Goal: Task Accomplishment & Management: Complete application form

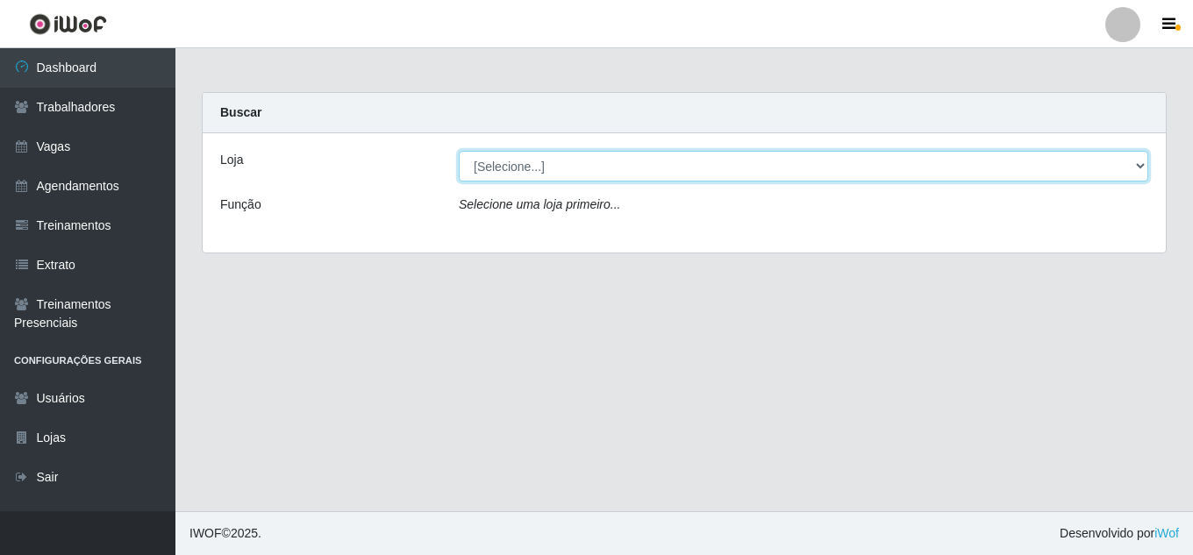
click at [562, 167] on select "[Selecione...] Jaguaribe Grill Restaurante" at bounding box center [804, 166] width 690 height 31
select select "311"
click at [459, 151] on select "[Selecione...] Jaguaribe Grill Restaurante" at bounding box center [804, 166] width 690 height 31
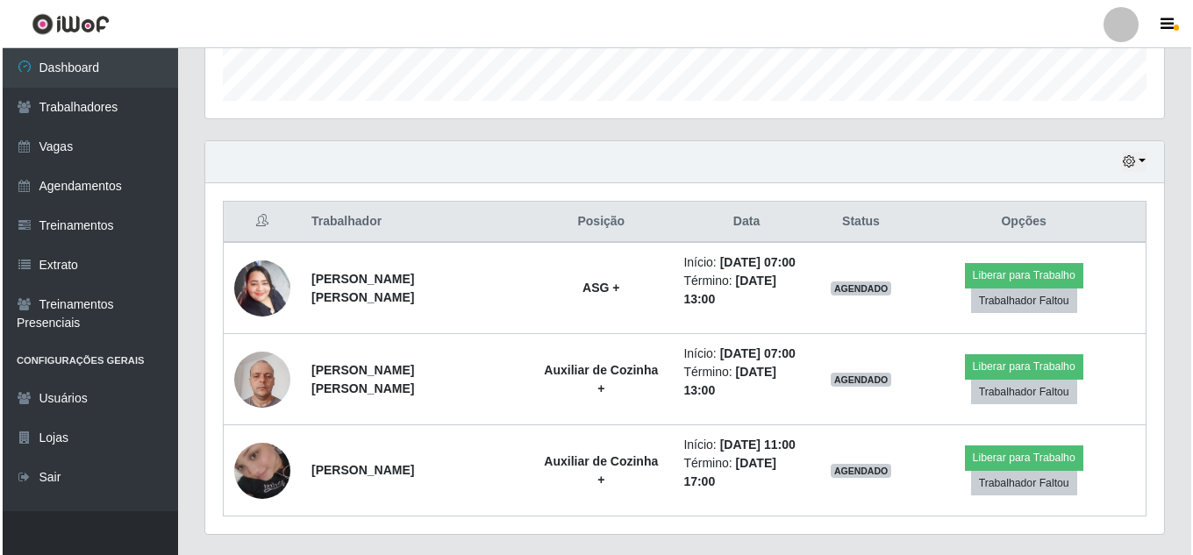
scroll to position [532, 0]
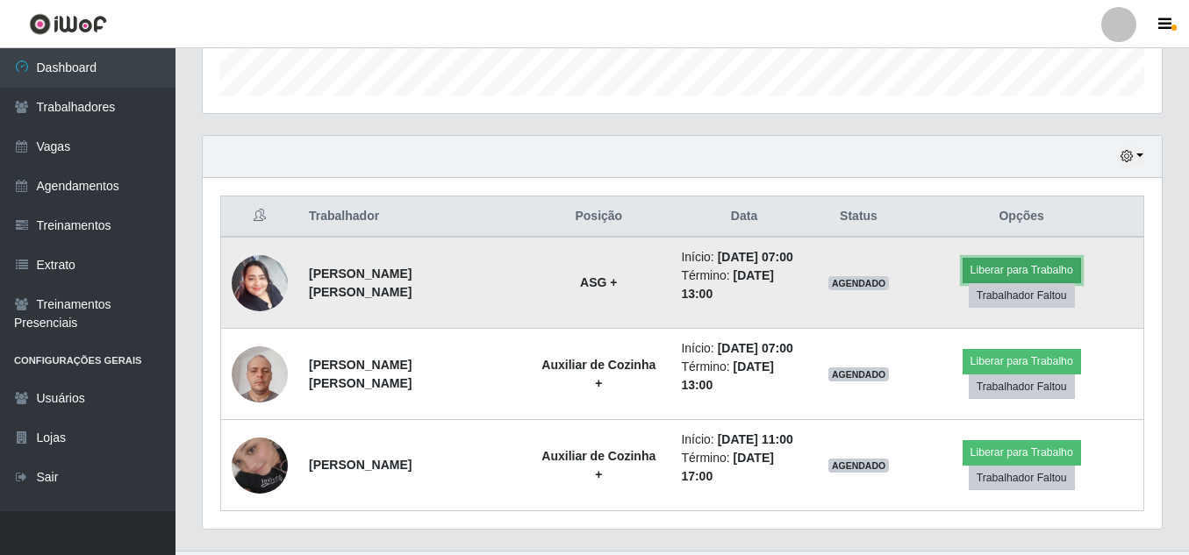
click at [962, 282] on button "Liberar para Trabalho" at bounding box center [1021, 270] width 118 height 25
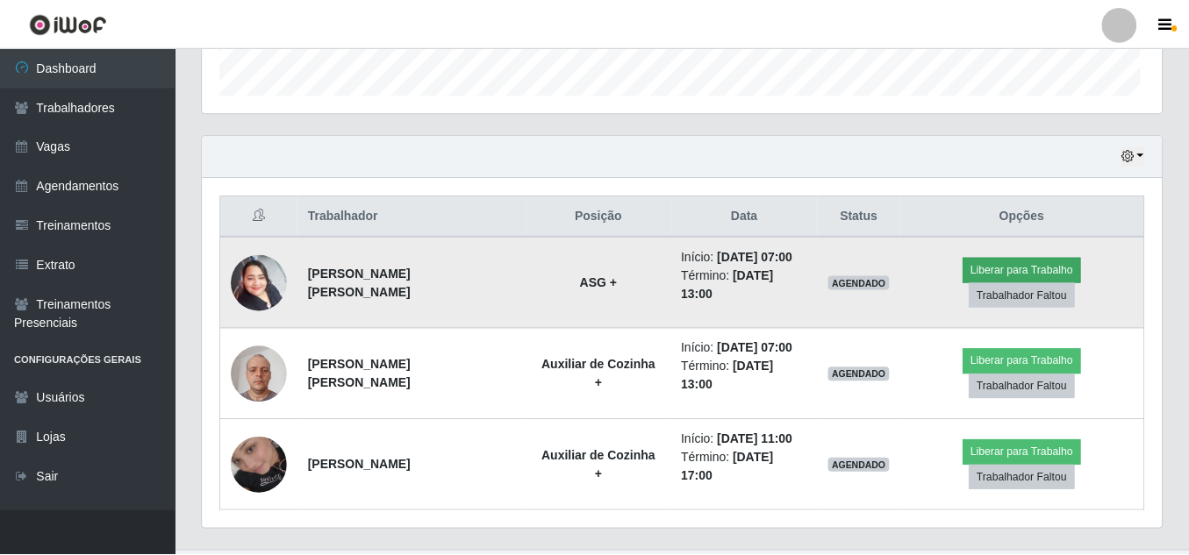
scroll to position [364, 950]
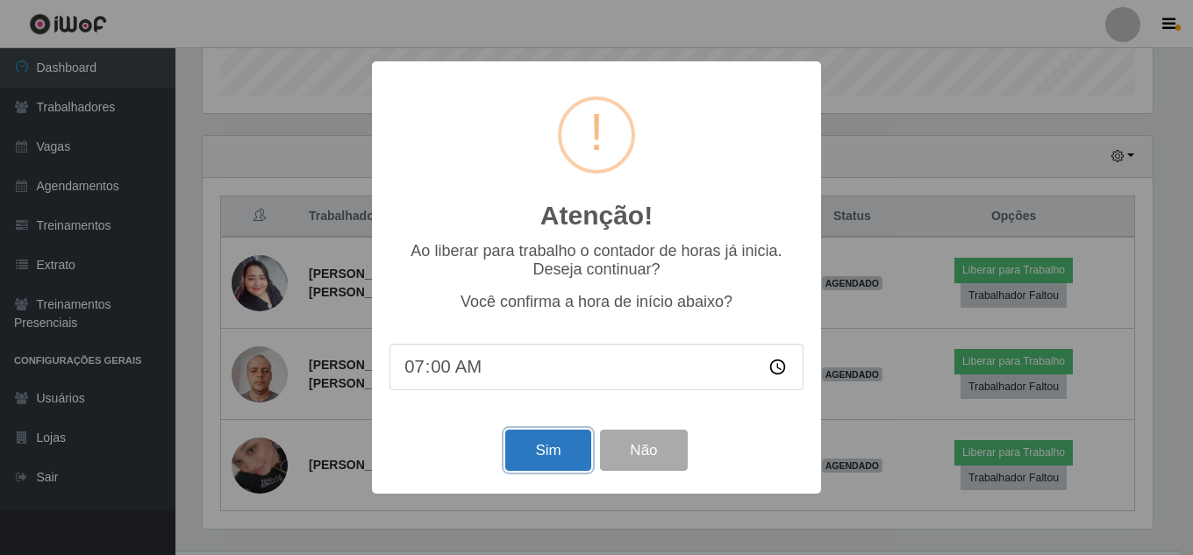
click at [572, 444] on button "Sim" at bounding box center [547, 450] width 85 height 41
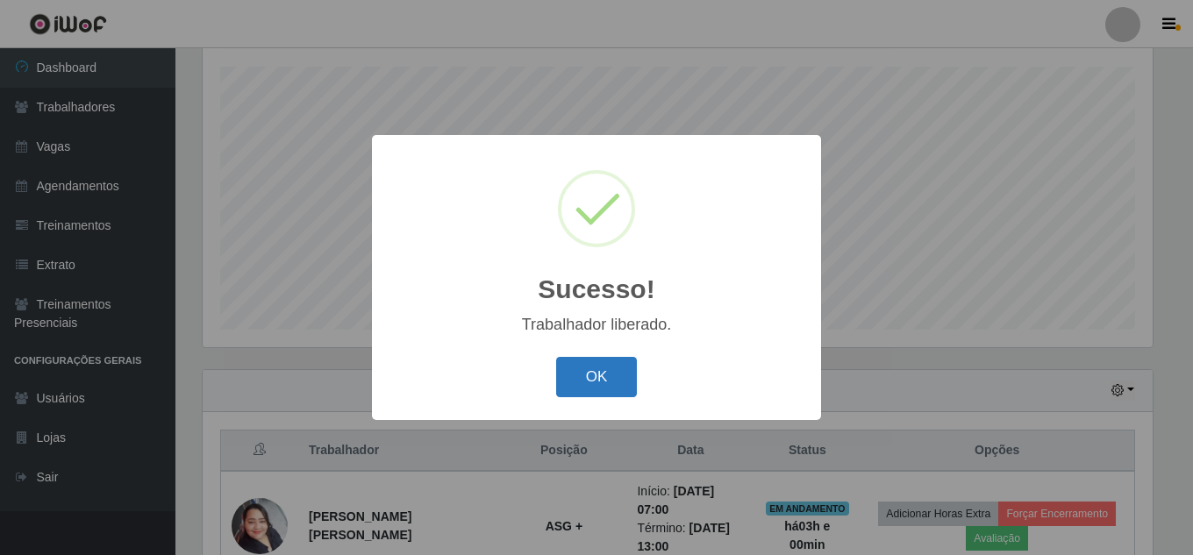
click at [616, 375] on button "OK" at bounding box center [597, 377] width 82 height 41
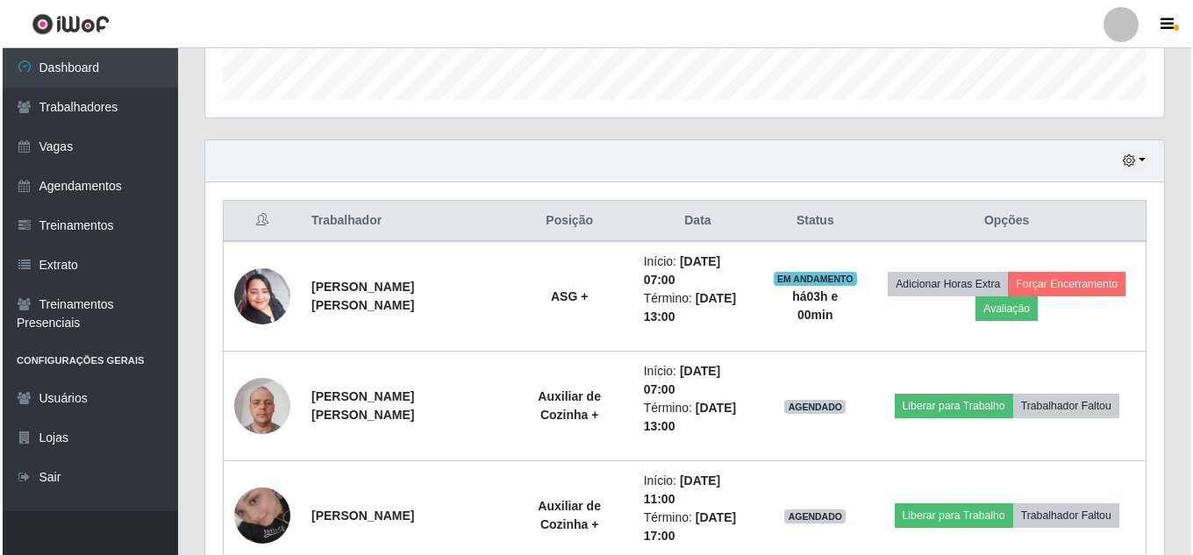
scroll to position [528, 0]
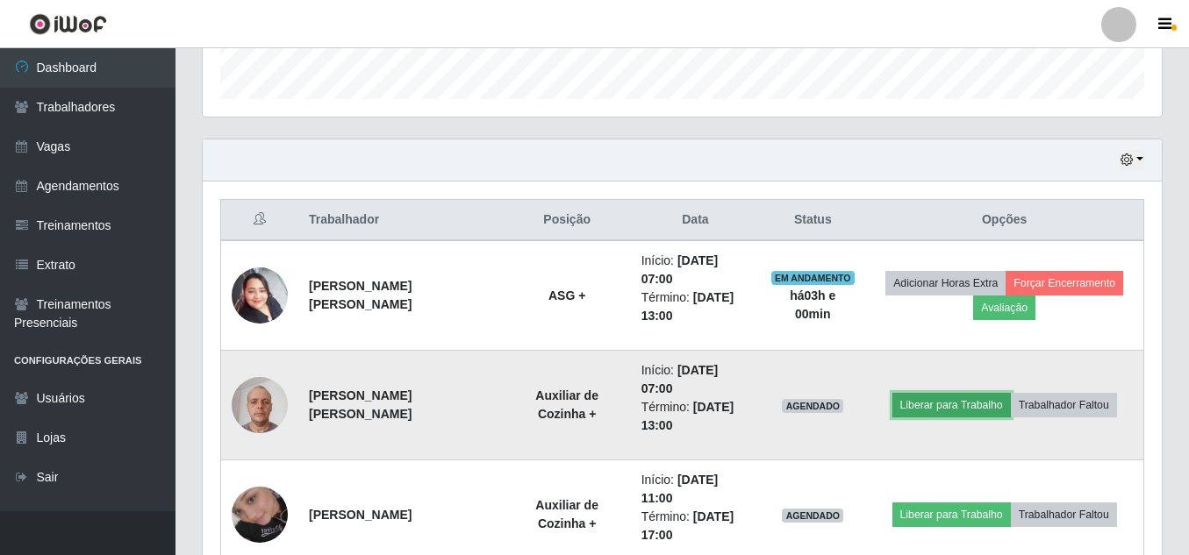
click at [952, 411] on button "Liberar para Trabalho" at bounding box center [951, 405] width 118 height 25
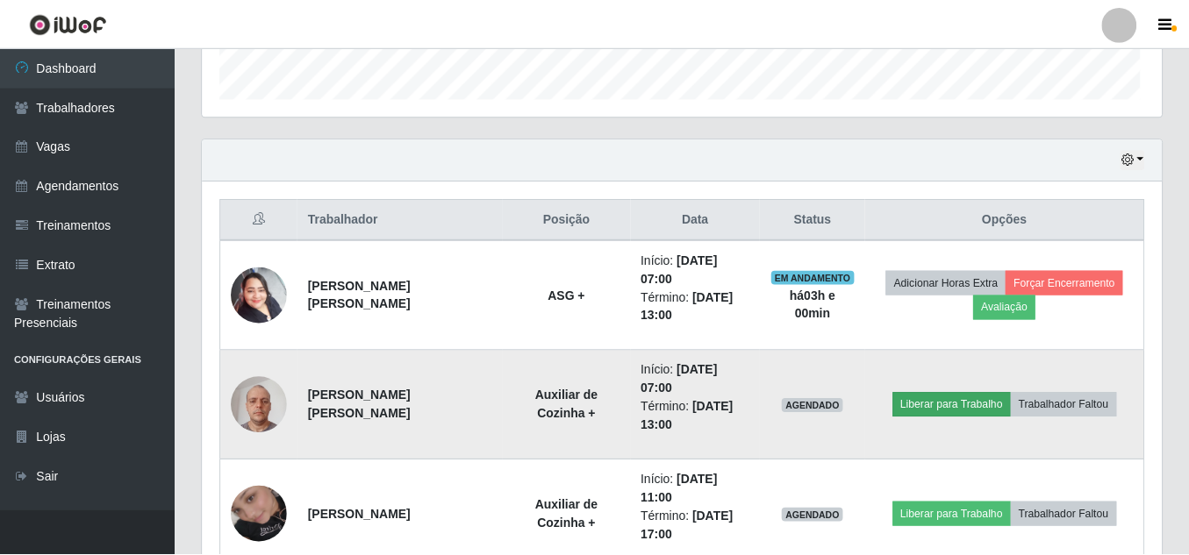
scroll to position [364, 950]
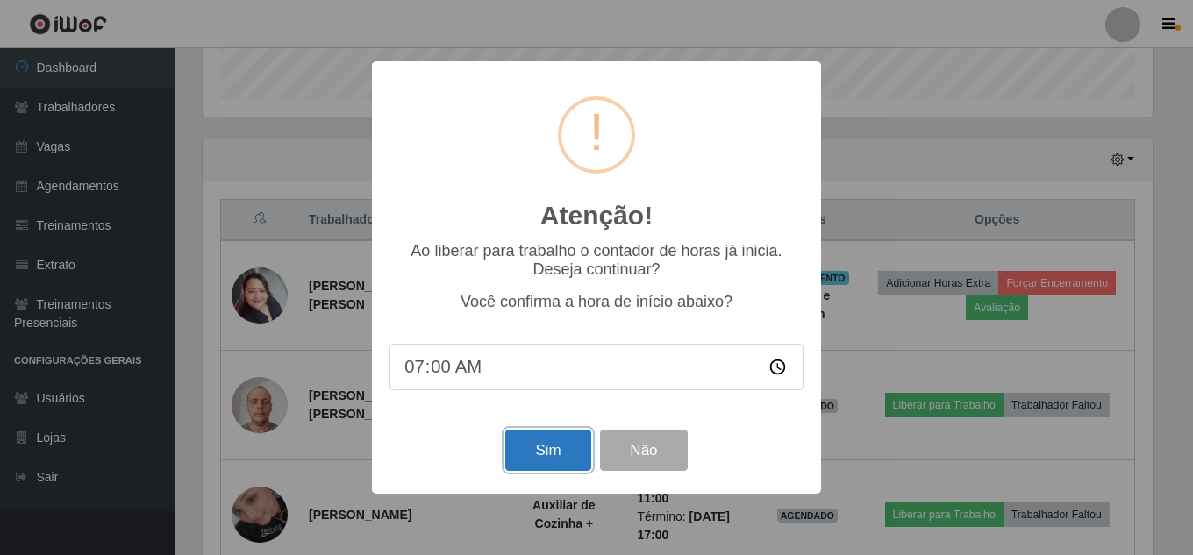
click at [539, 454] on button "Sim" at bounding box center [547, 450] width 85 height 41
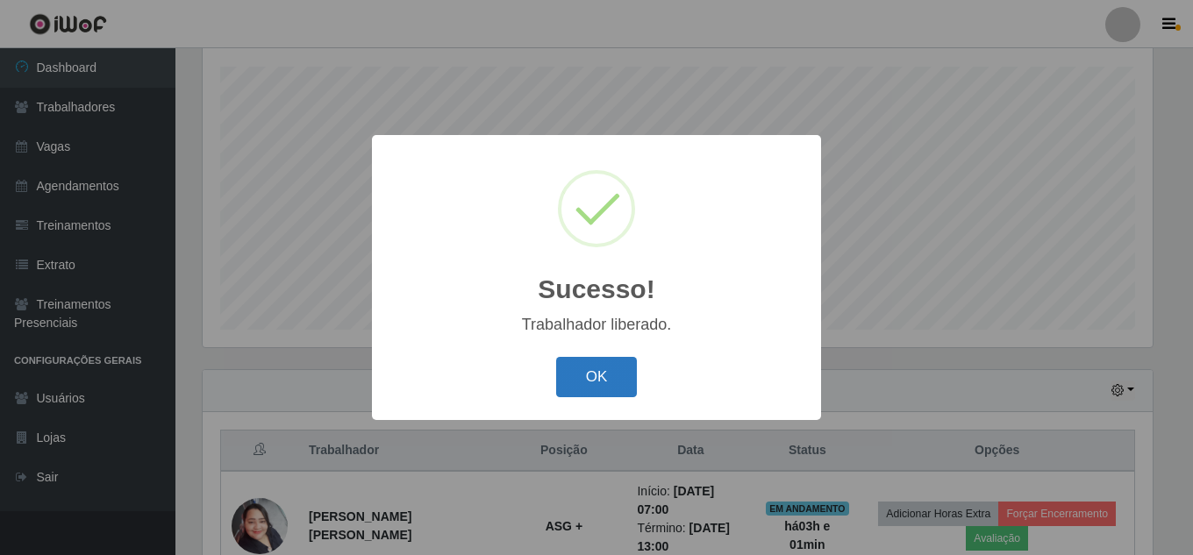
click at [624, 384] on button "OK" at bounding box center [597, 377] width 82 height 41
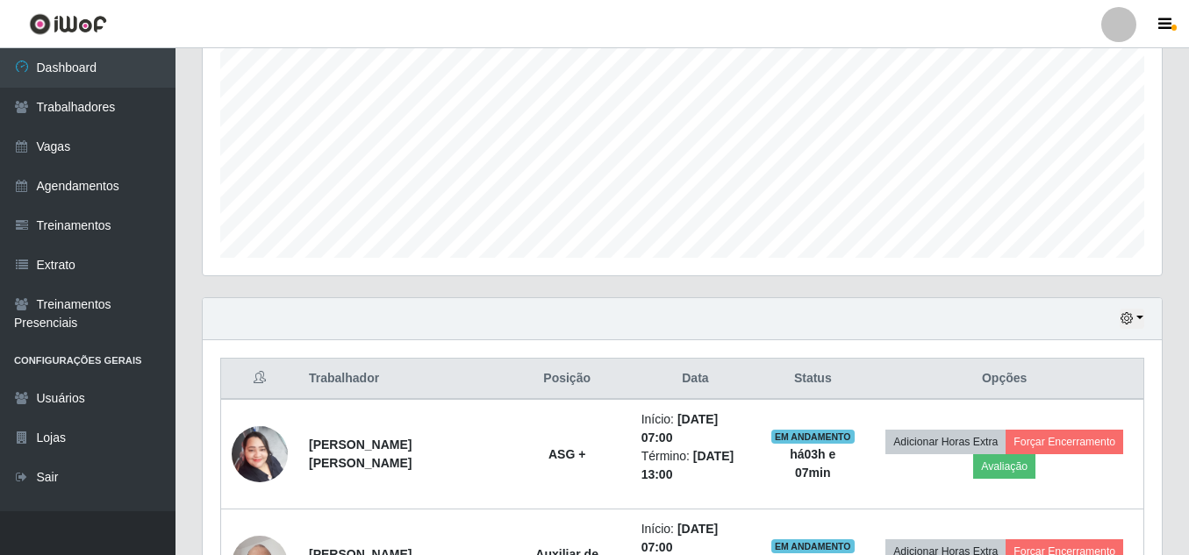
scroll to position [360, 0]
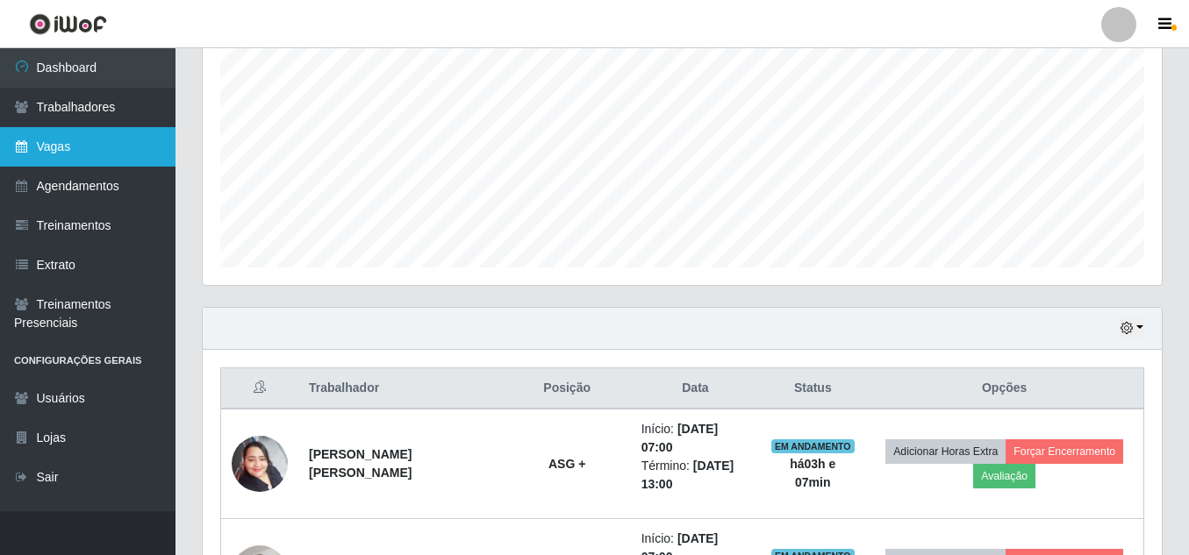
click at [64, 151] on link "Vagas" at bounding box center [87, 146] width 175 height 39
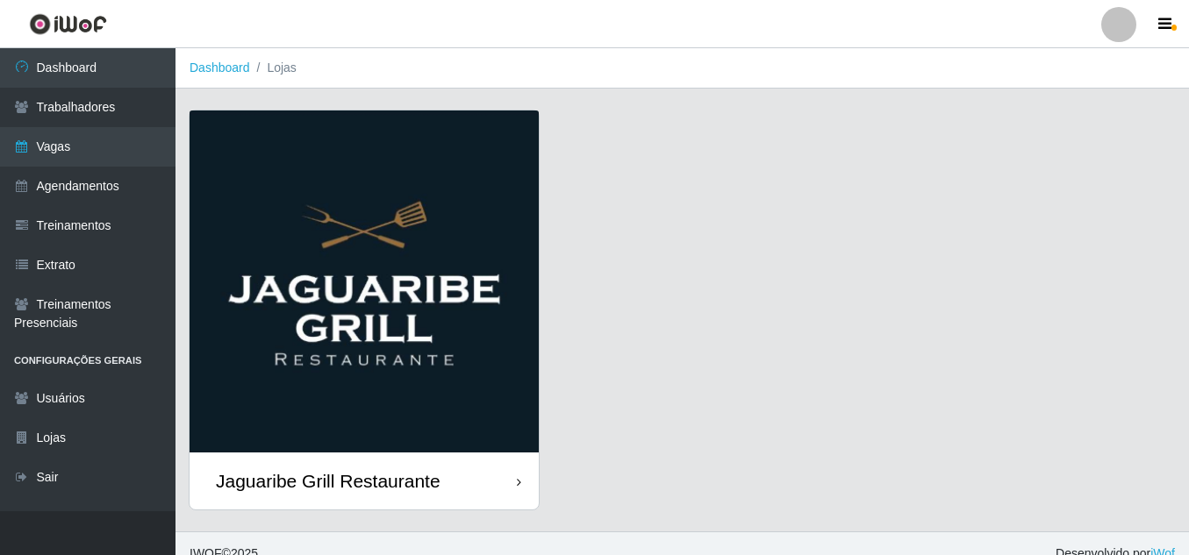
click at [473, 465] on div "Jaguaribe Grill Restaurante" at bounding box center [363, 481] width 349 height 57
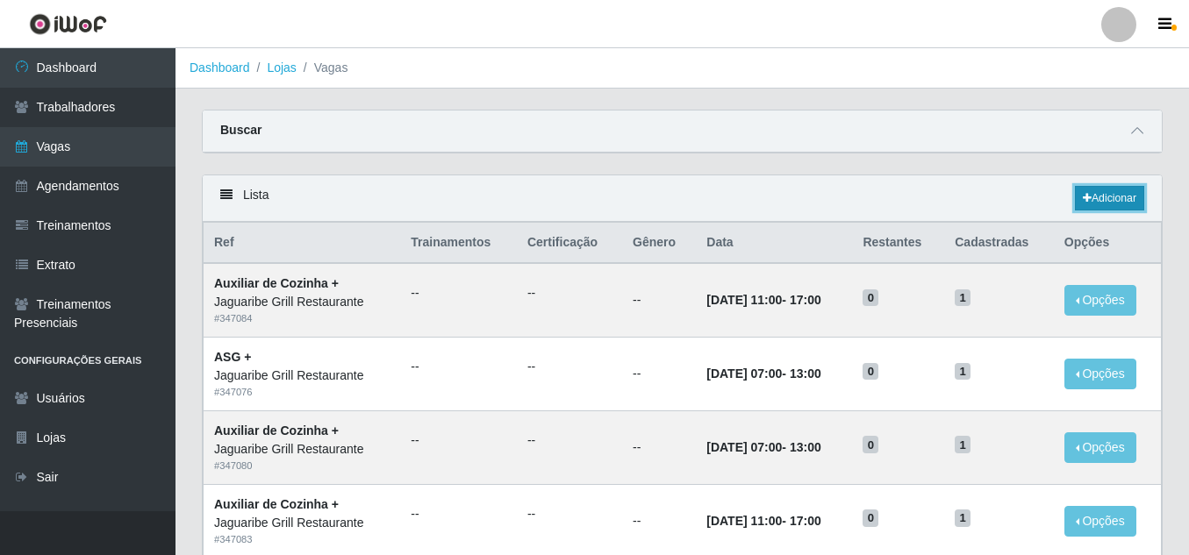
click at [1102, 191] on link "Adicionar" at bounding box center [1109, 198] width 69 height 25
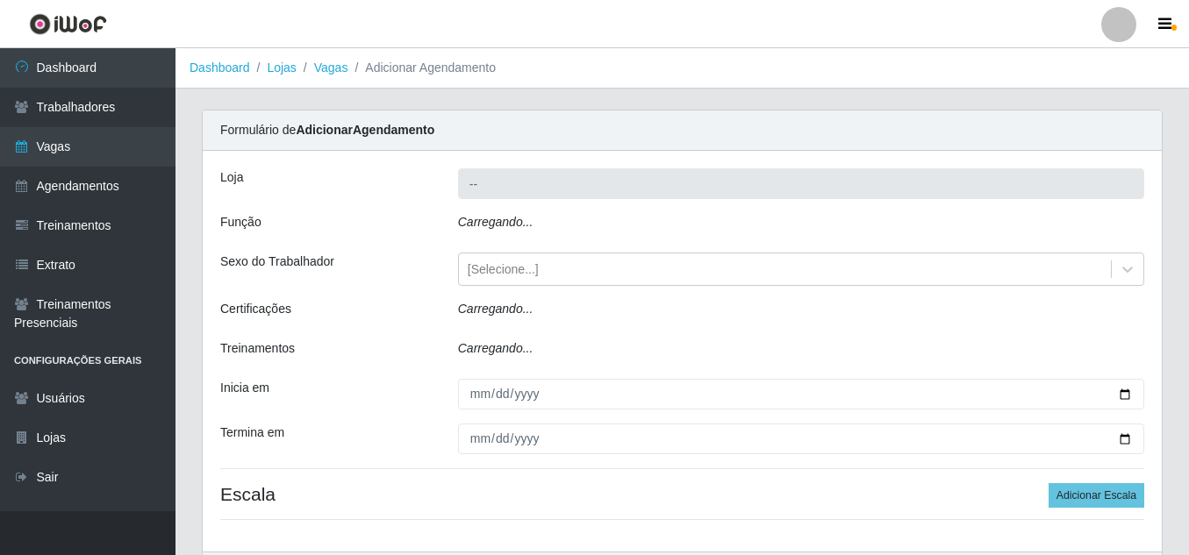
type input "Jaguaribe Grill Restaurante"
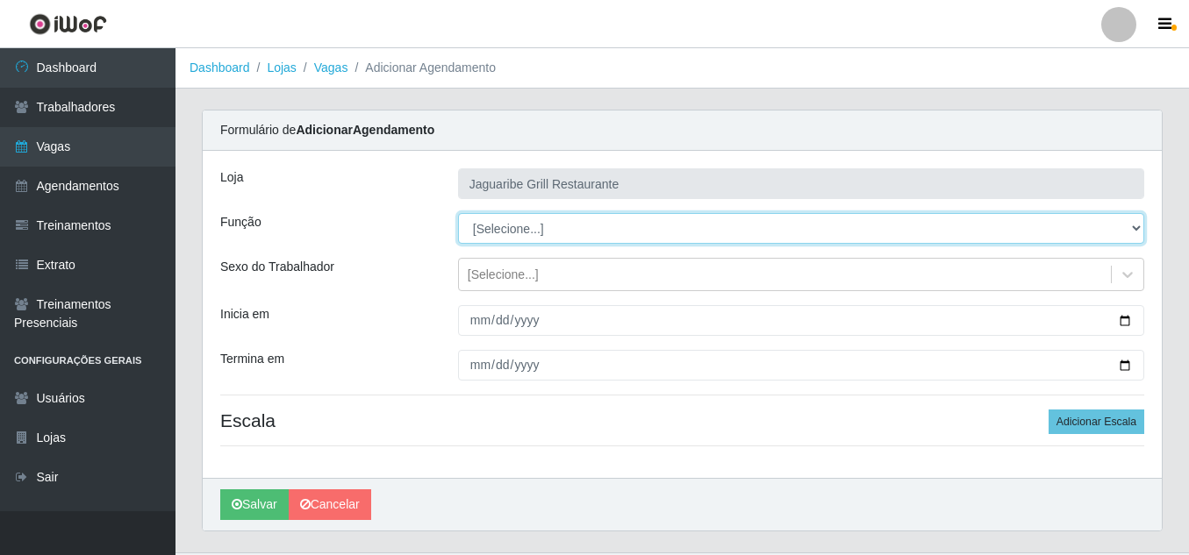
click at [699, 226] on select "[Selecione...] ASG ASG + ASG ++ Auxiliar de Cozinha Auxiliar de Cozinha + Auxil…" at bounding box center [801, 228] width 686 height 31
select select "79"
click at [458, 213] on select "[Selecione...] ASG ASG + ASG ++ Auxiliar de Cozinha Auxiliar de Cozinha + Auxil…" at bounding box center [801, 228] width 686 height 31
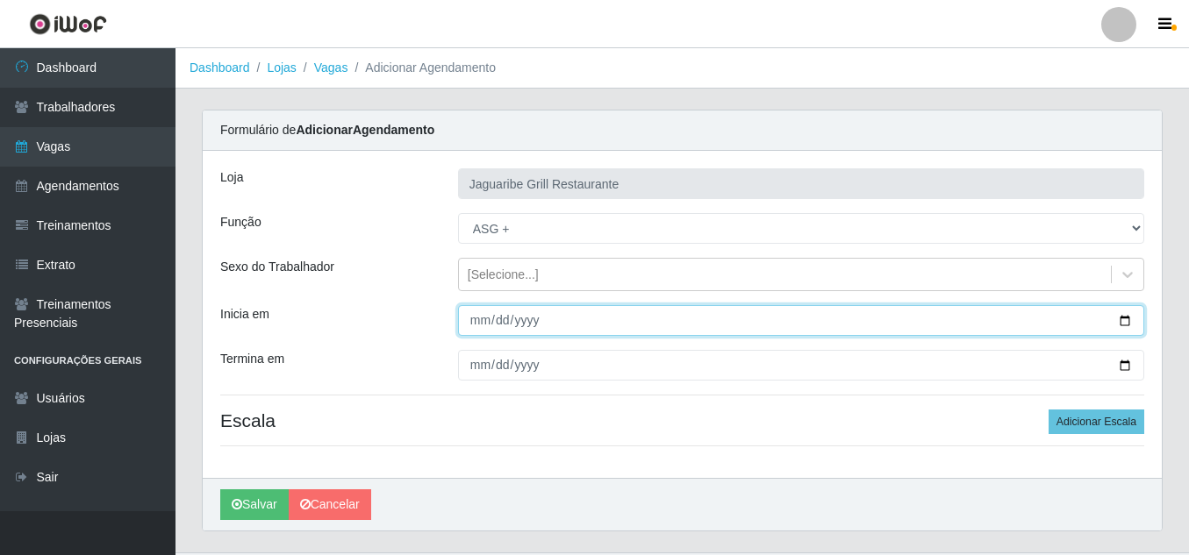
click at [1124, 328] on input "Inicia em" at bounding box center [801, 320] width 686 height 31
type input "[DATE]"
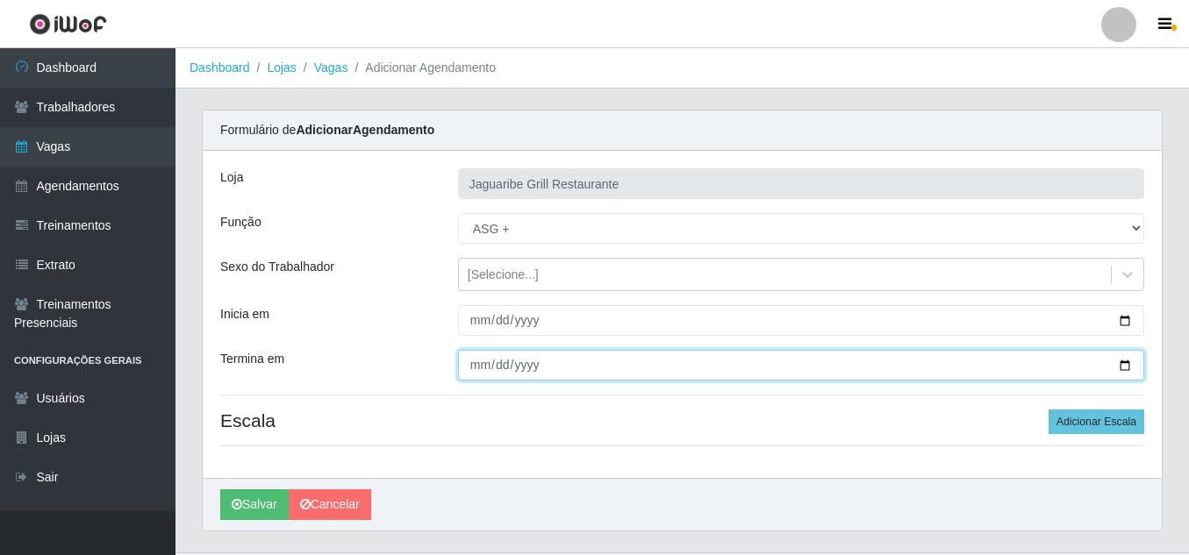
click at [1126, 361] on input "Termina em" at bounding box center [801, 365] width 686 height 31
type input "[DATE]"
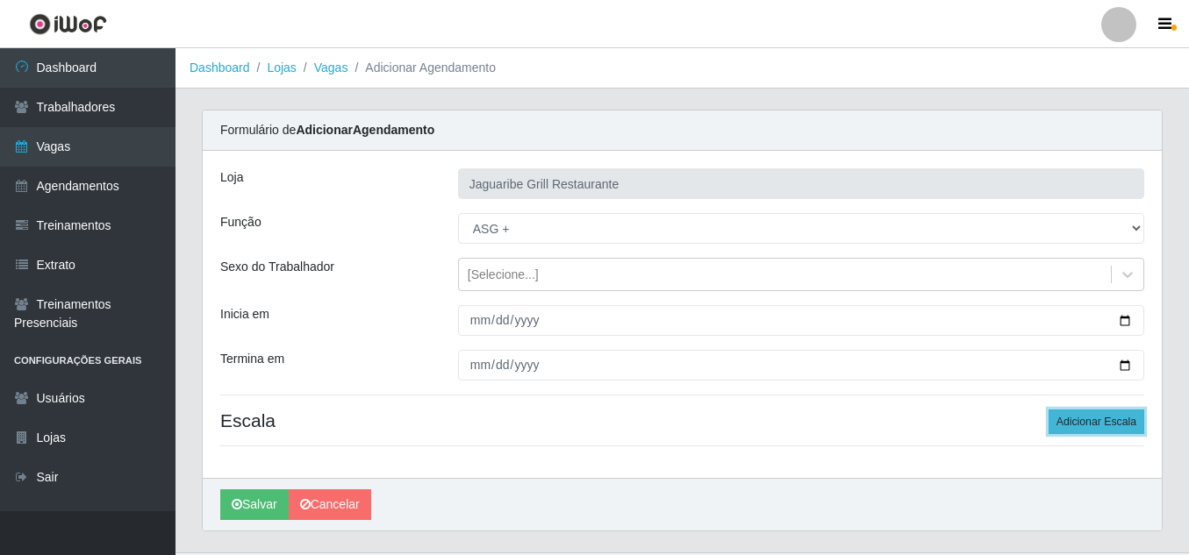
click at [1085, 420] on button "Adicionar Escala" at bounding box center [1096, 422] width 96 height 25
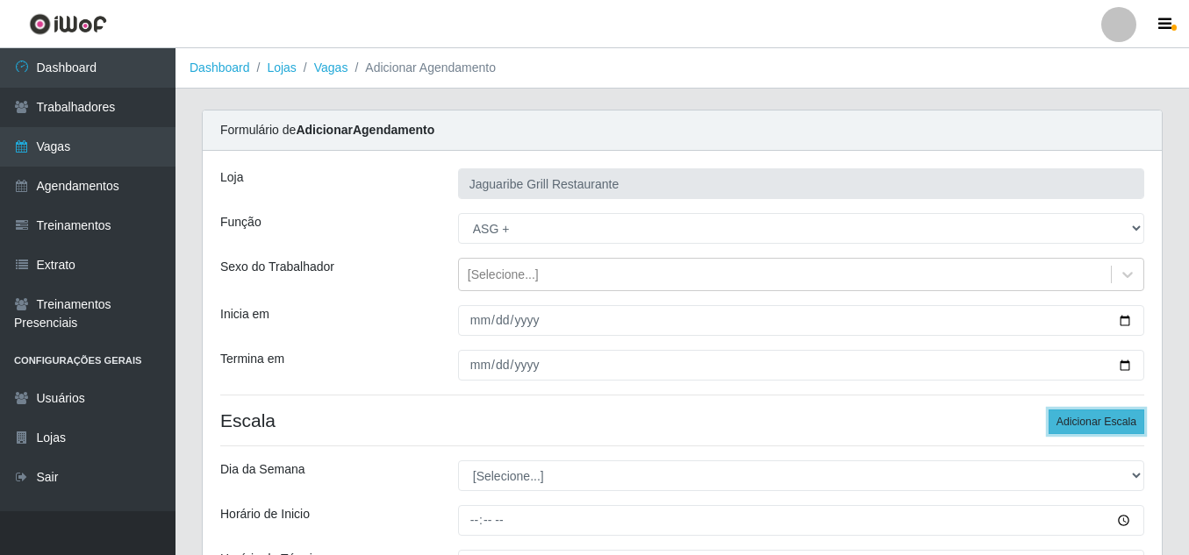
click at [1085, 420] on button "Adicionar Escala" at bounding box center [1096, 422] width 96 height 25
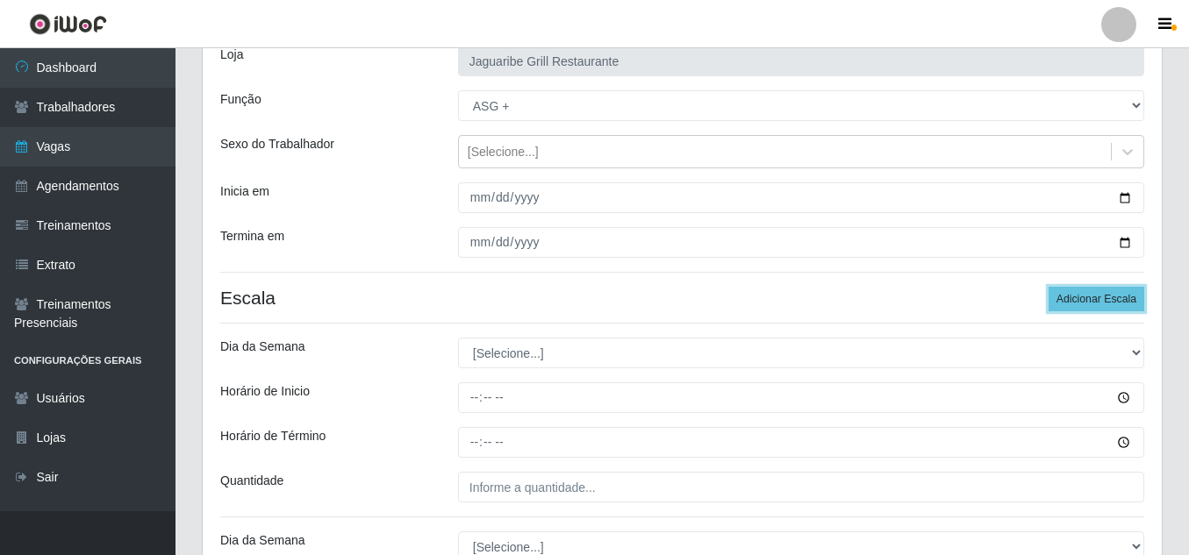
scroll to position [126, 0]
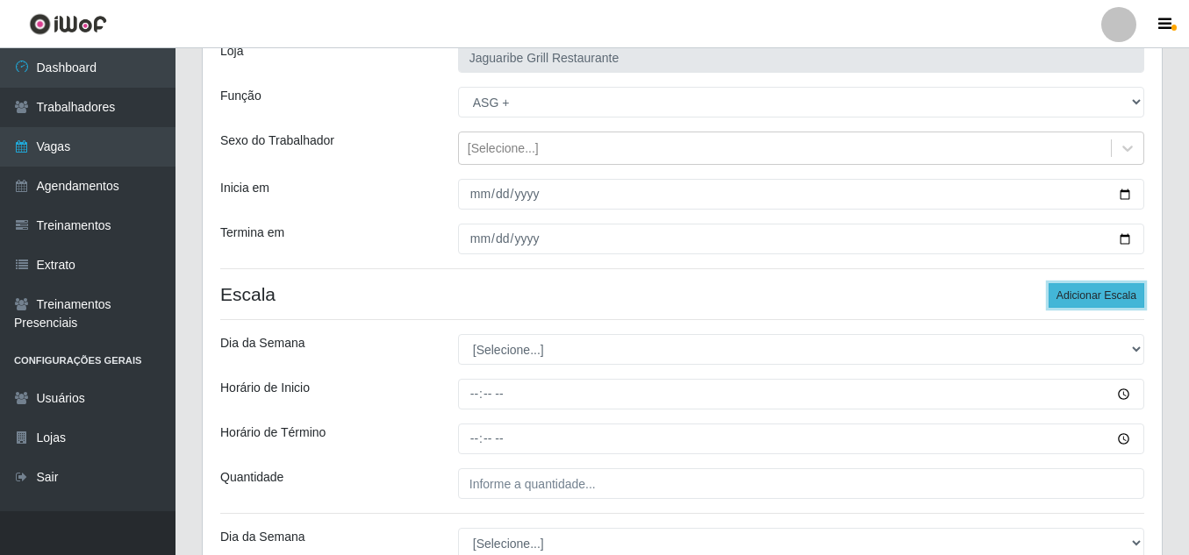
click at [1104, 300] on button "Adicionar Escala" at bounding box center [1096, 295] width 96 height 25
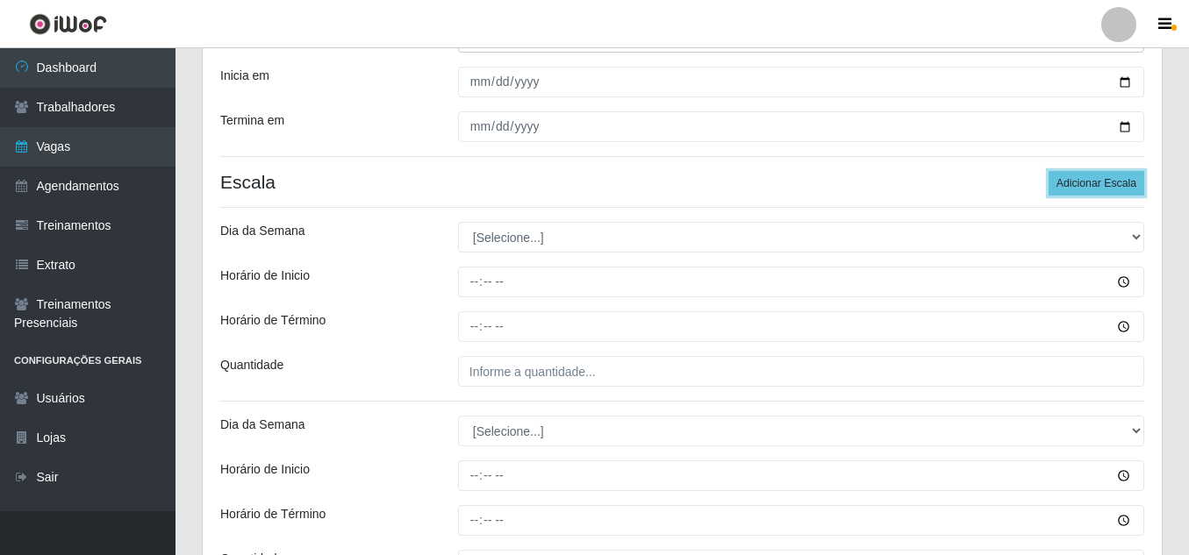
scroll to position [238, 0]
click at [1110, 175] on button "Adicionar Escala" at bounding box center [1096, 184] width 96 height 25
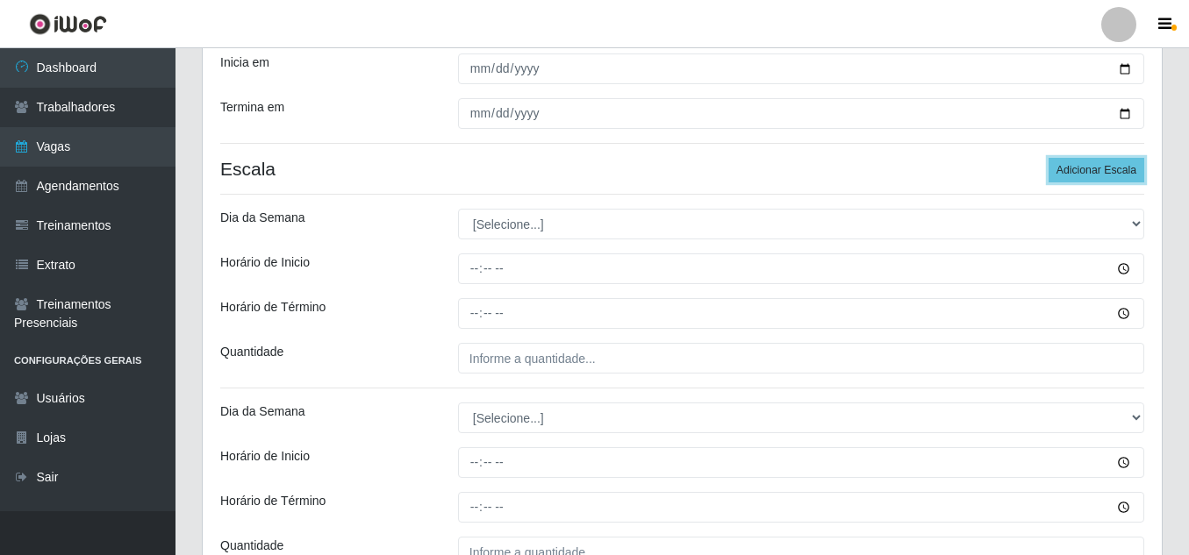
scroll to position [251, 0]
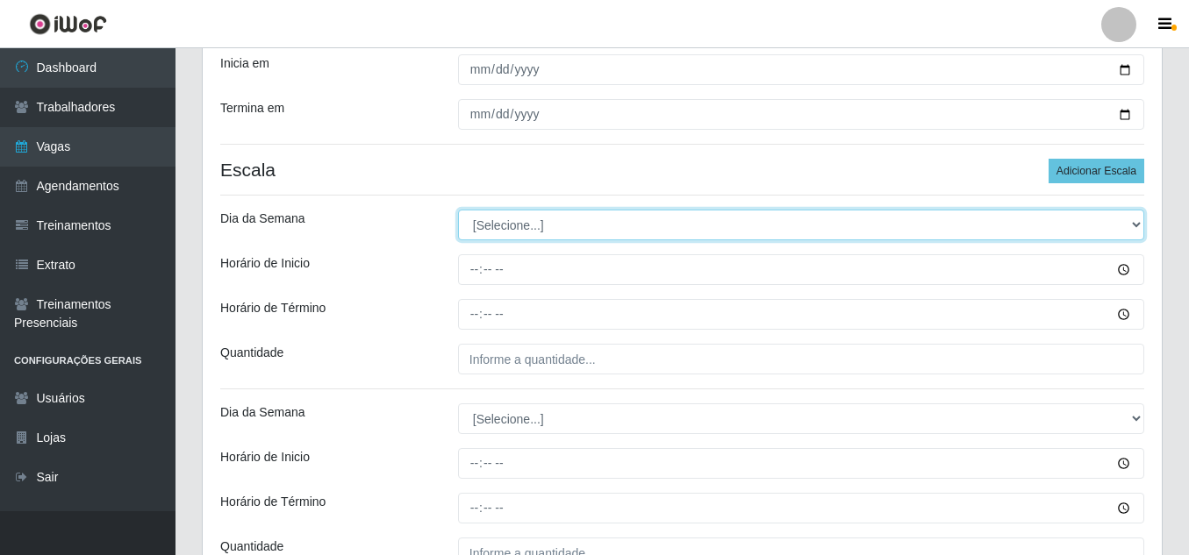
click at [1129, 233] on select "[Selecione...] Segunda Terça Quarta Quinta Sexta Sábado Domingo" at bounding box center [801, 225] width 686 height 31
select select "1"
click at [458, 210] on select "[Selecione...] Segunda Terça Quarta Quinta Sexta Sábado Domingo" at bounding box center [801, 225] width 686 height 31
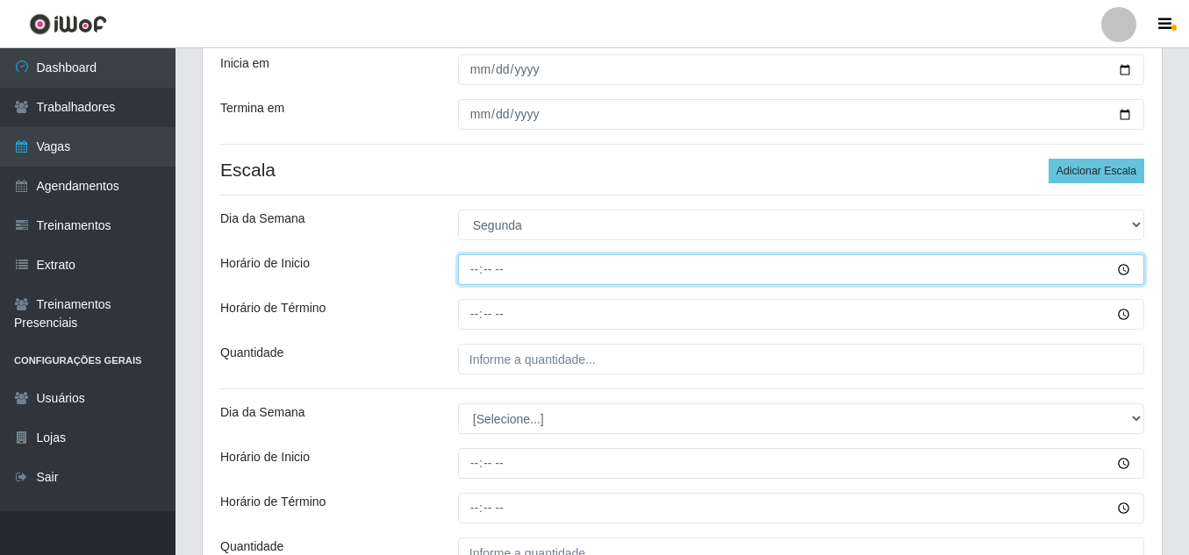
type input "08:00"
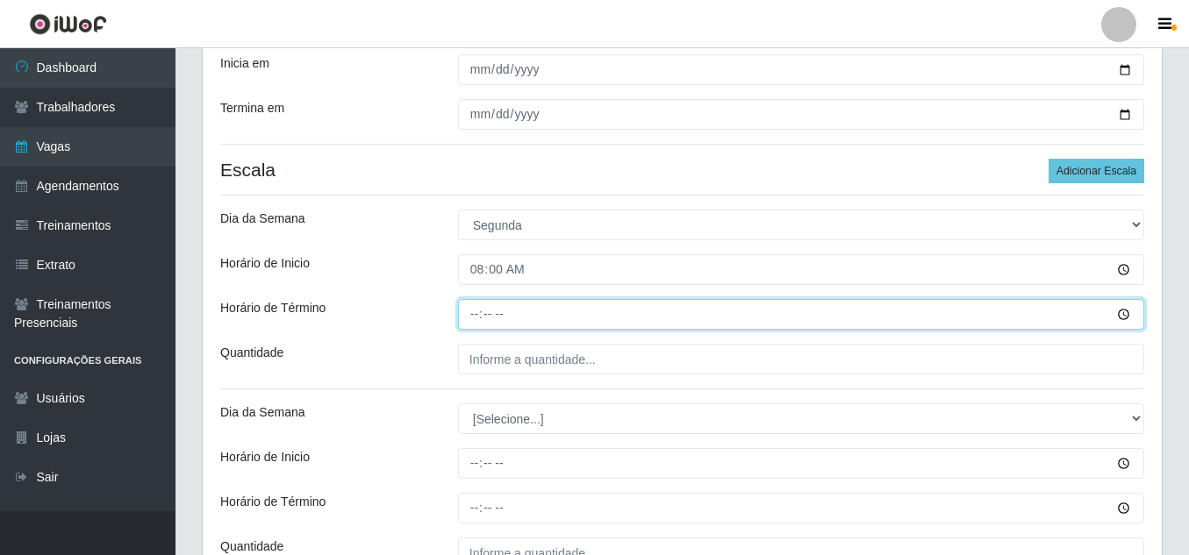
type input "14:00"
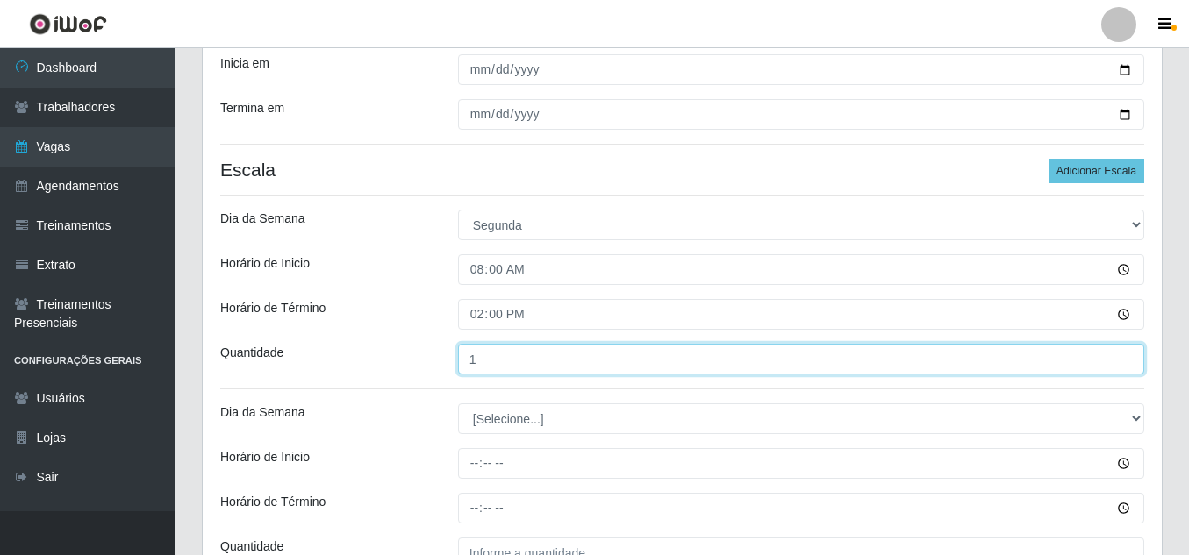
type input "1__"
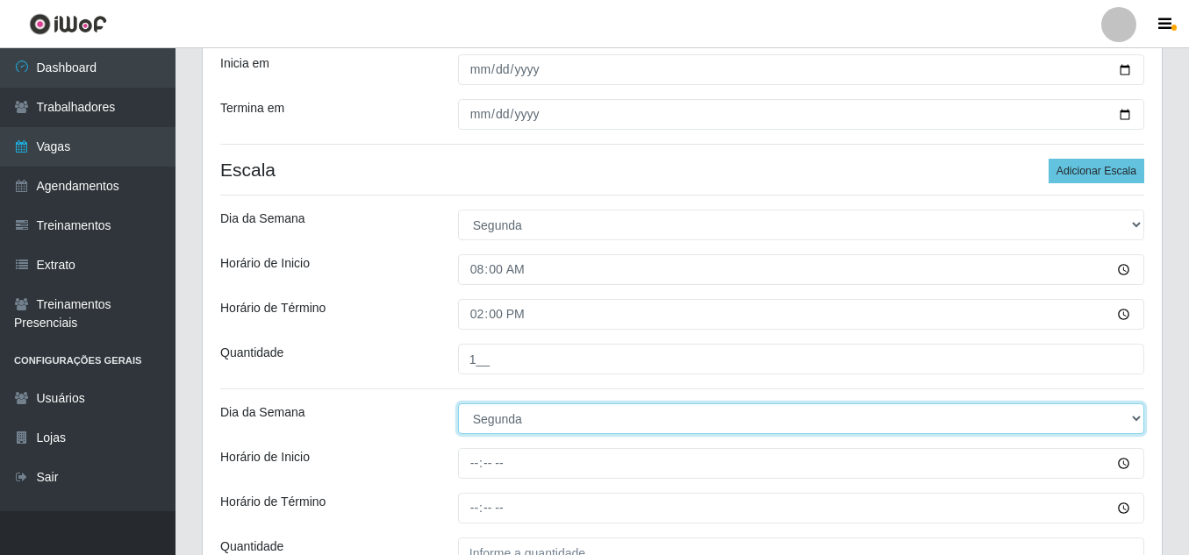
select select "2"
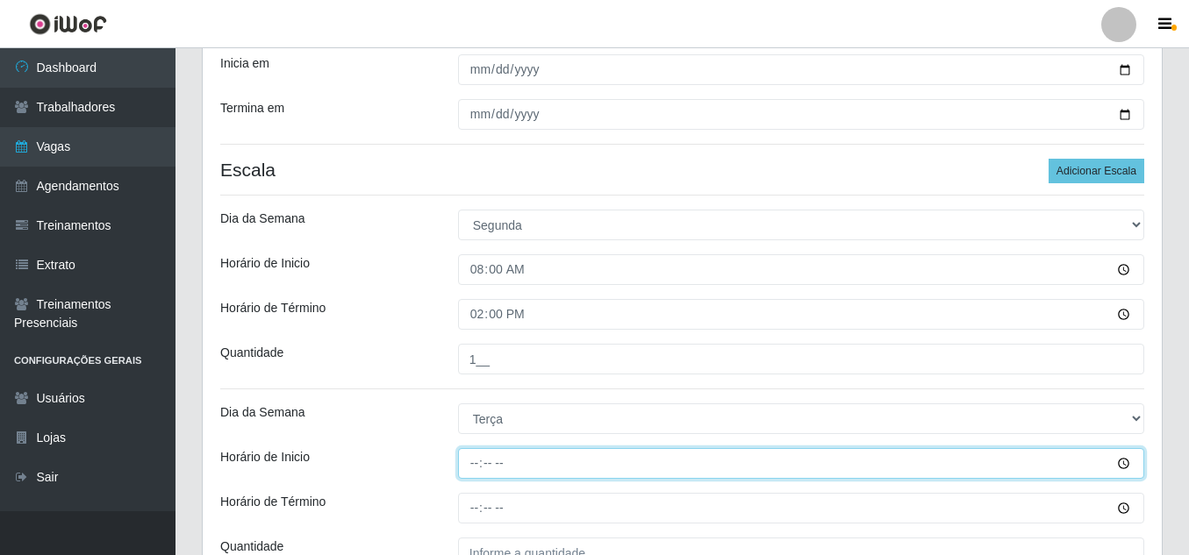
type input "08:00"
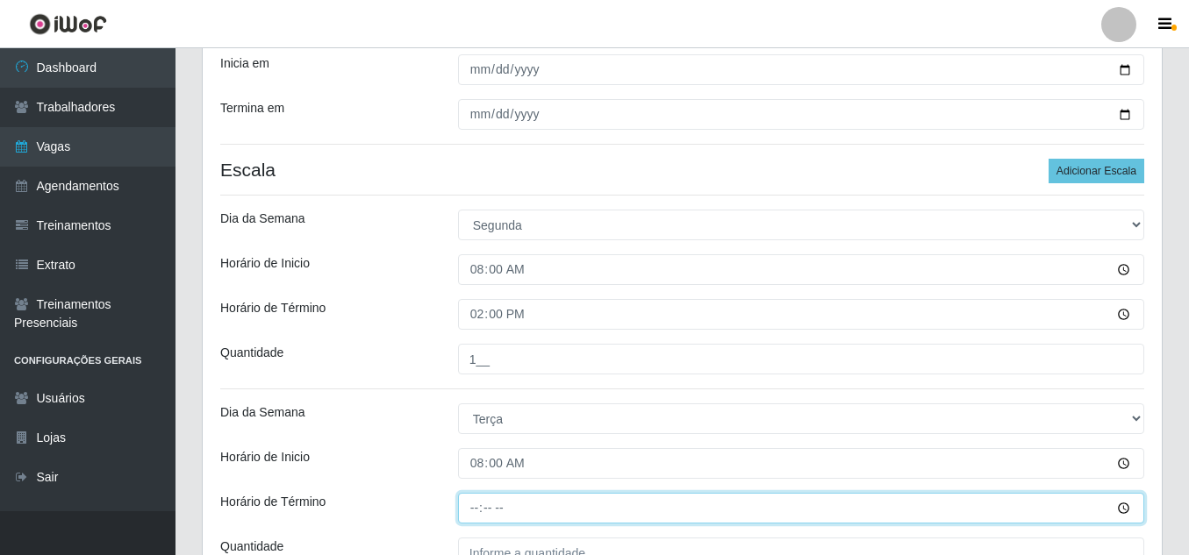
type input "14:00"
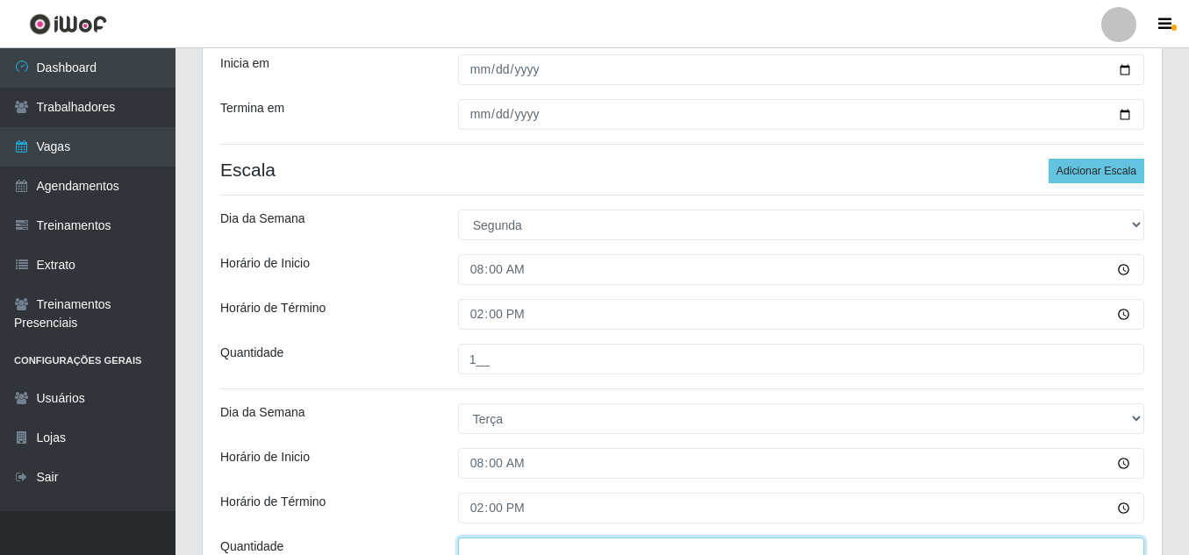
scroll to position [264, 0]
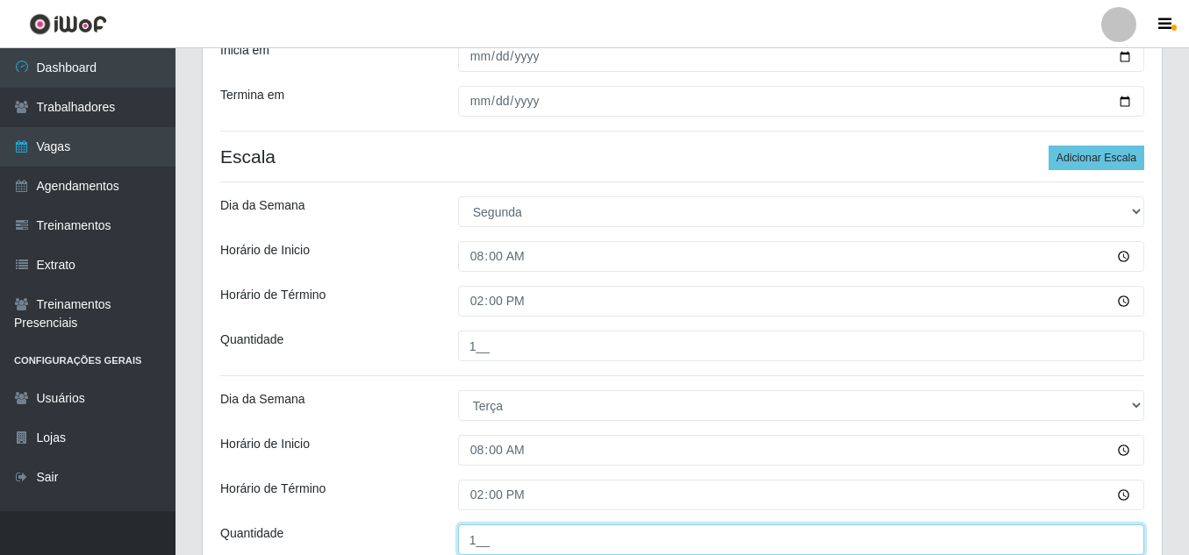
type input "1__"
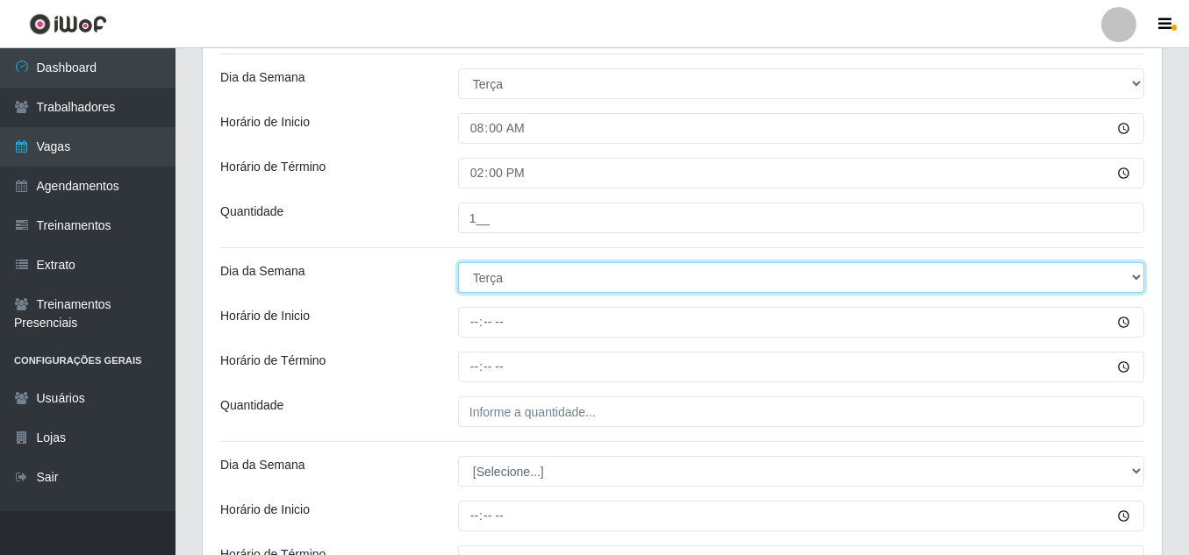
select select "3"
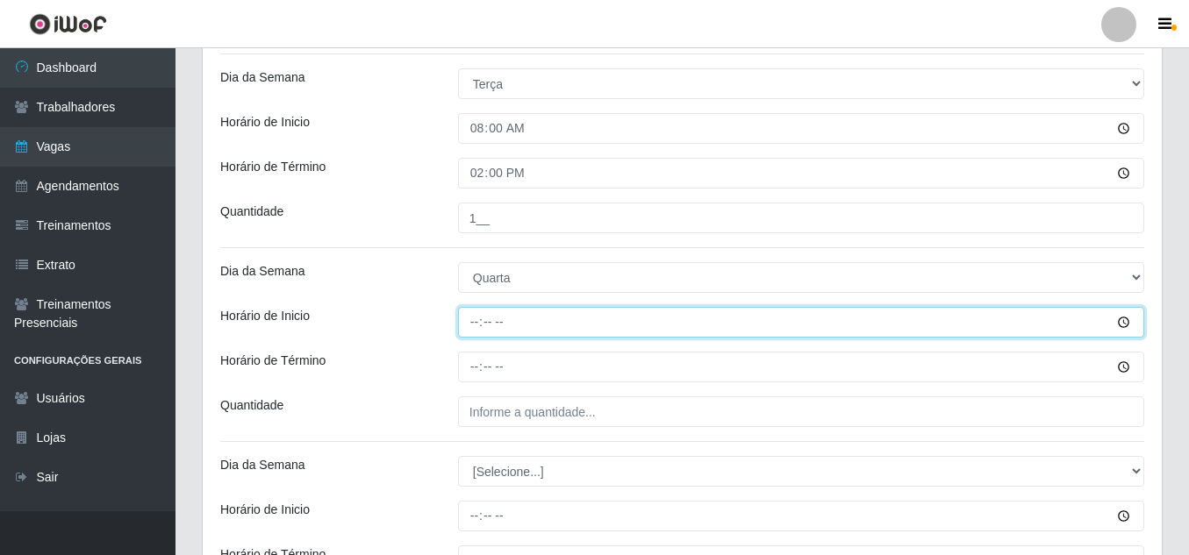
type input "08:00"
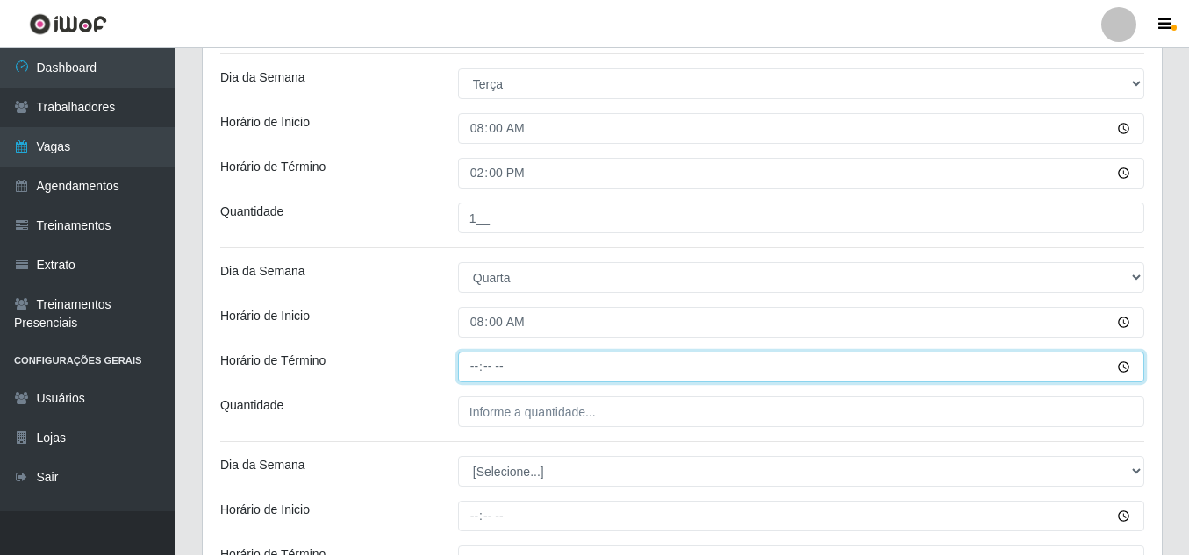
type input "14:00"
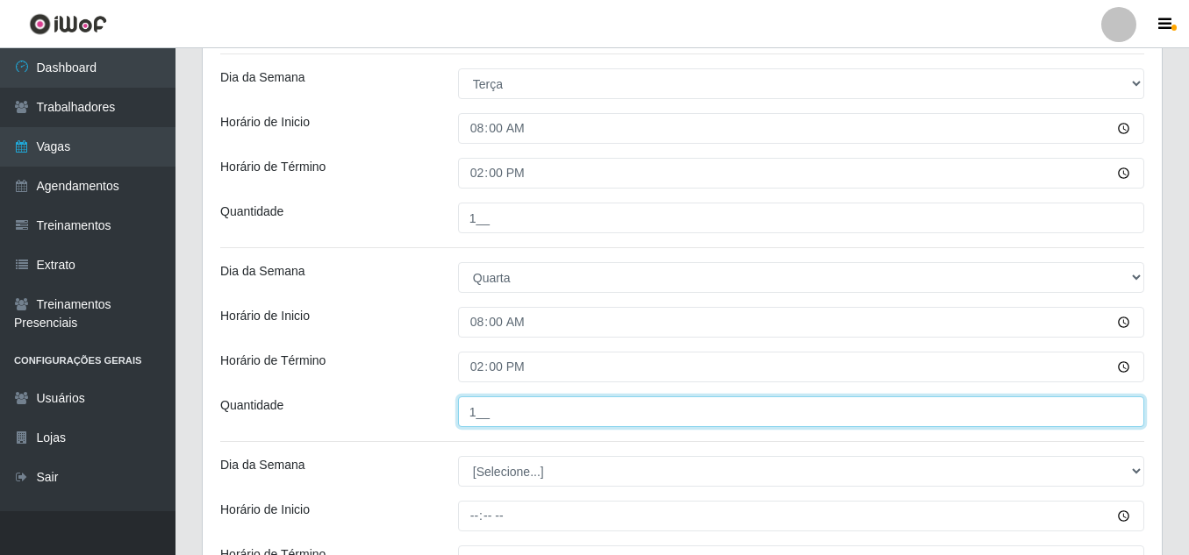
type input "1__"
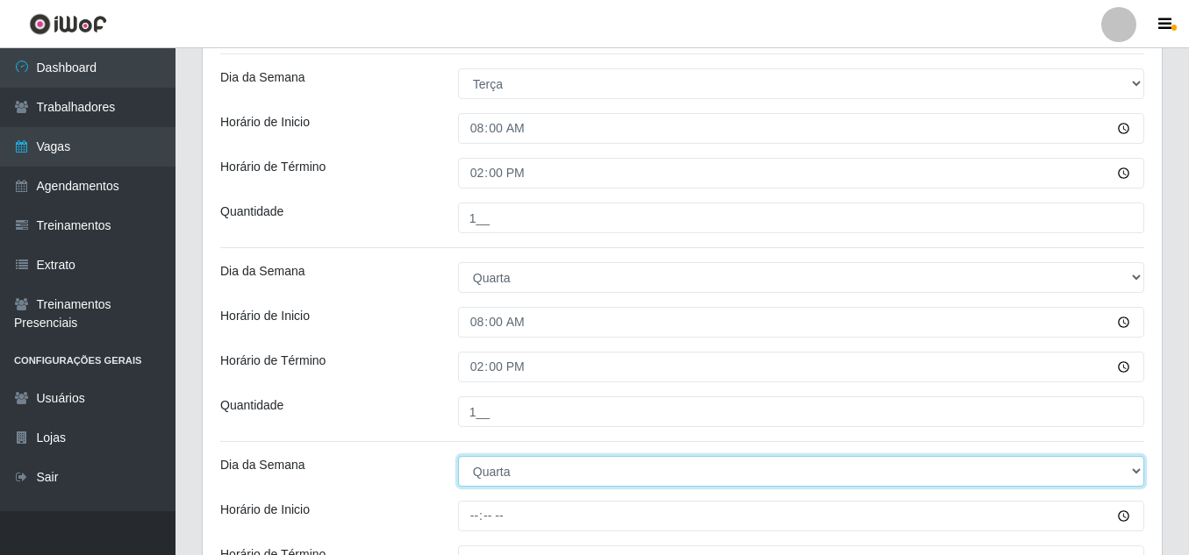
select select "4"
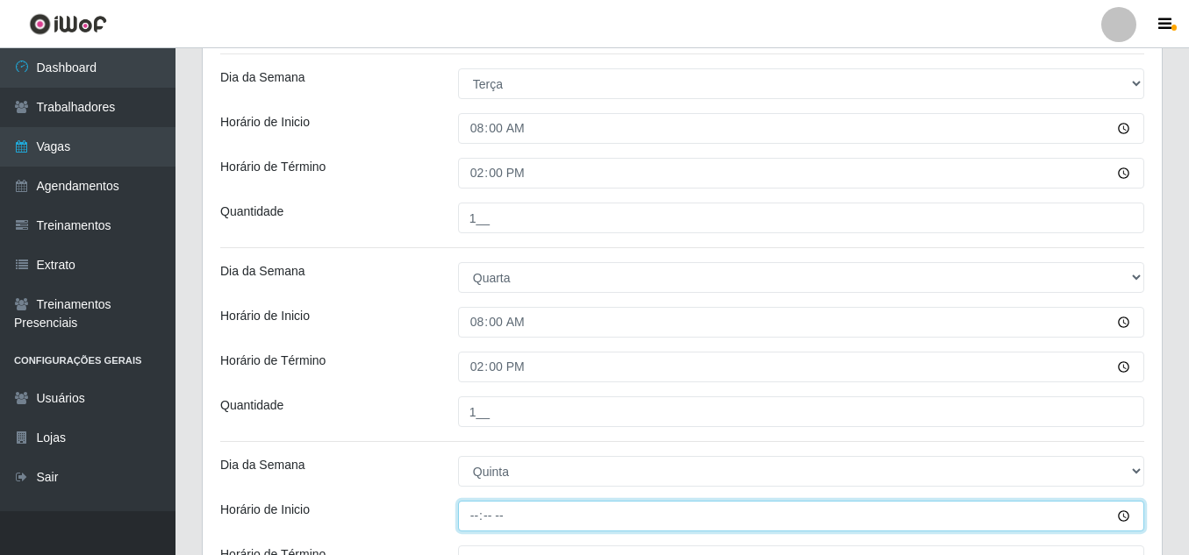
type input "08:00"
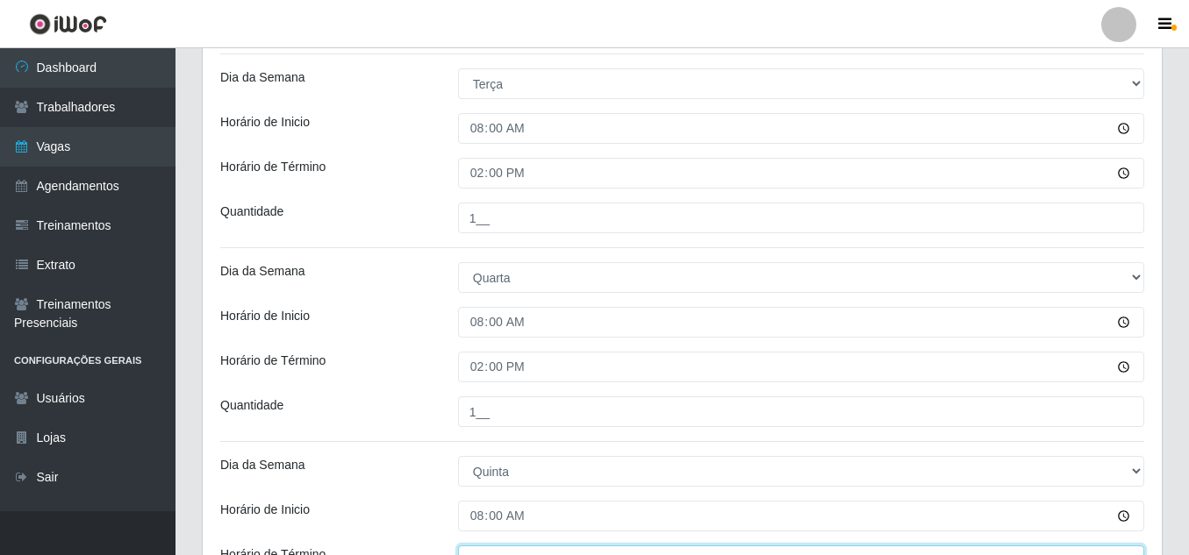
scroll to position [607, 0]
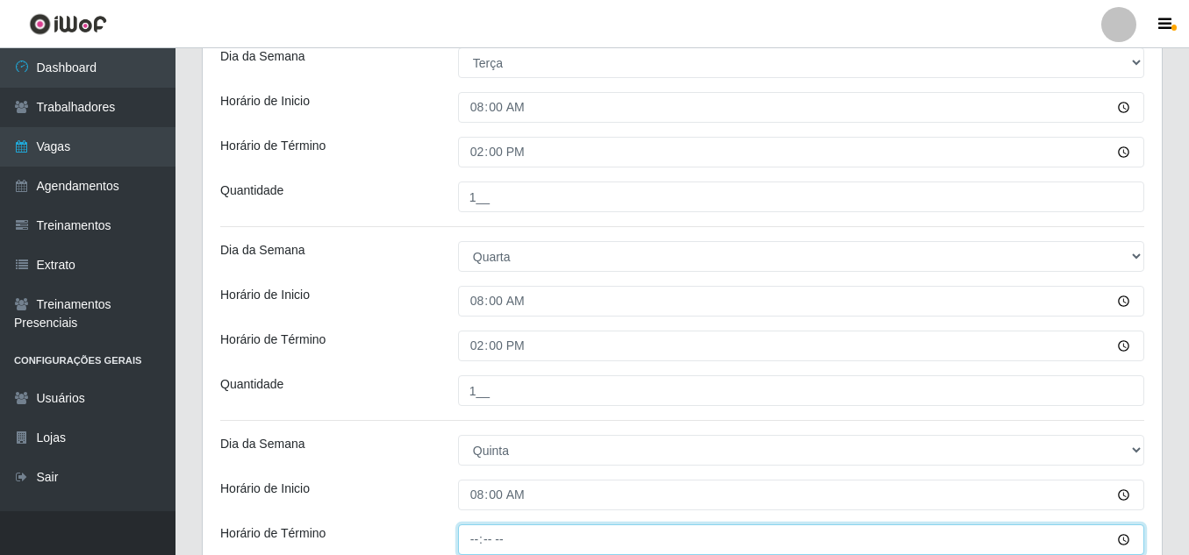
type input "14:00"
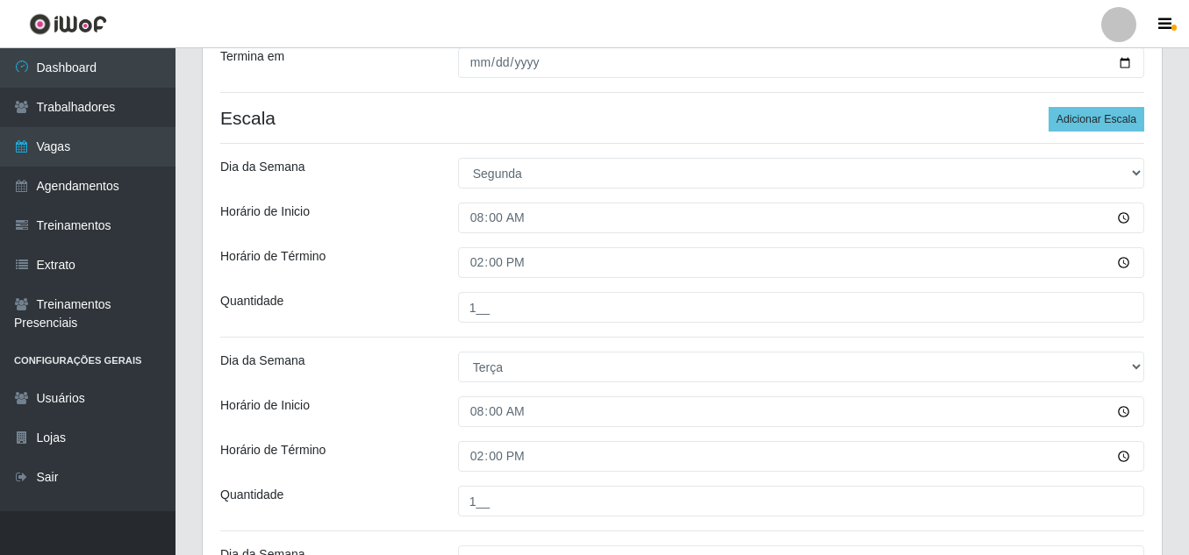
scroll to position [302, 0]
type input "1__"
click at [1077, 118] on button "Adicionar Escala" at bounding box center [1096, 120] width 96 height 25
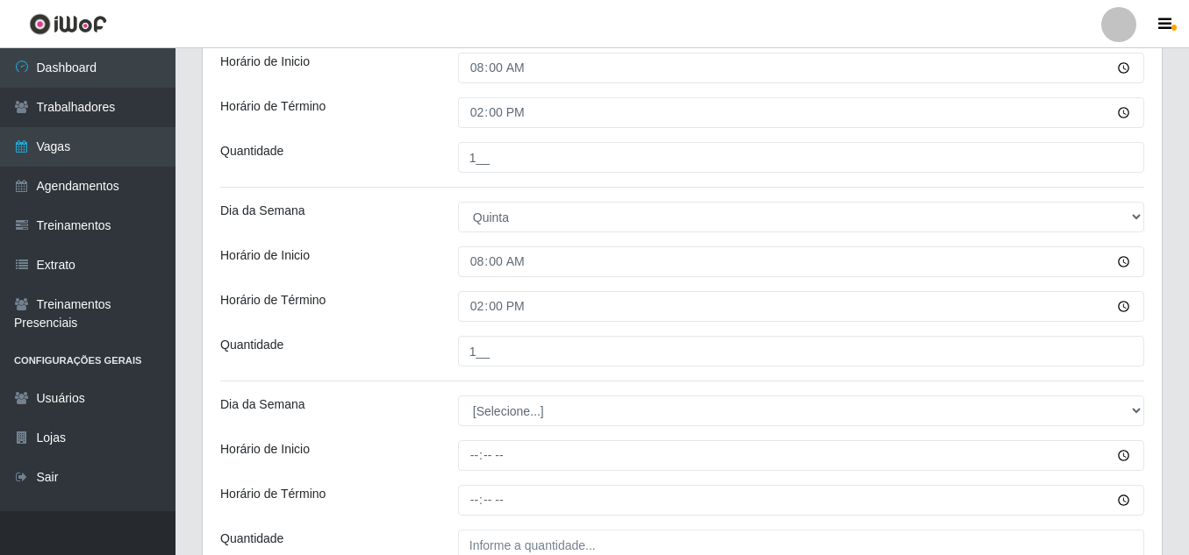
scroll to position [841, 0]
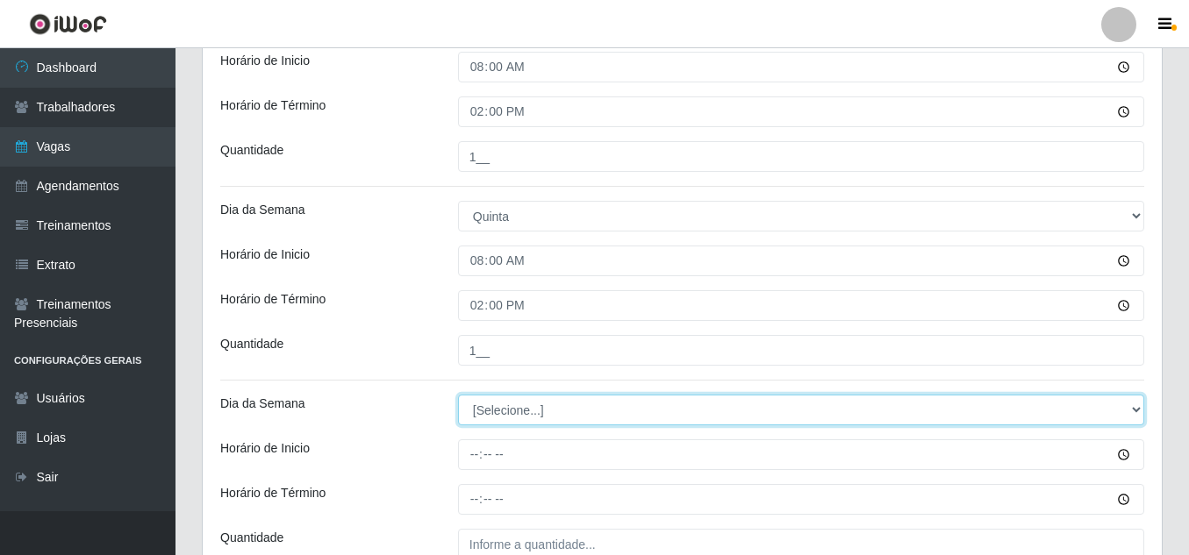
click at [650, 420] on select "[Selecione...] Segunda Terça Quarta Quinta Sexta Sábado Domingo" at bounding box center [801, 410] width 686 height 31
select select "5"
click at [458, 395] on select "[Selecione...] Segunda Terça Quarta Quinta Sexta Sábado Domingo" at bounding box center [801, 410] width 686 height 31
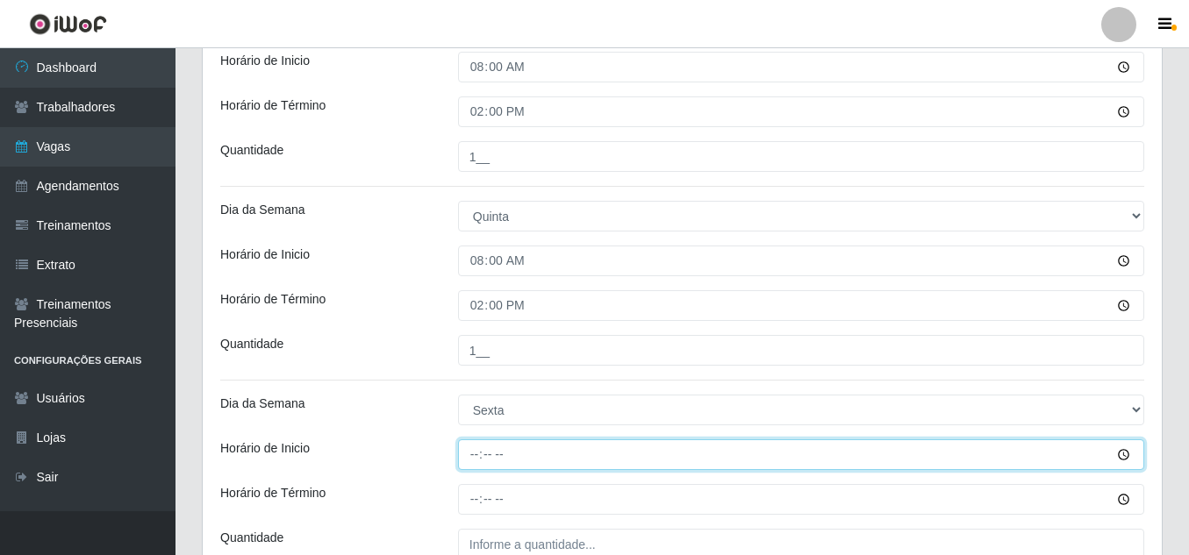
type input "08:00"
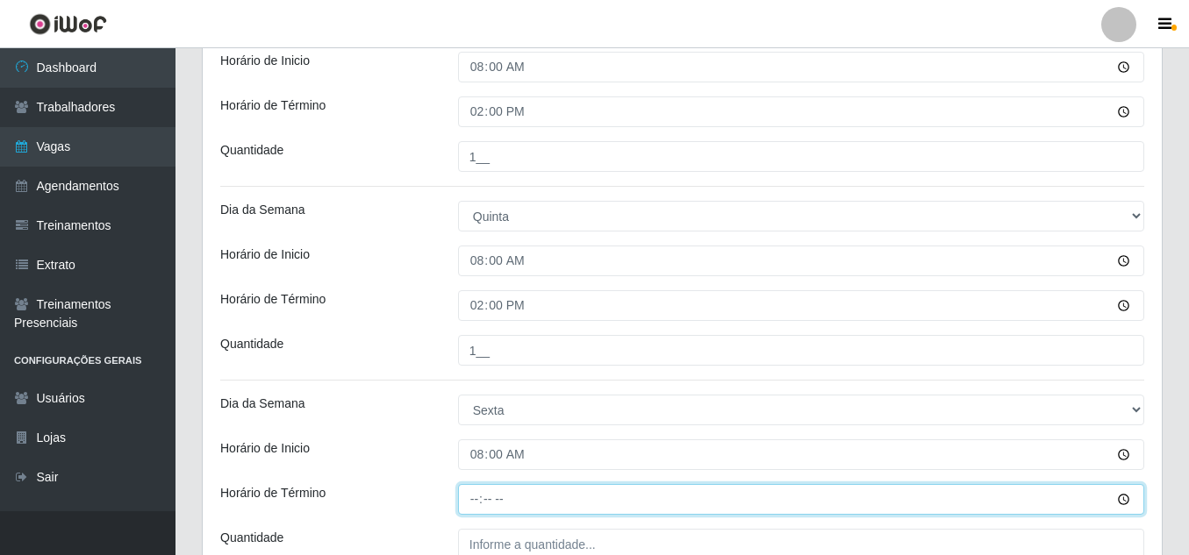
type input "14:00"
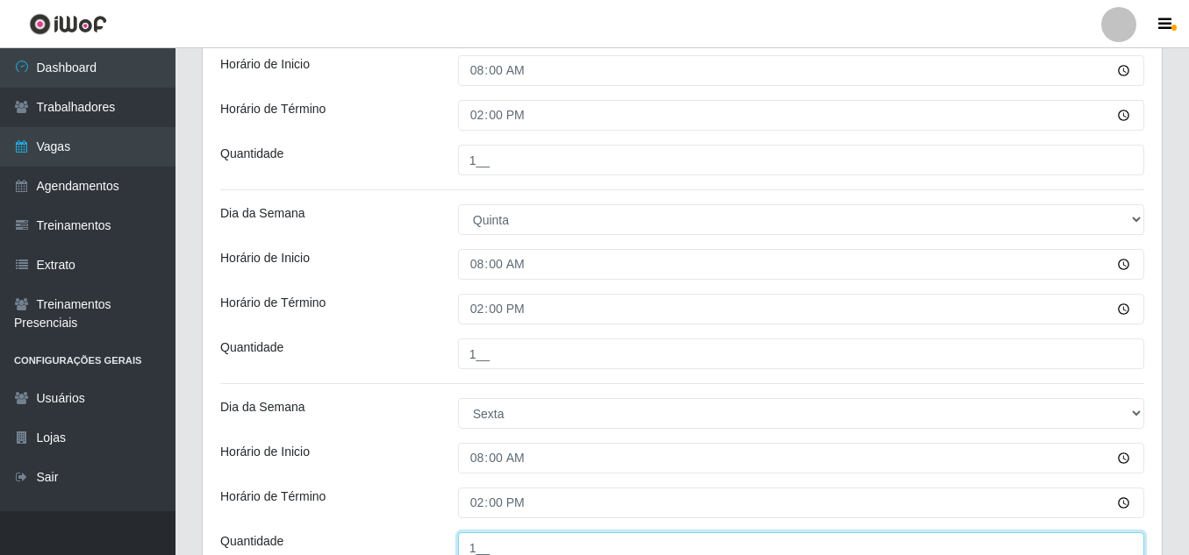
scroll to position [1011, 0]
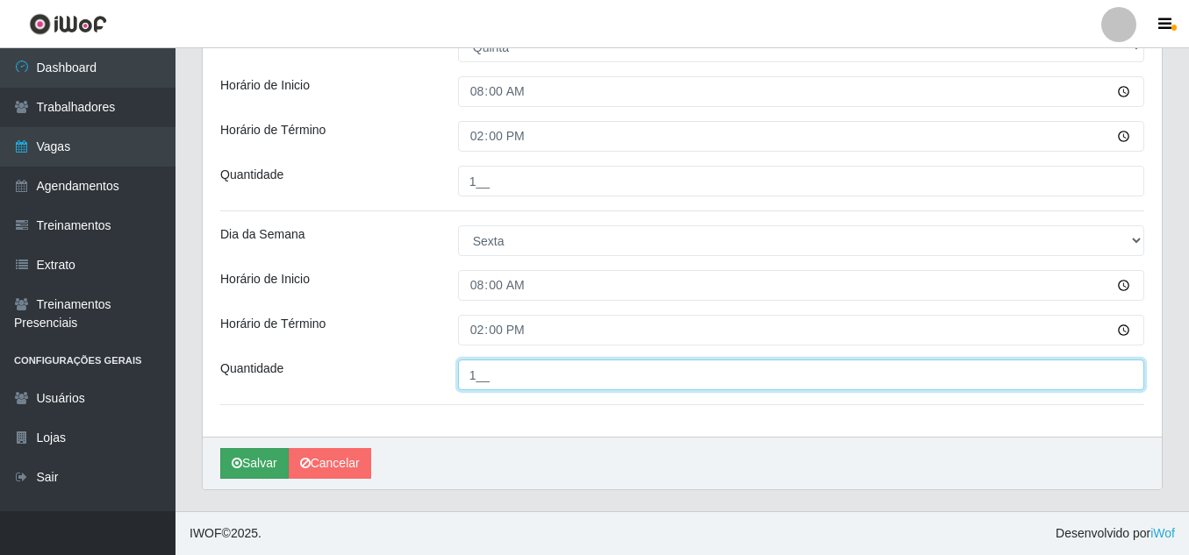
type input "1__"
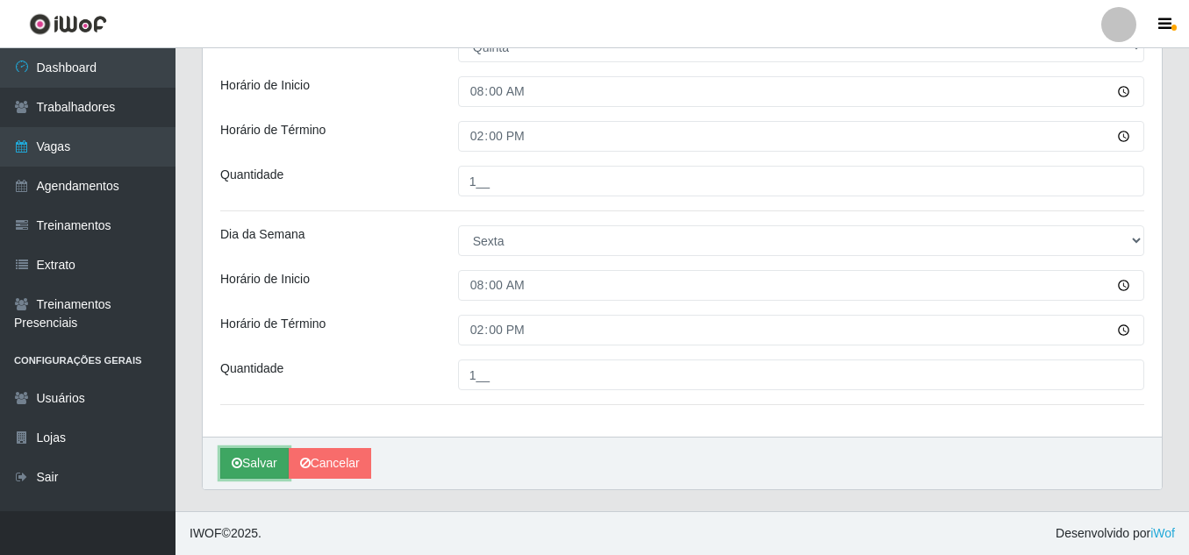
click at [240, 468] on icon "submit" at bounding box center [237, 463] width 11 height 12
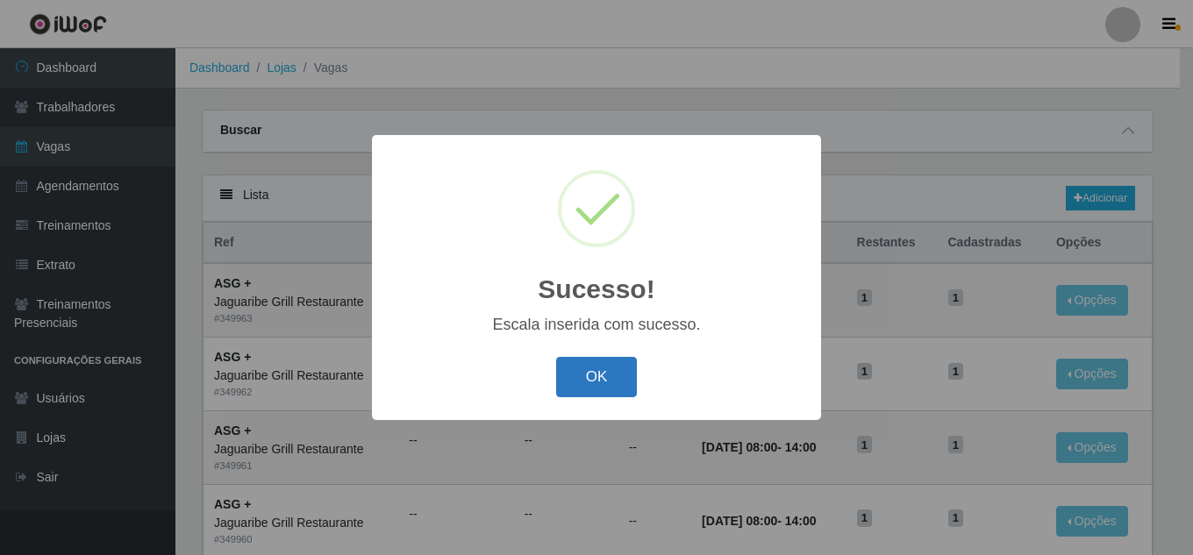
click at [599, 375] on button "OK" at bounding box center [597, 377] width 82 height 41
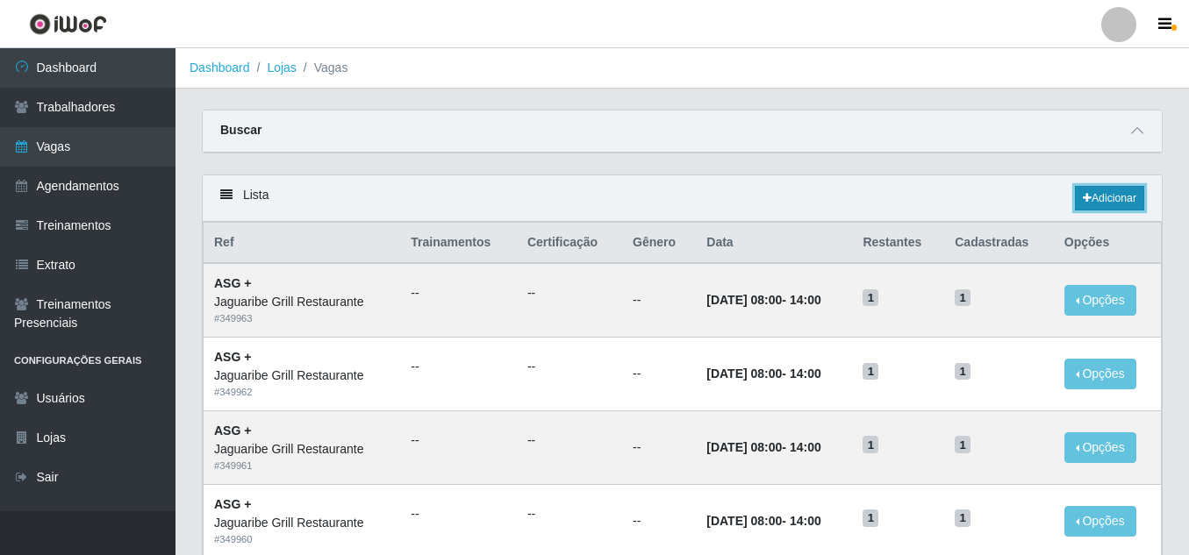
click at [1096, 190] on link "Adicionar" at bounding box center [1109, 198] width 69 height 25
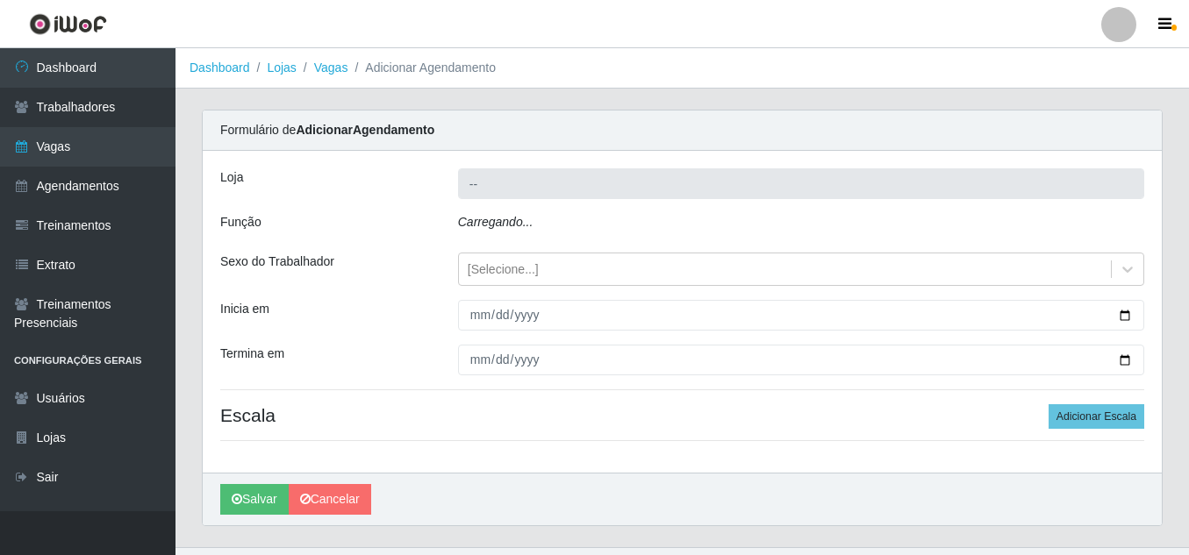
type input "Jaguaribe Grill Restaurante"
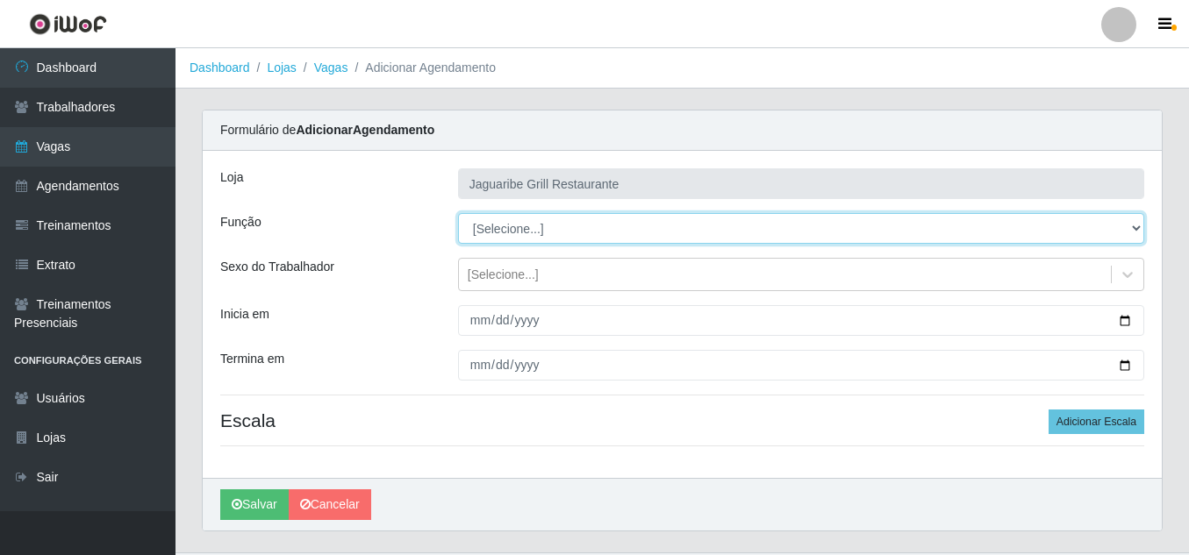
click at [587, 234] on select "[Selecione...] ASG ASG + ASG ++ Auxiliar de Cozinha Auxiliar de Cozinha + Auxil…" at bounding box center [801, 228] width 686 height 31
select select "94"
click at [458, 213] on select "[Selecione...] ASG ASG + ASG ++ Auxiliar de Cozinha Auxiliar de Cozinha + Auxil…" at bounding box center [801, 228] width 686 height 31
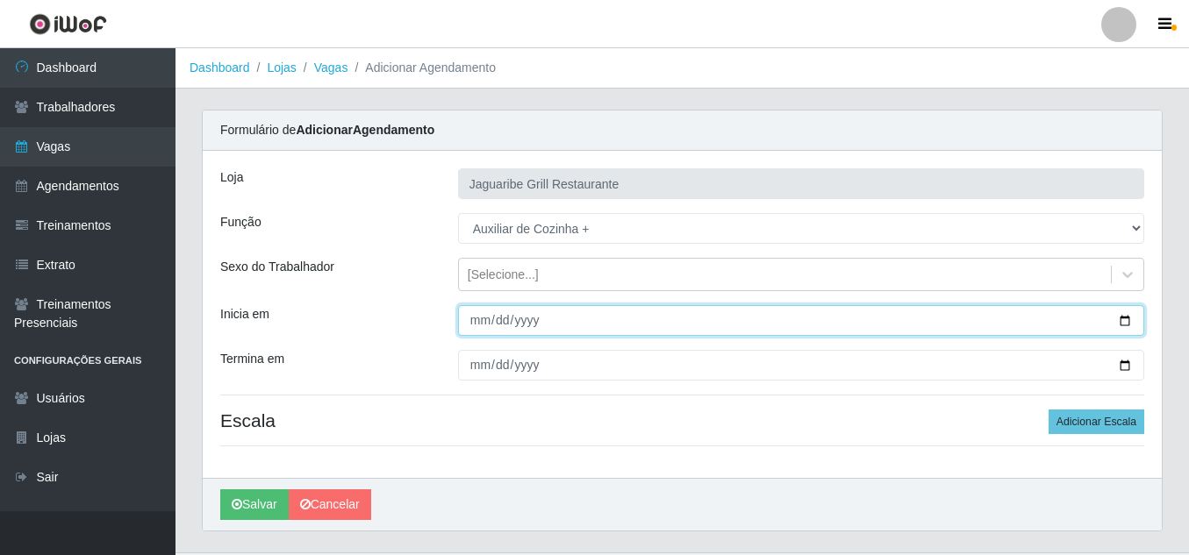
click at [1125, 319] on input "Inicia em" at bounding box center [801, 320] width 686 height 31
type input "[DATE]"
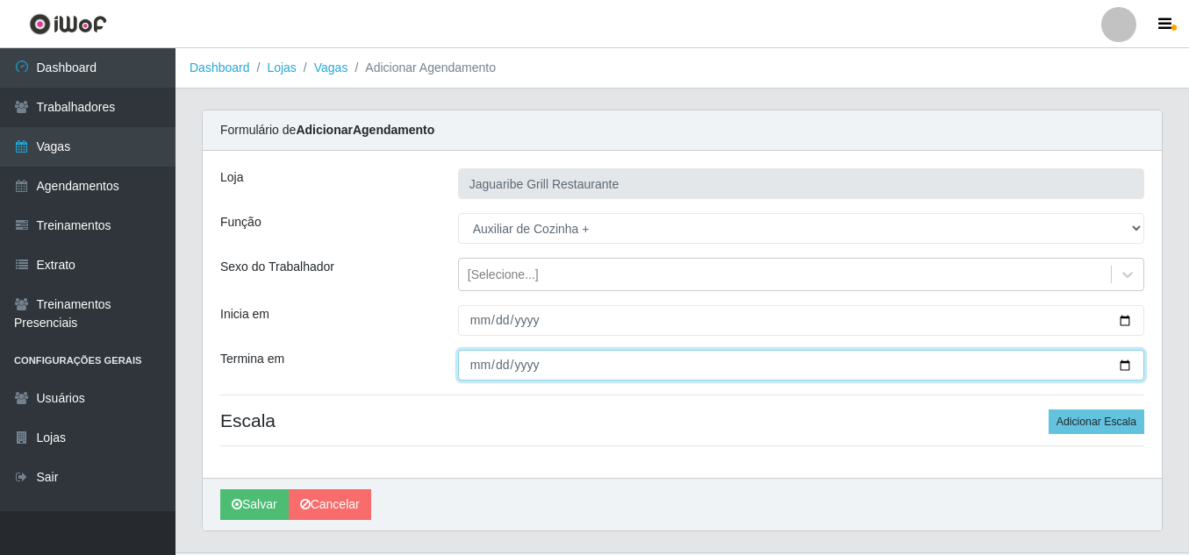
click at [1118, 370] on input "Termina em" at bounding box center [801, 365] width 686 height 31
type input "[DATE]"
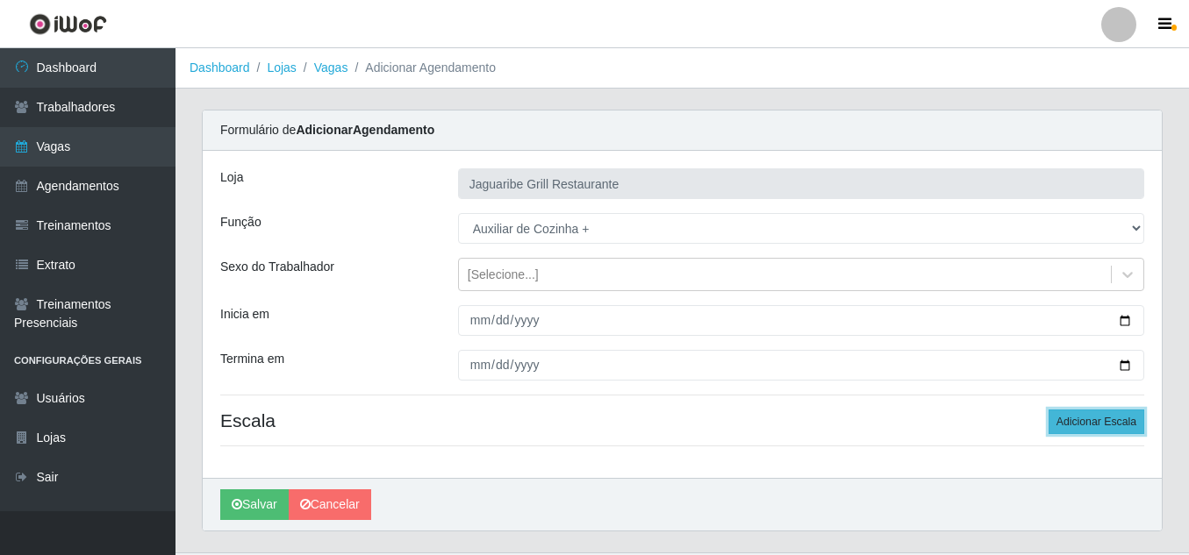
click at [1065, 418] on button "Adicionar Escala" at bounding box center [1096, 422] width 96 height 25
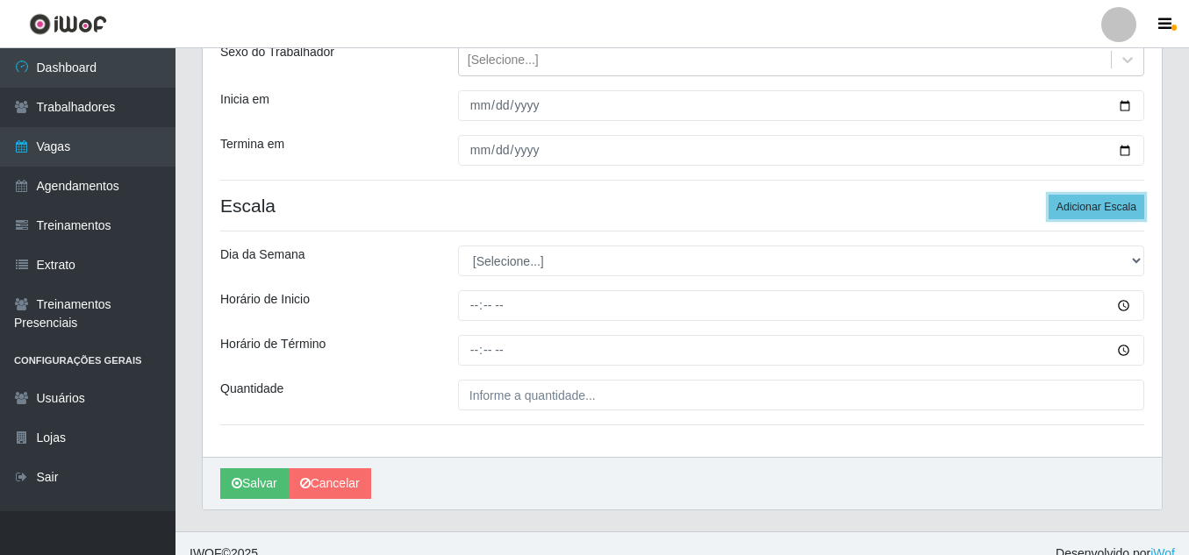
scroll to position [232, 0]
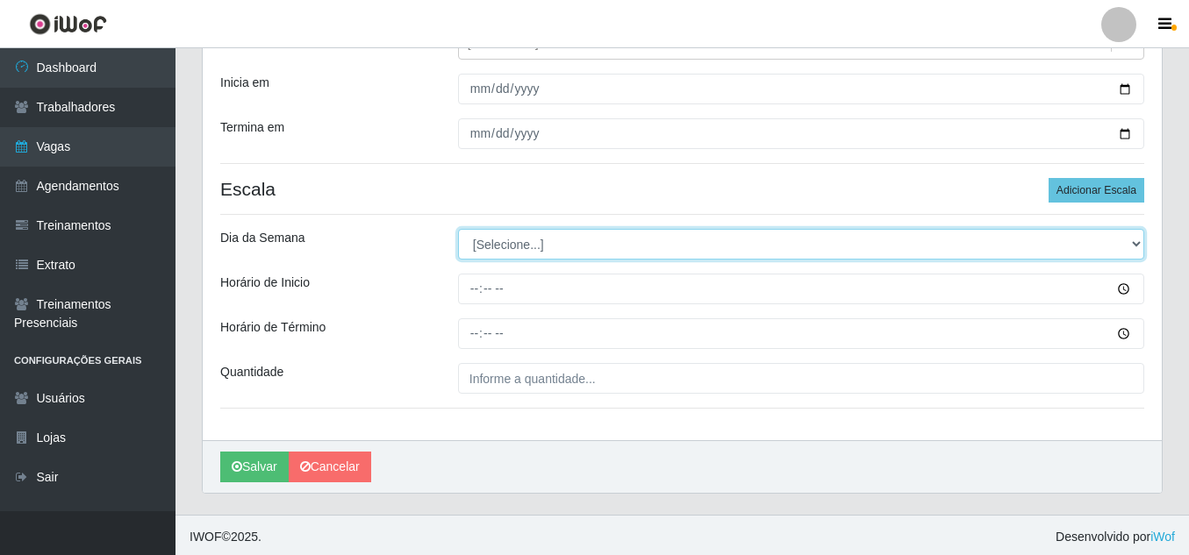
click at [585, 235] on select "[Selecione...] Segunda Terça Quarta Quinta Sexta Sábado Domingo" at bounding box center [801, 244] width 686 height 31
select select "1"
click at [458, 229] on select "[Selecione...] Segunda Terça Quarta Quinta Sexta Sábado Domingo" at bounding box center [801, 244] width 686 height 31
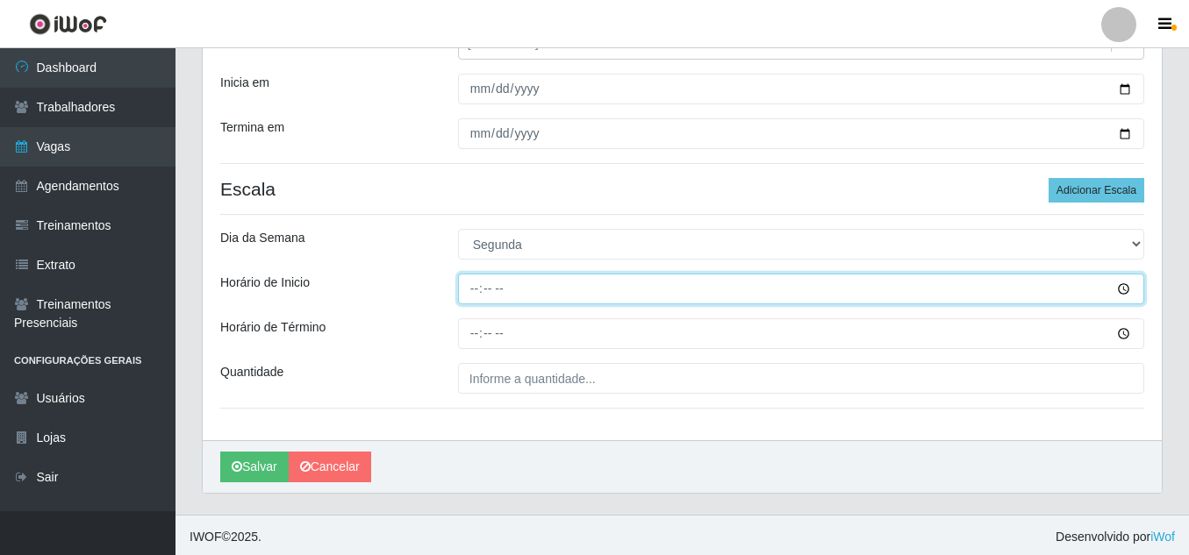
type input "08:00"
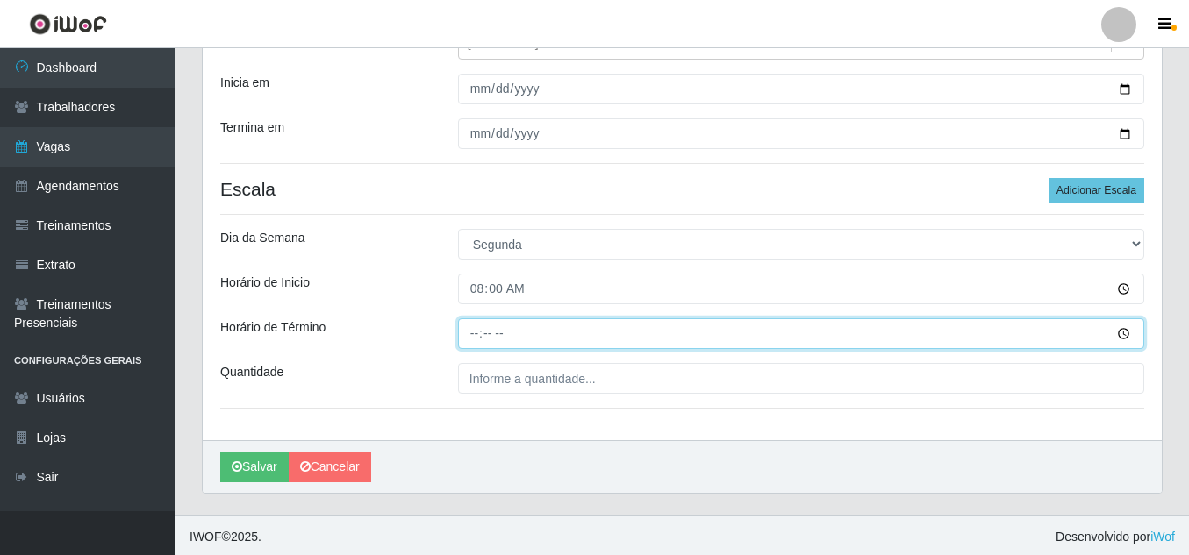
type input "14:00"
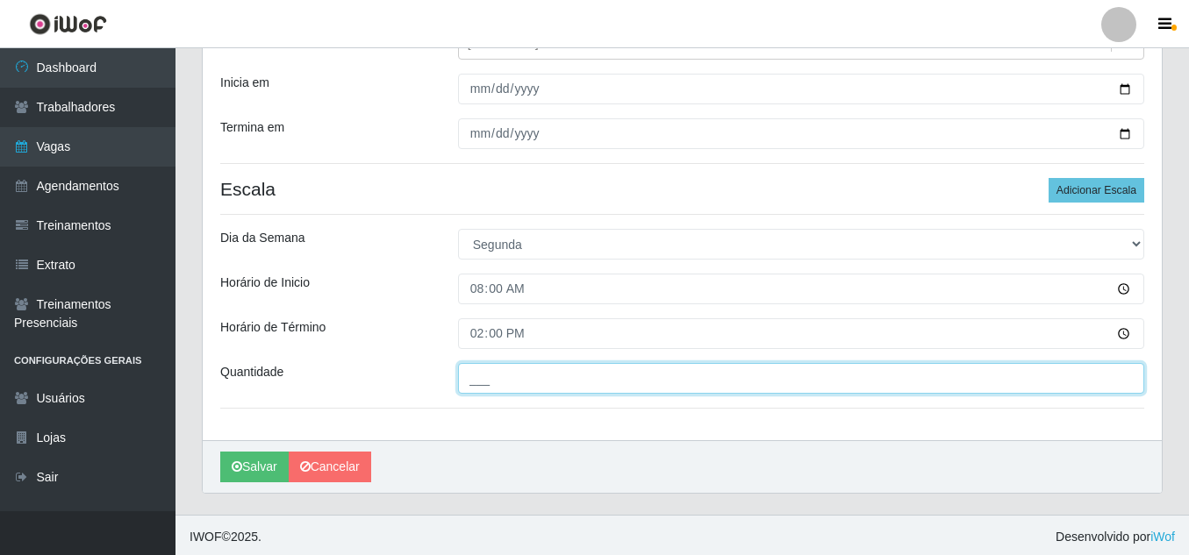
click at [532, 377] on input "___" at bounding box center [801, 378] width 686 height 31
type input "1__"
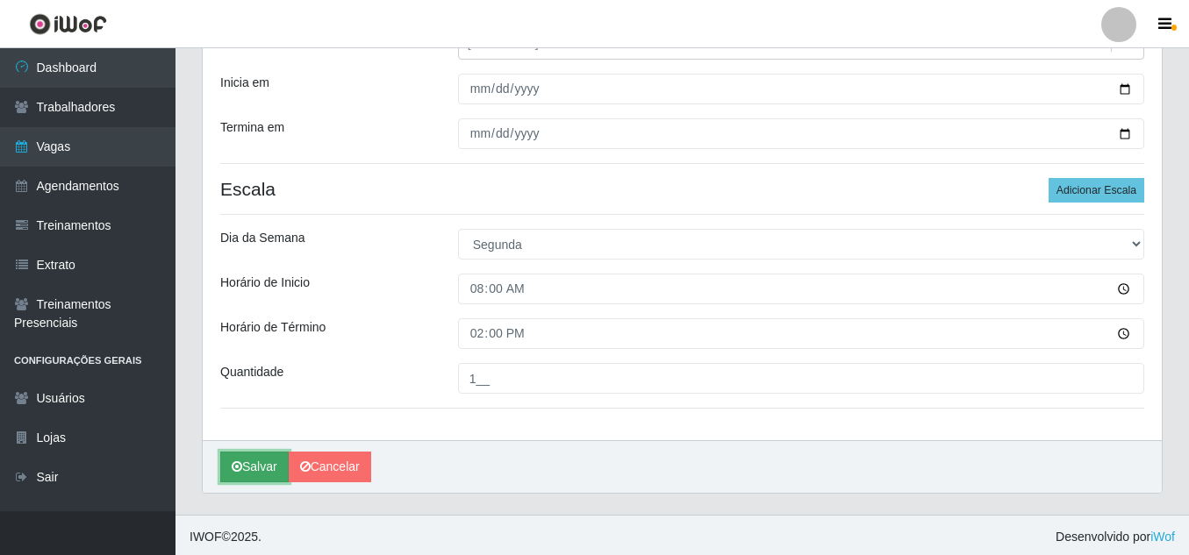
click at [261, 472] on button "Salvar" at bounding box center [254, 467] width 68 height 31
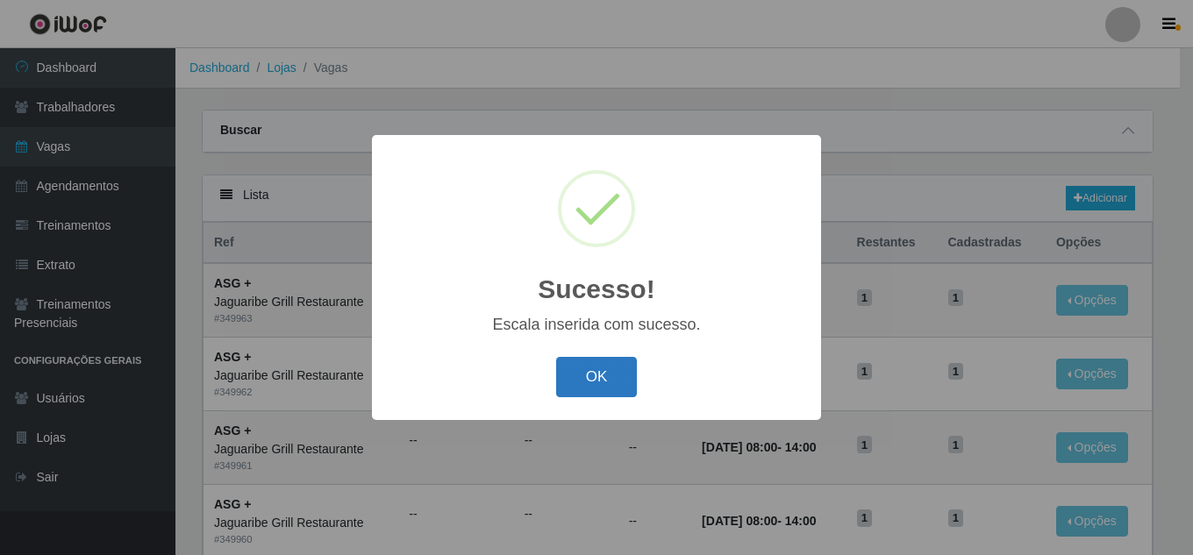
click at [611, 393] on button "OK" at bounding box center [597, 377] width 82 height 41
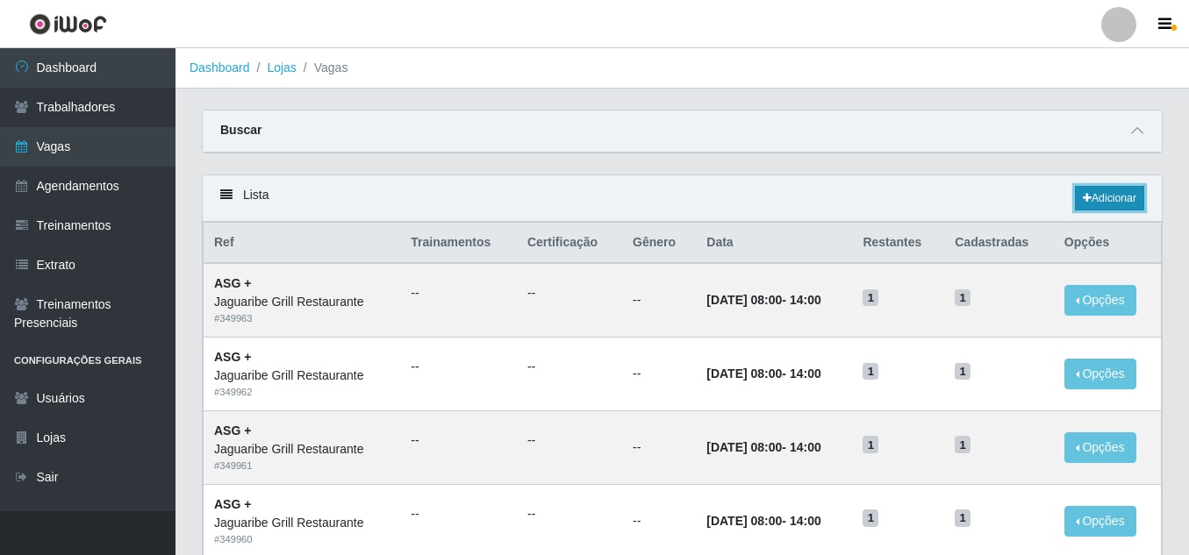
click at [1114, 205] on link "Adicionar" at bounding box center [1109, 198] width 69 height 25
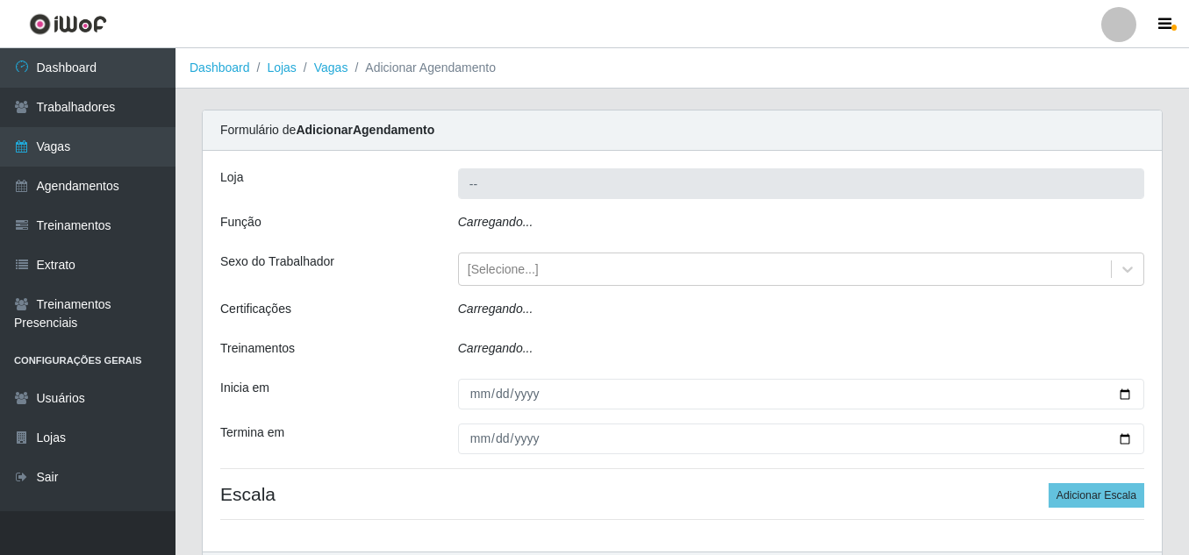
type input "Jaguaribe Grill Restaurante"
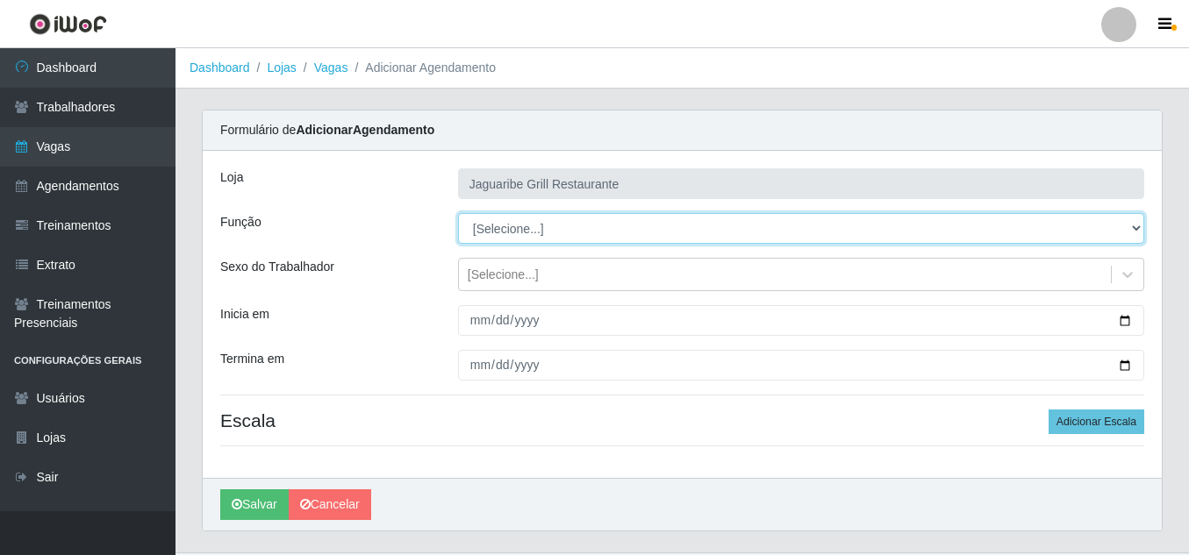
click at [580, 227] on select "[Selecione...] ASG ASG + ASG ++ Auxiliar de Cozinha Auxiliar de Cozinha + Auxil…" at bounding box center [801, 228] width 686 height 31
select select "94"
click at [458, 213] on select "[Selecione...] ASG ASG + ASG ++ Auxiliar de Cozinha Auxiliar de Cozinha + Auxil…" at bounding box center [801, 228] width 686 height 31
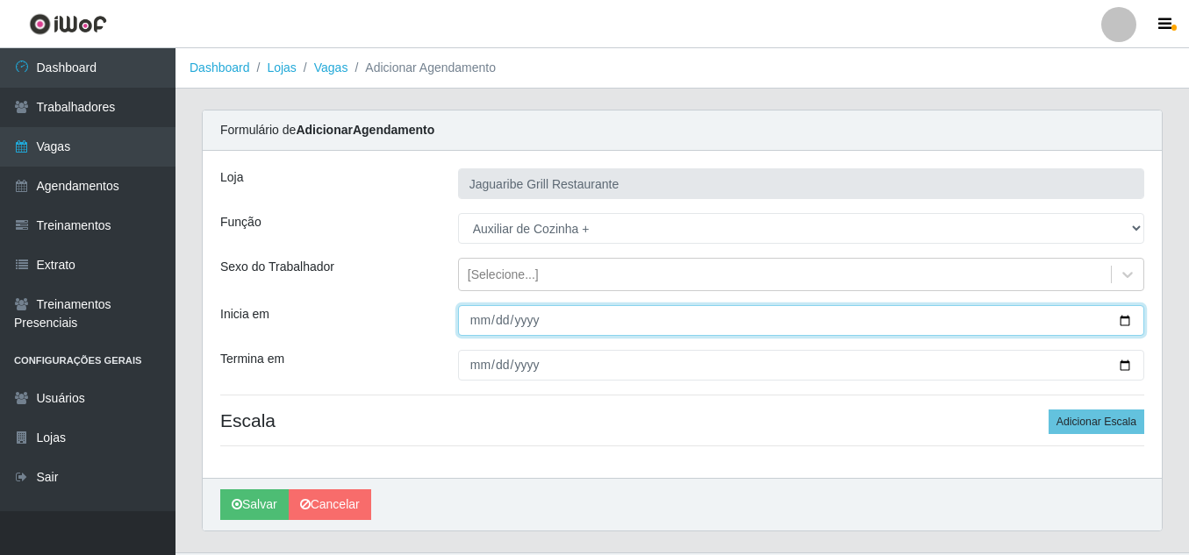
click at [635, 320] on input "Inicia em" at bounding box center [801, 320] width 686 height 31
click at [1129, 317] on input "Inicia em" at bounding box center [801, 320] width 686 height 31
type input "[DATE]"
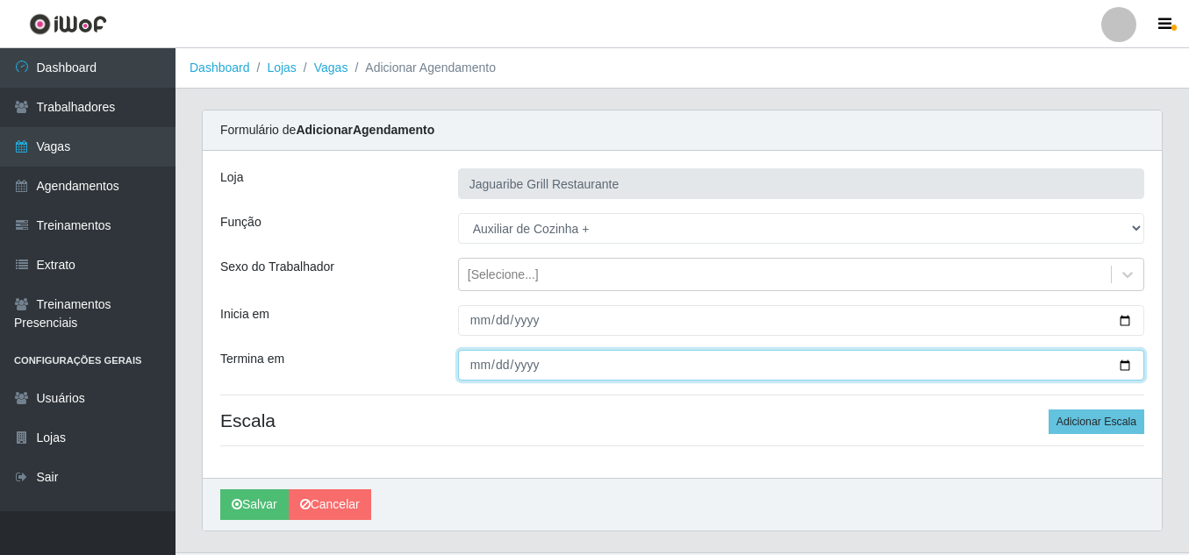
click at [1128, 362] on input "Termina em" at bounding box center [801, 365] width 686 height 31
type input "[DATE]"
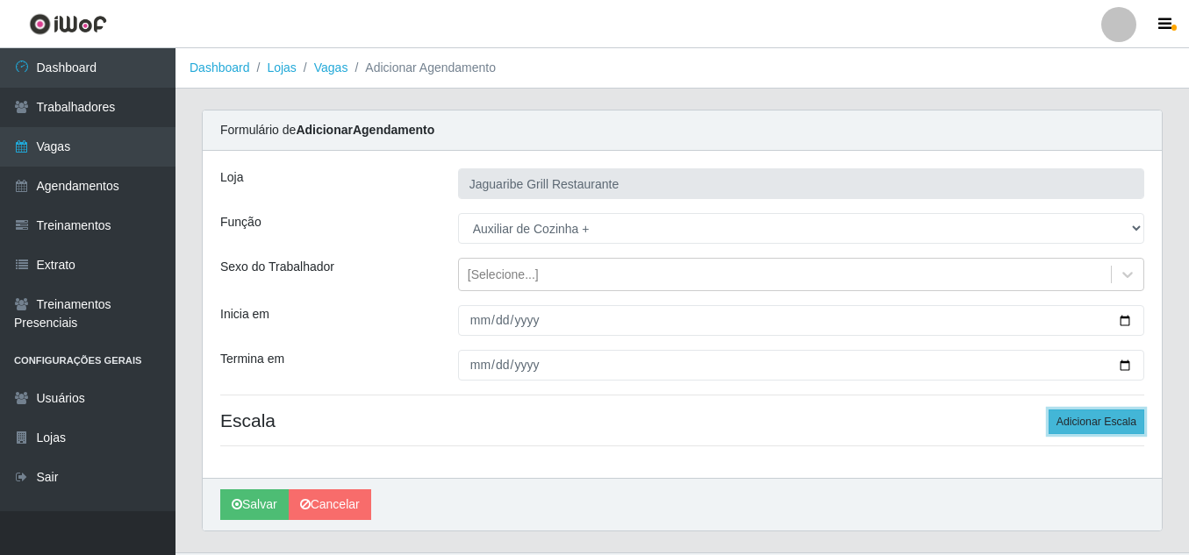
click at [1121, 423] on button "Adicionar Escala" at bounding box center [1096, 422] width 96 height 25
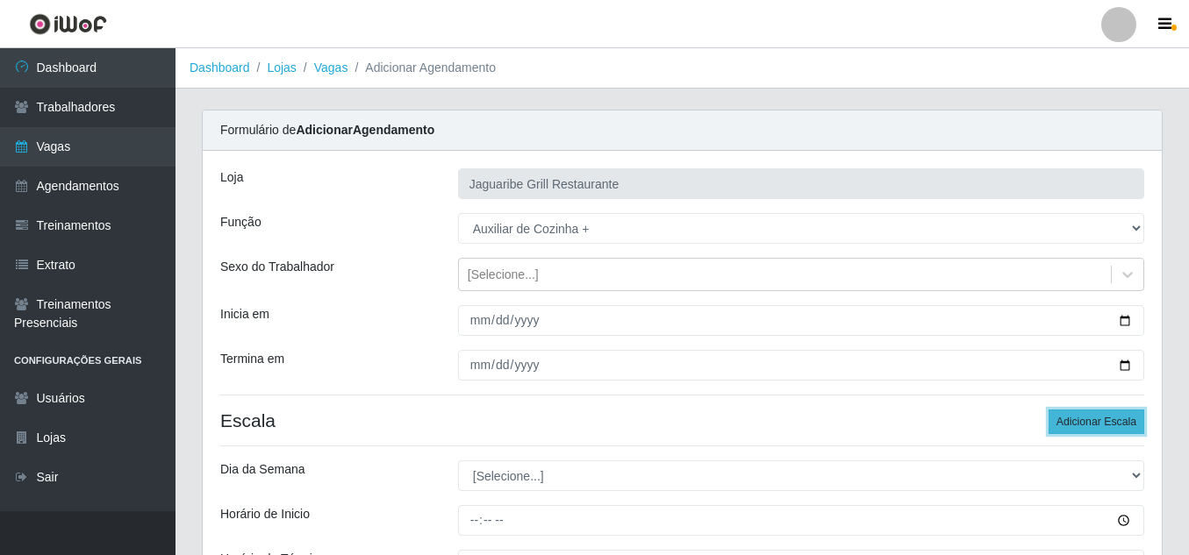
click at [1096, 421] on button "Adicionar Escala" at bounding box center [1096, 422] width 96 height 25
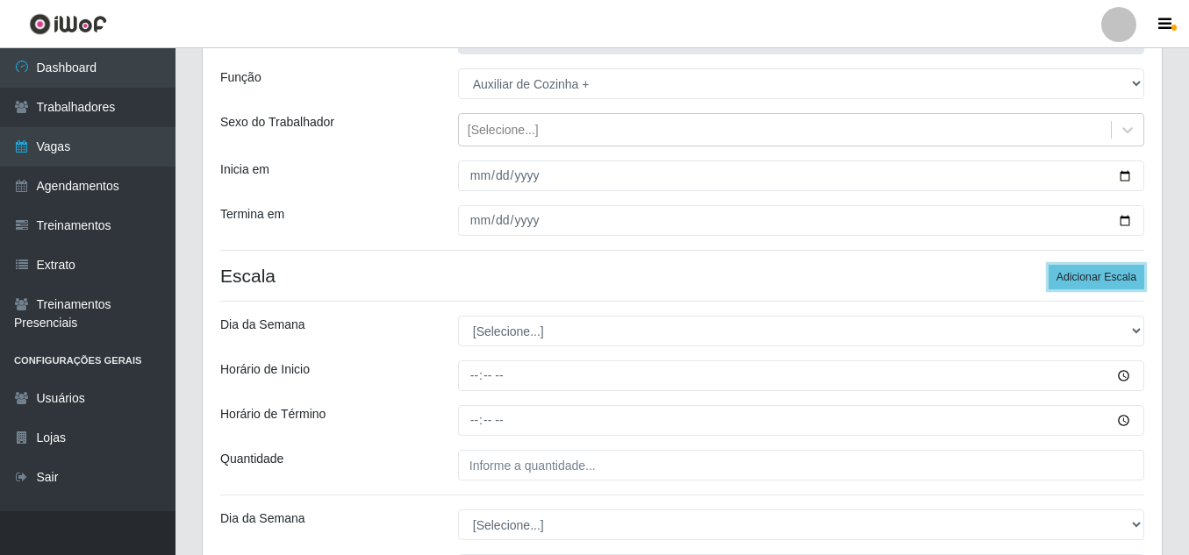
scroll to position [146, 0]
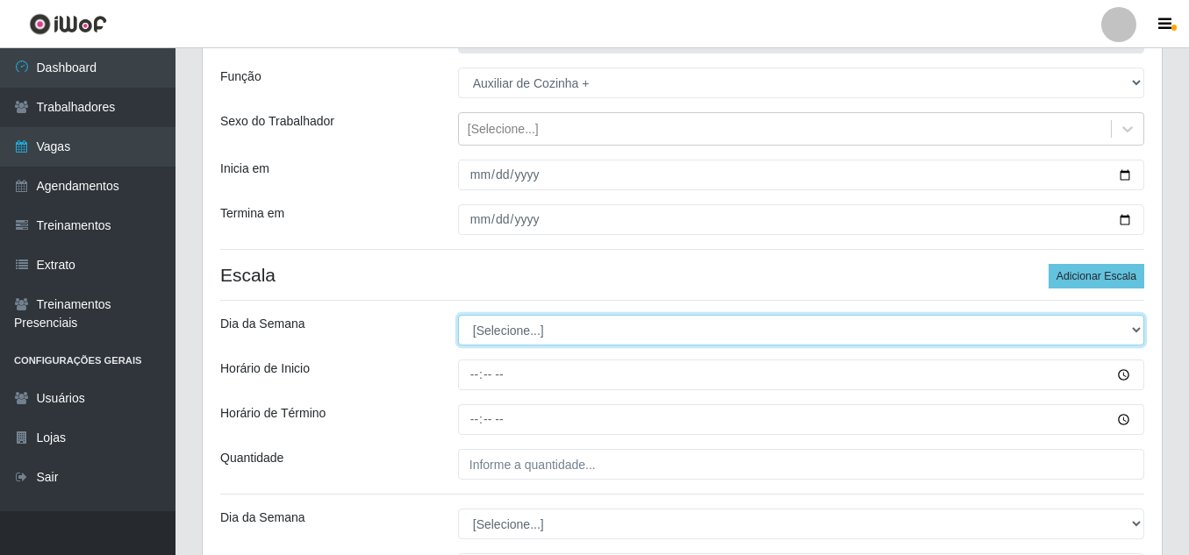
click at [542, 335] on select "[Selecione...] Segunda Terça Quarta Quinta Sexta Sábado Domingo" at bounding box center [801, 330] width 686 height 31
select select "1"
click at [458, 315] on select "[Selecione...] Segunda Terça Quarta Quinta Sexta Sábado Domingo" at bounding box center [801, 330] width 686 height 31
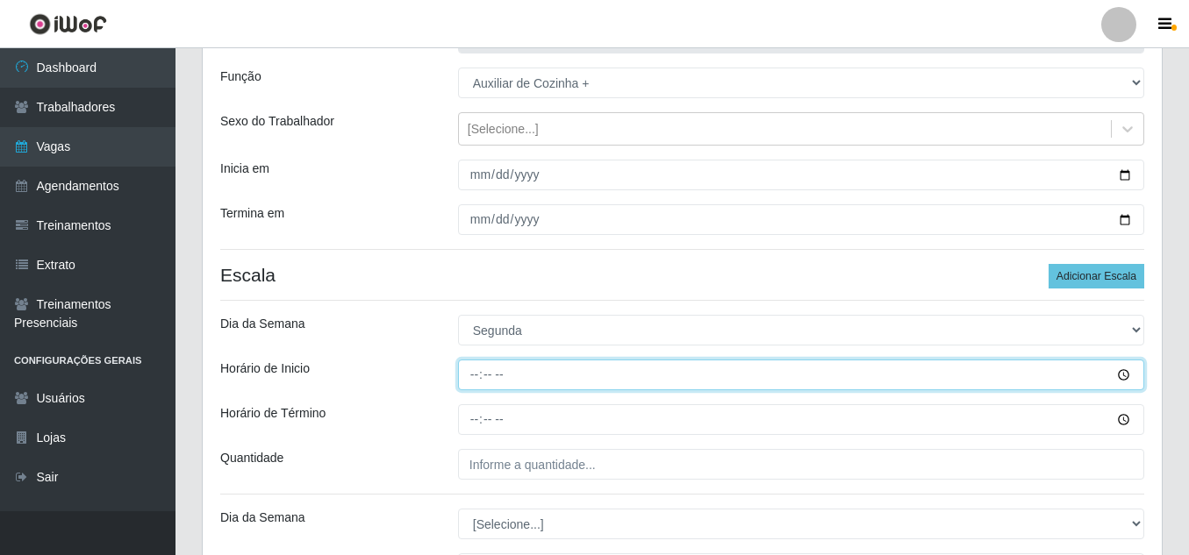
type input "11:00"
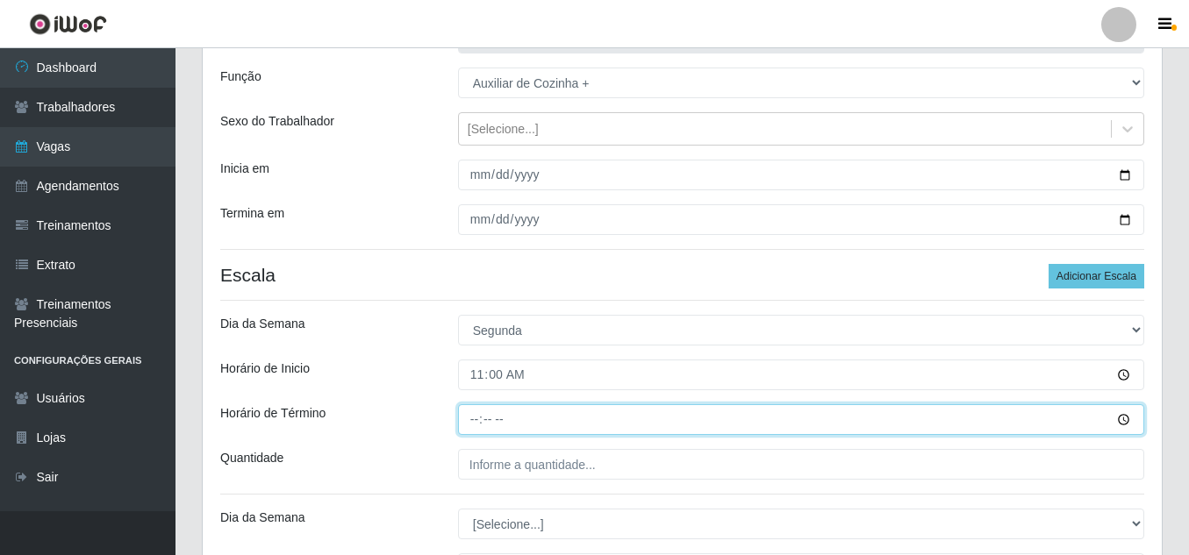
type input "17:00"
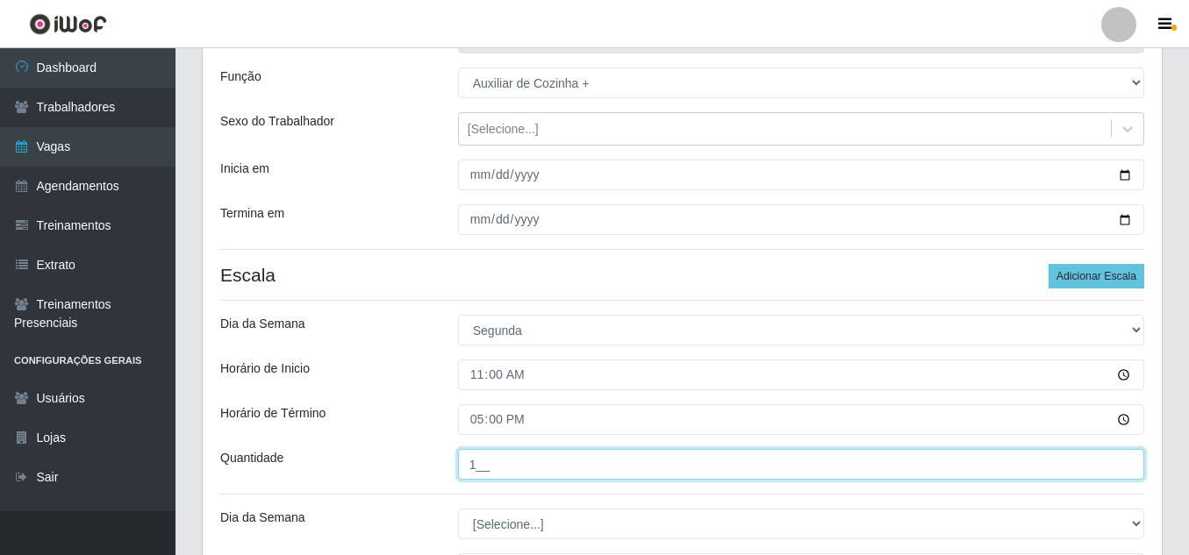
type input "1__"
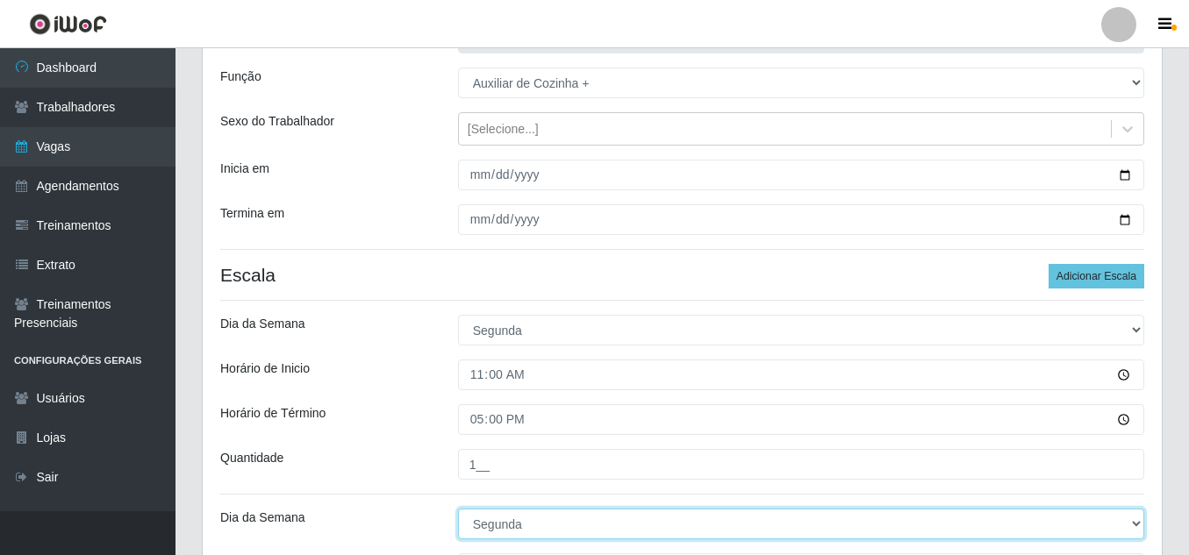
select select "2"
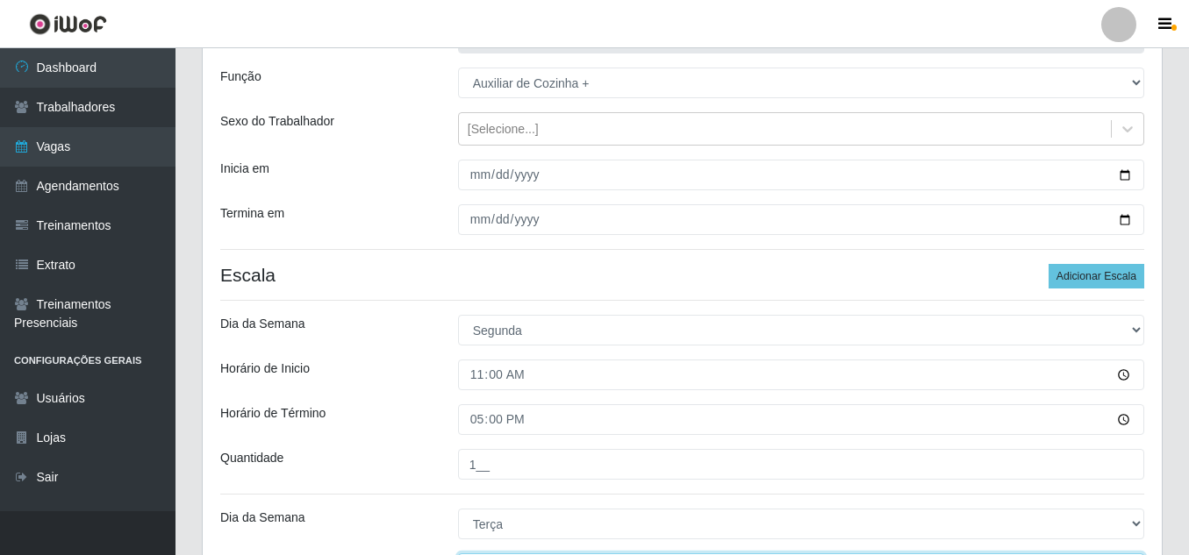
scroll to position [175, 0]
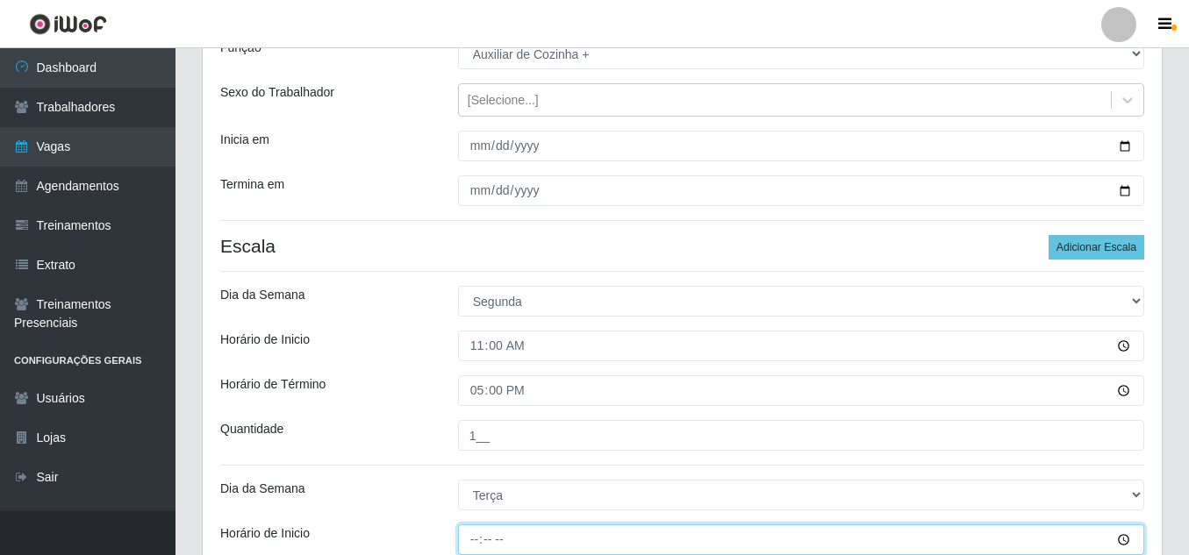
type input "11:00"
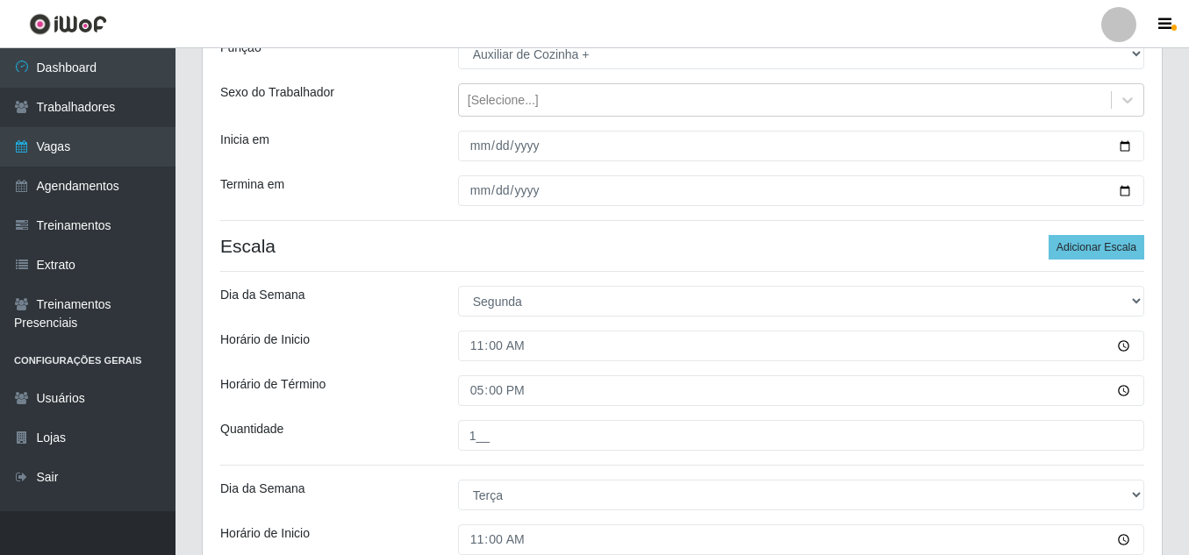
scroll to position [482, 0]
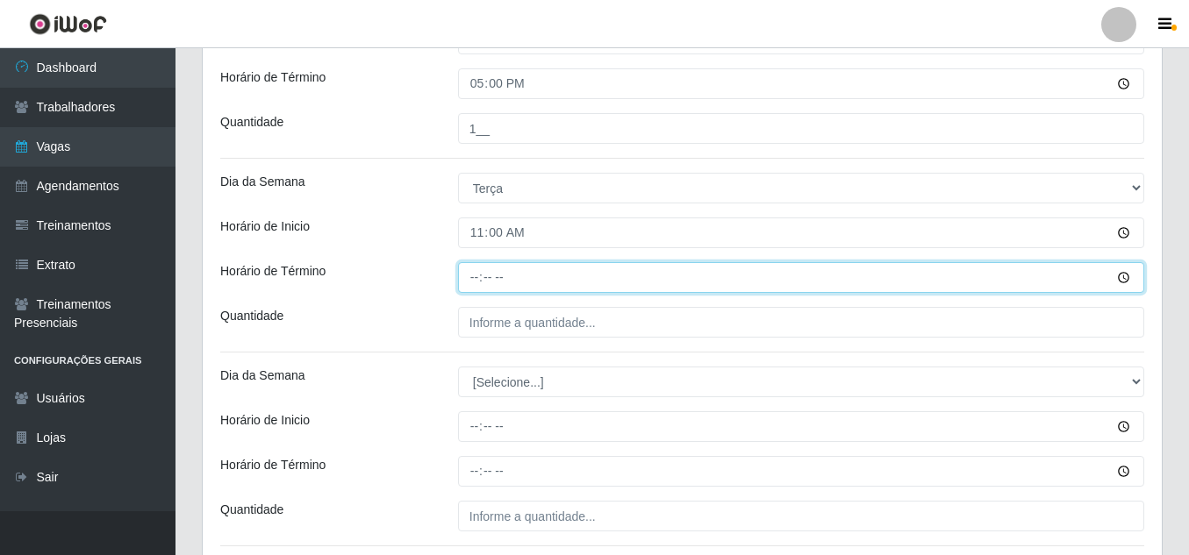
type input "17:00"
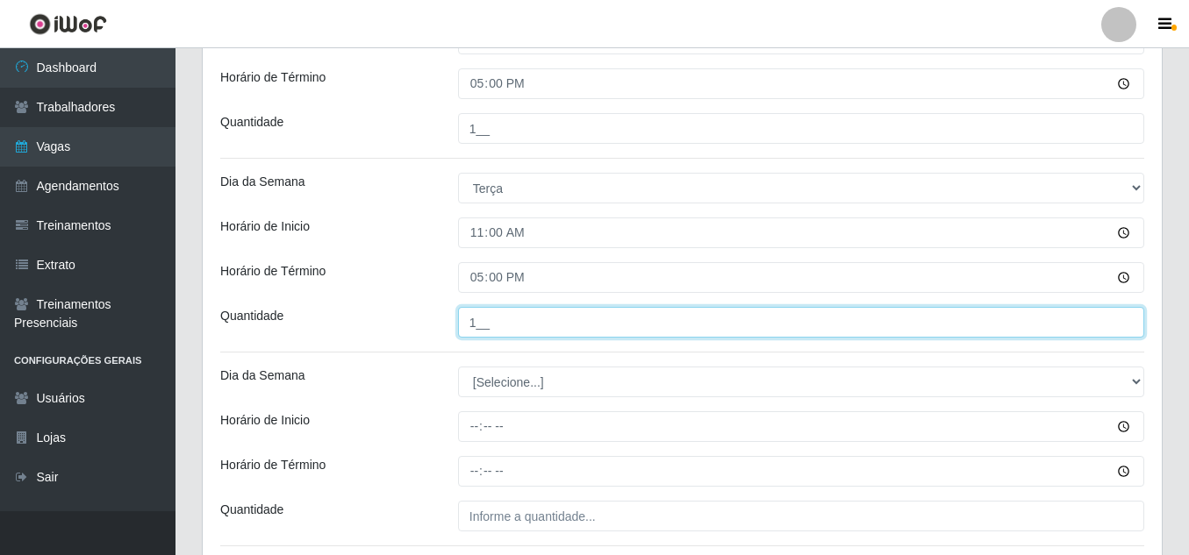
type input "1__"
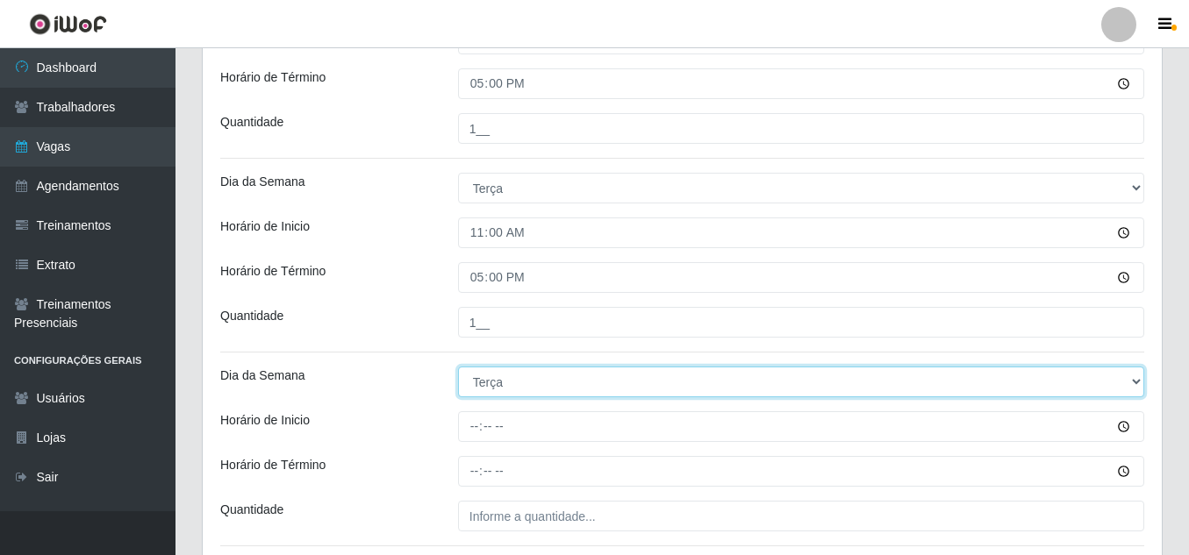
select select "3"
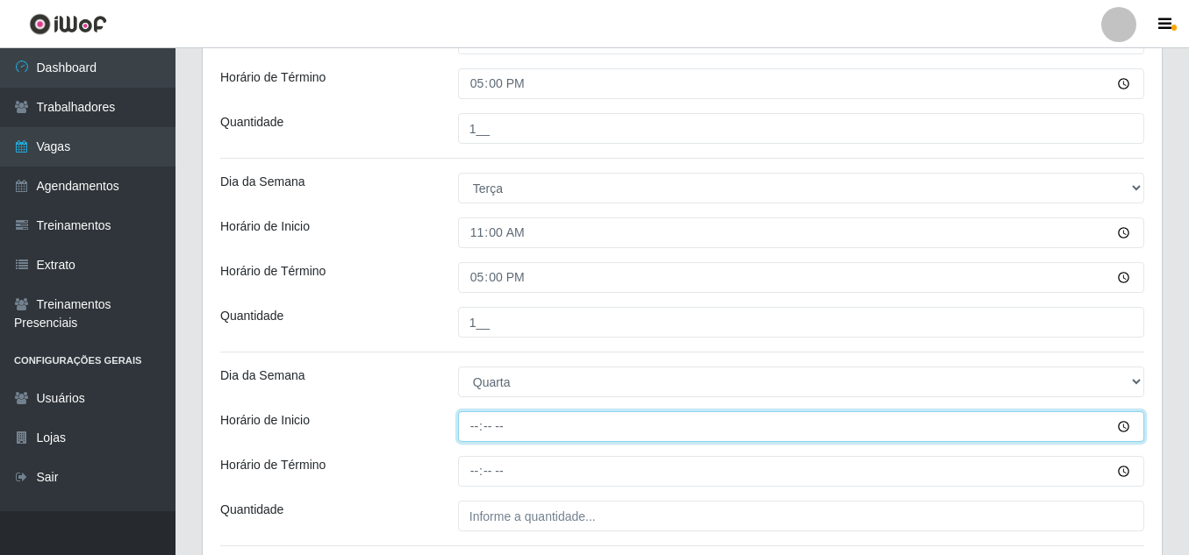
type input "11:00"
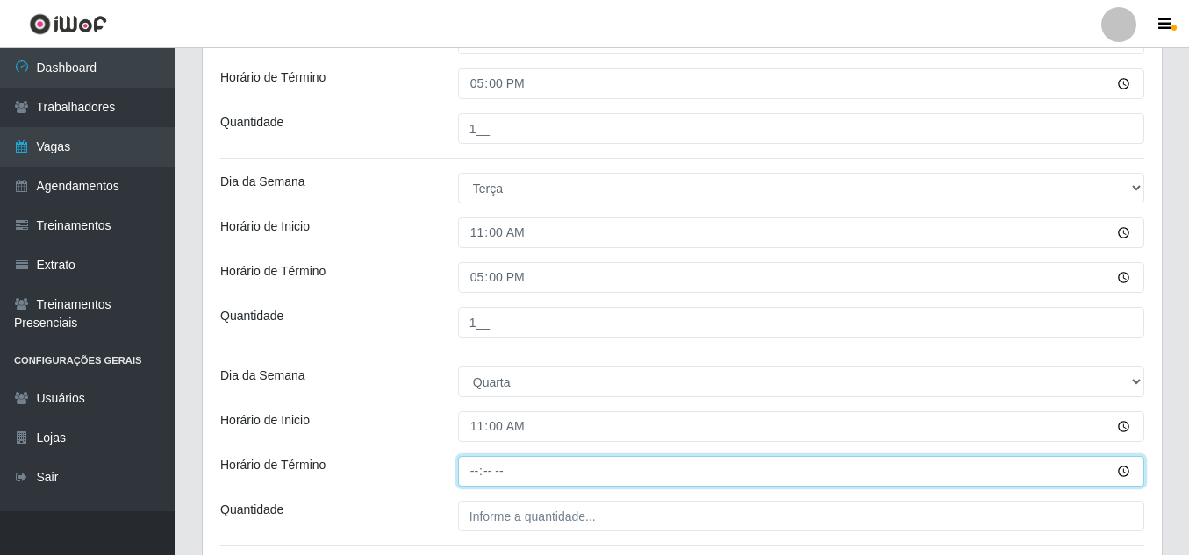
type input "17:00"
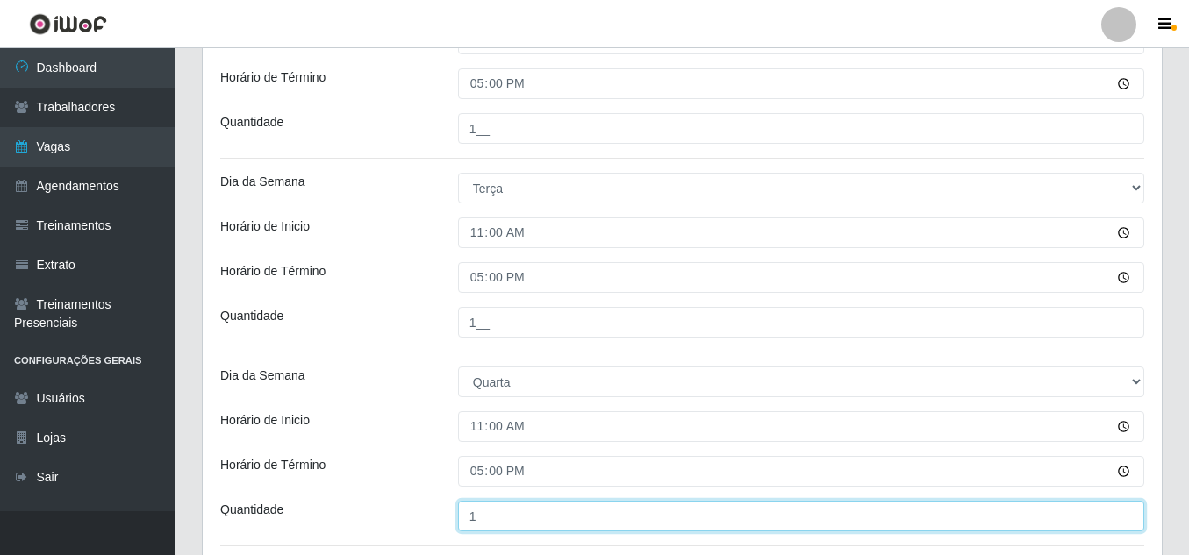
type input "1__"
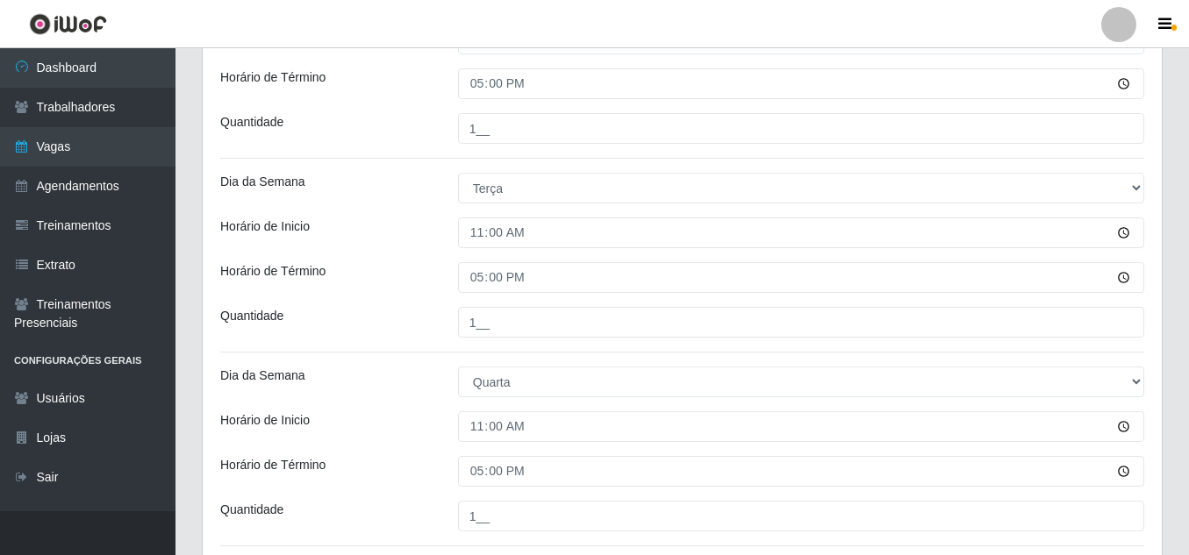
scroll to position [780, 0]
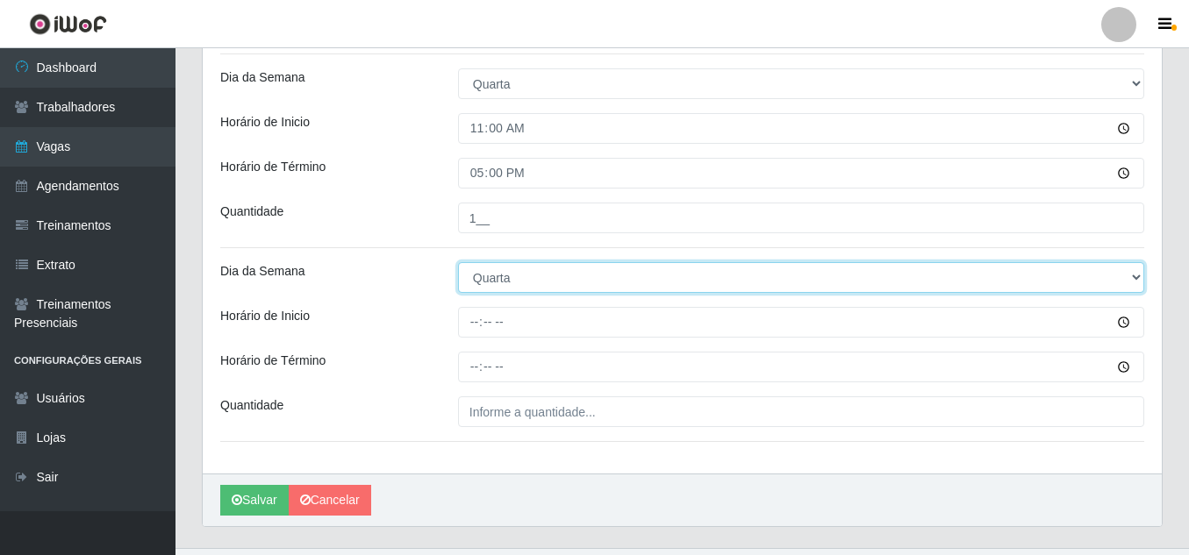
select select "4"
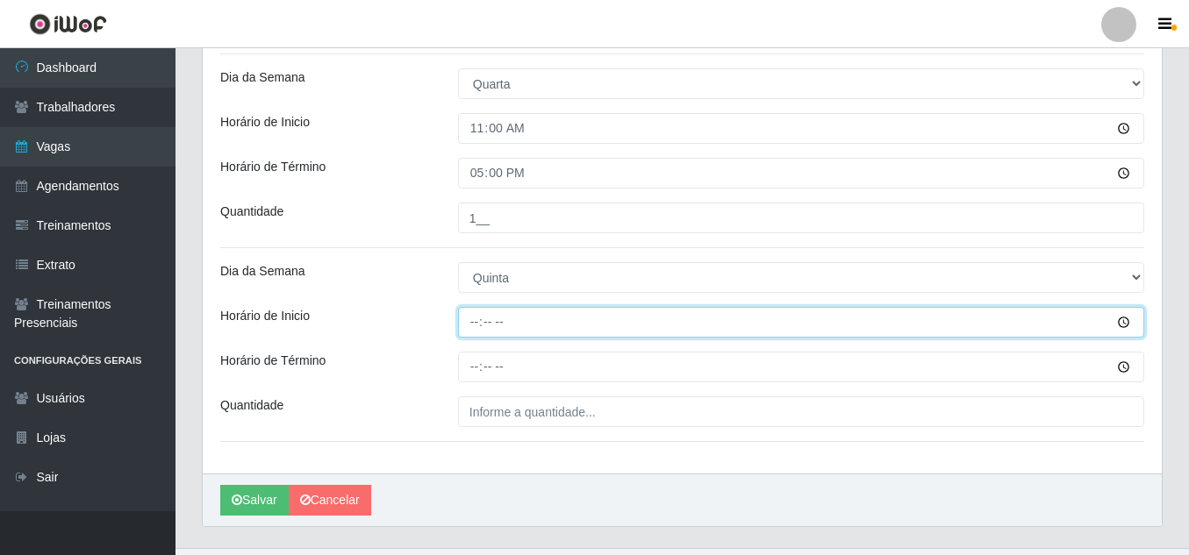
type input "11:00"
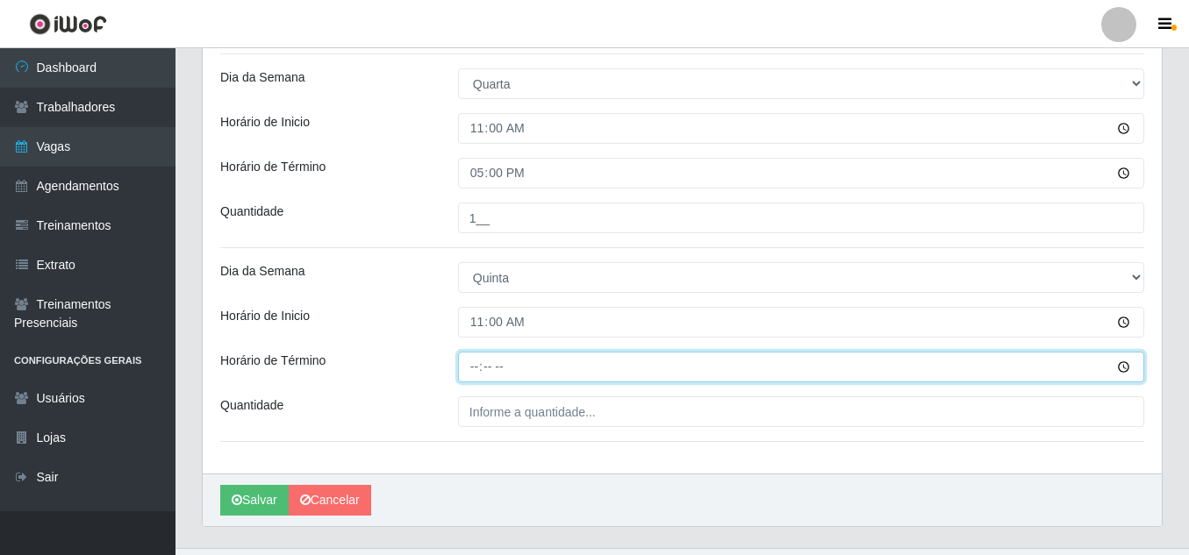
type input "17:00"
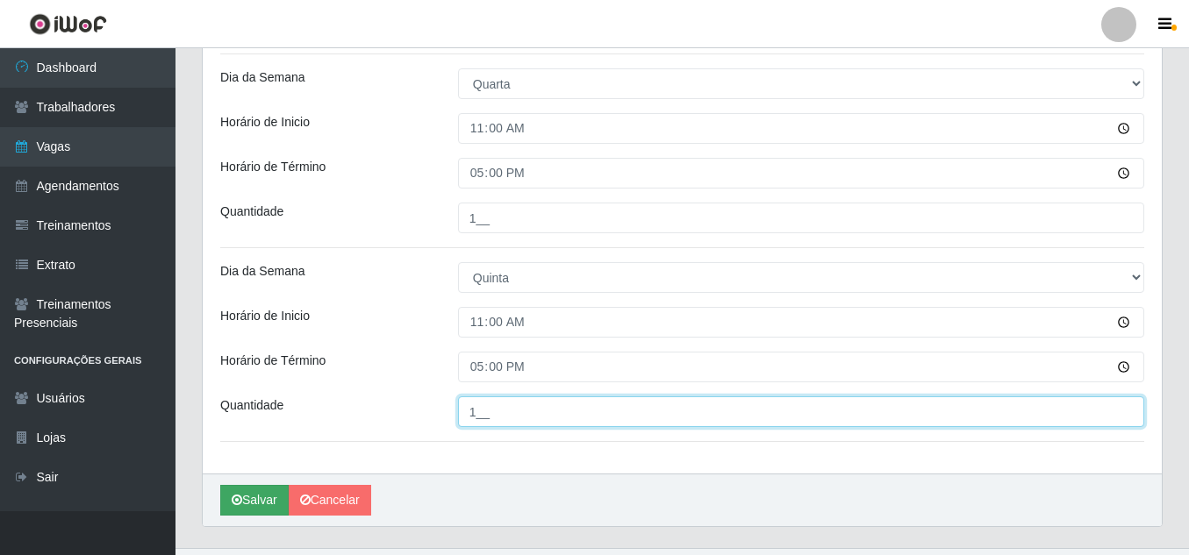
type input "1__"
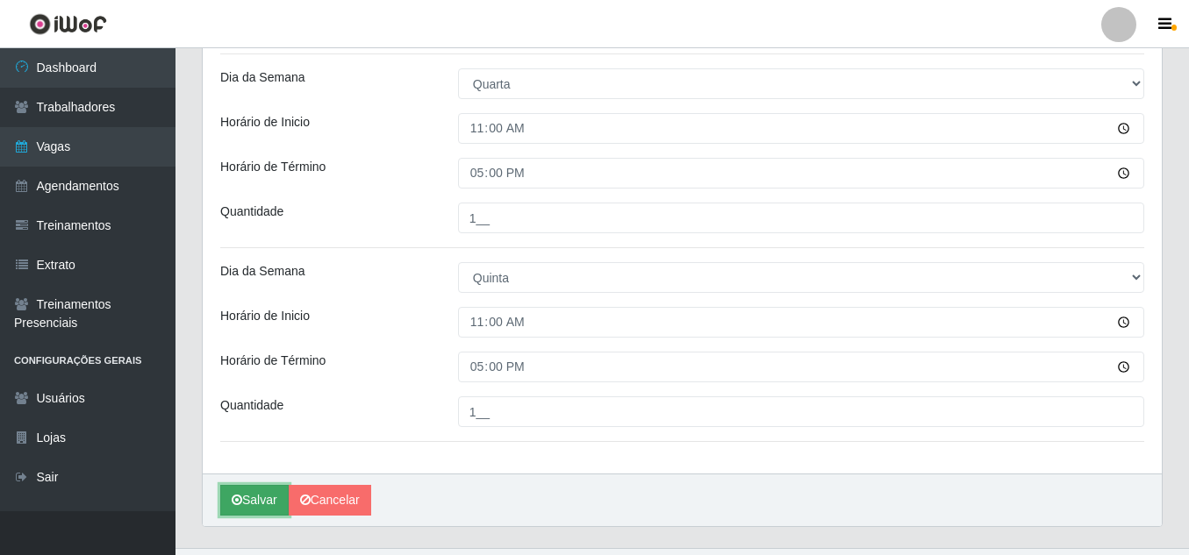
click at [247, 503] on button "Salvar" at bounding box center [254, 500] width 68 height 31
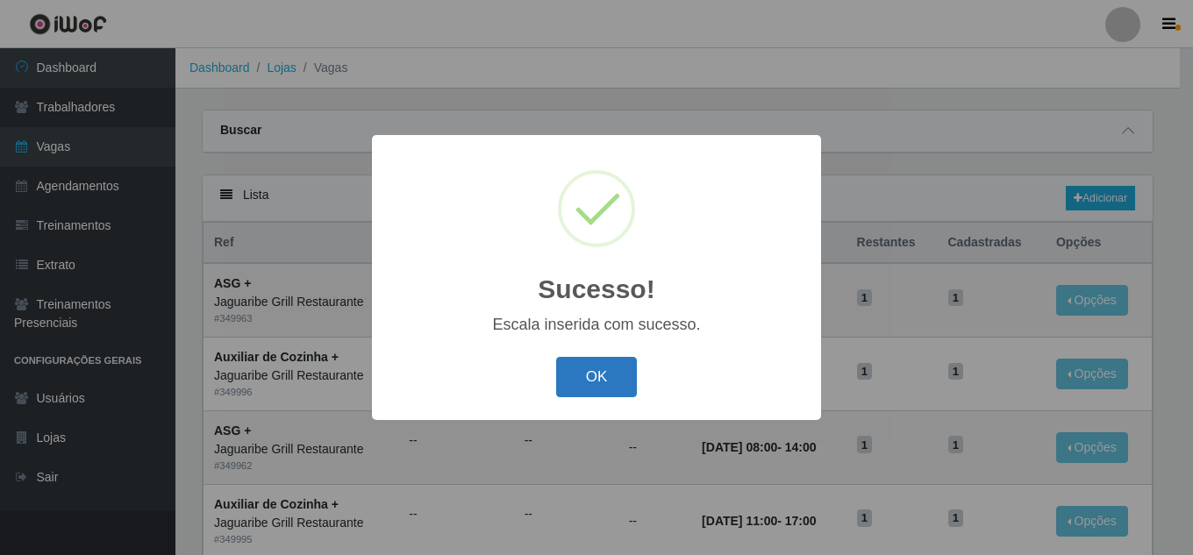
click at [604, 389] on button "OK" at bounding box center [597, 377] width 82 height 41
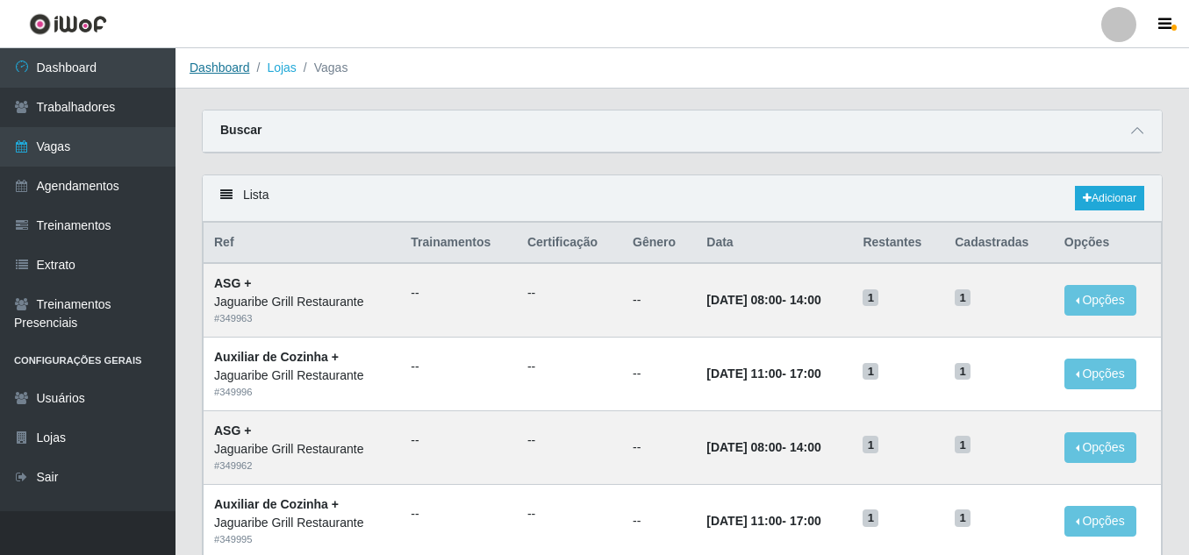
click at [227, 64] on link "Dashboard" at bounding box center [219, 68] width 61 height 14
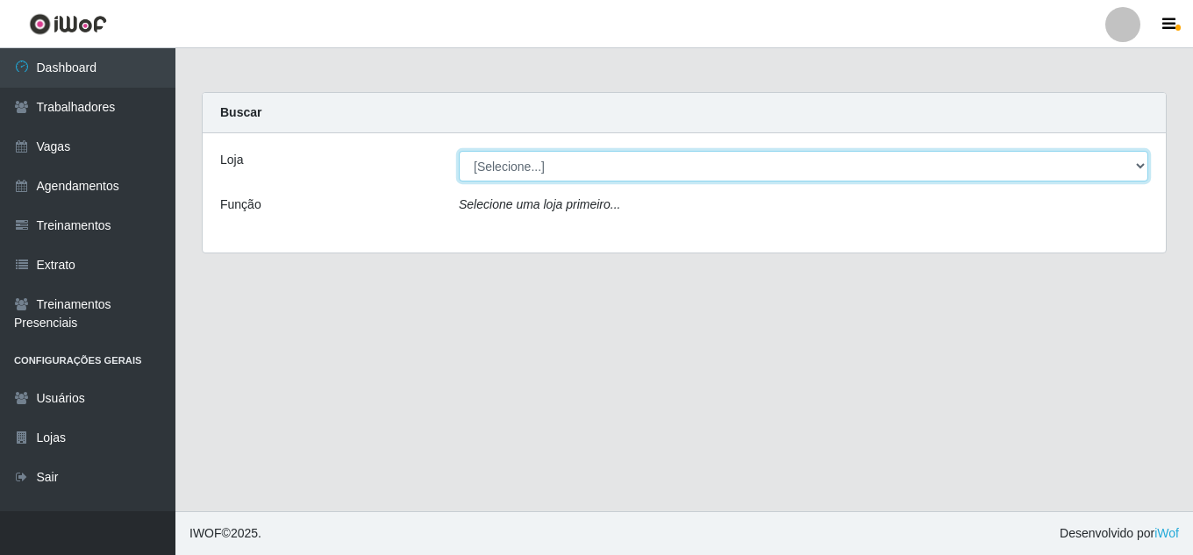
click at [736, 170] on select "[Selecione...] Jaguaribe Grill Restaurante" at bounding box center [804, 166] width 690 height 31
select select "311"
click at [459, 151] on select "[Selecione...] Jaguaribe Grill Restaurante" at bounding box center [804, 166] width 690 height 31
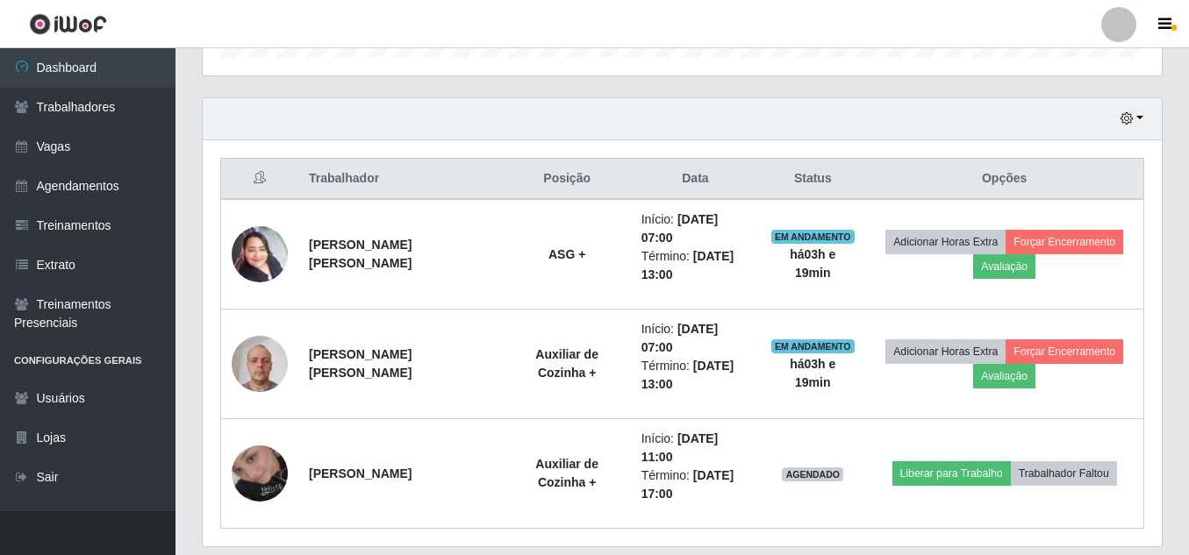
scroll to position [626, 0]
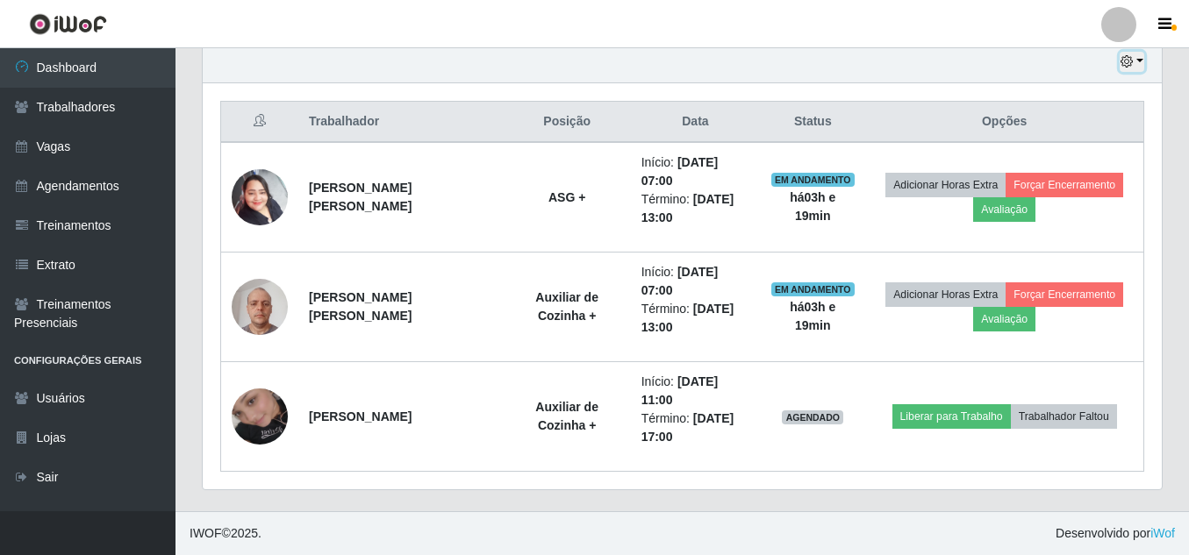
click at [1137, 56] on button "button" at bounding box center [1131, 62] width 25 height 20
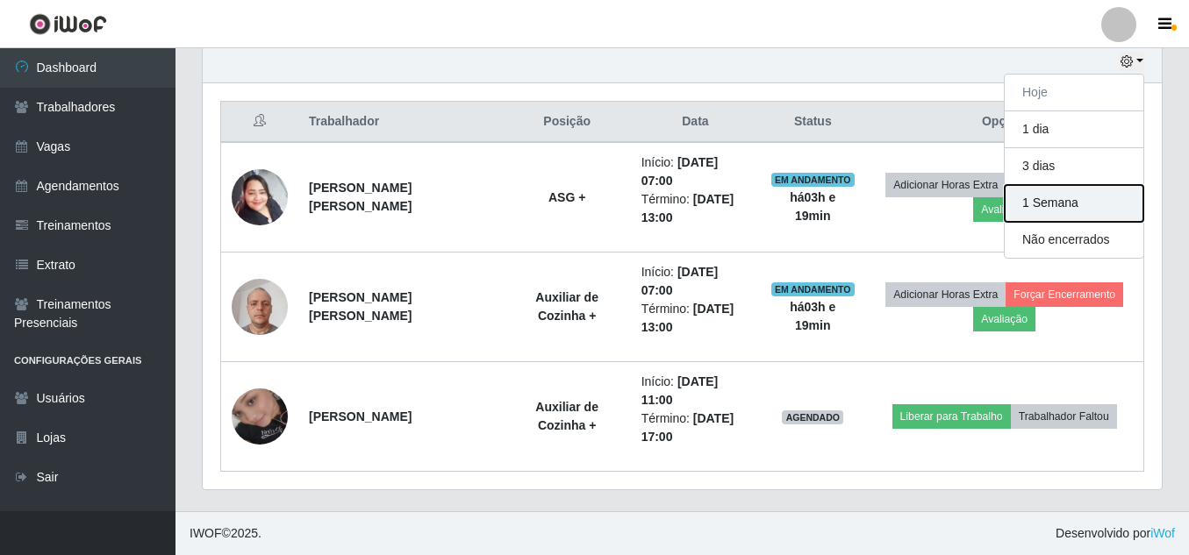
click at [1077, 198] on button "1 Semana" at bounding box center [1073, 203] width 139 height 37
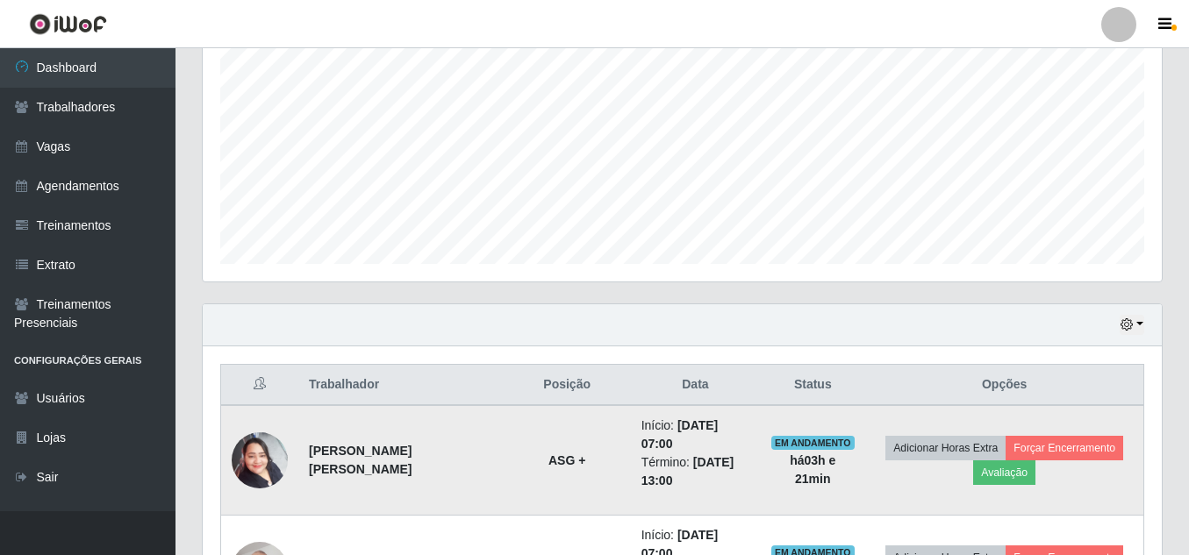
scroll to position [360, 0]
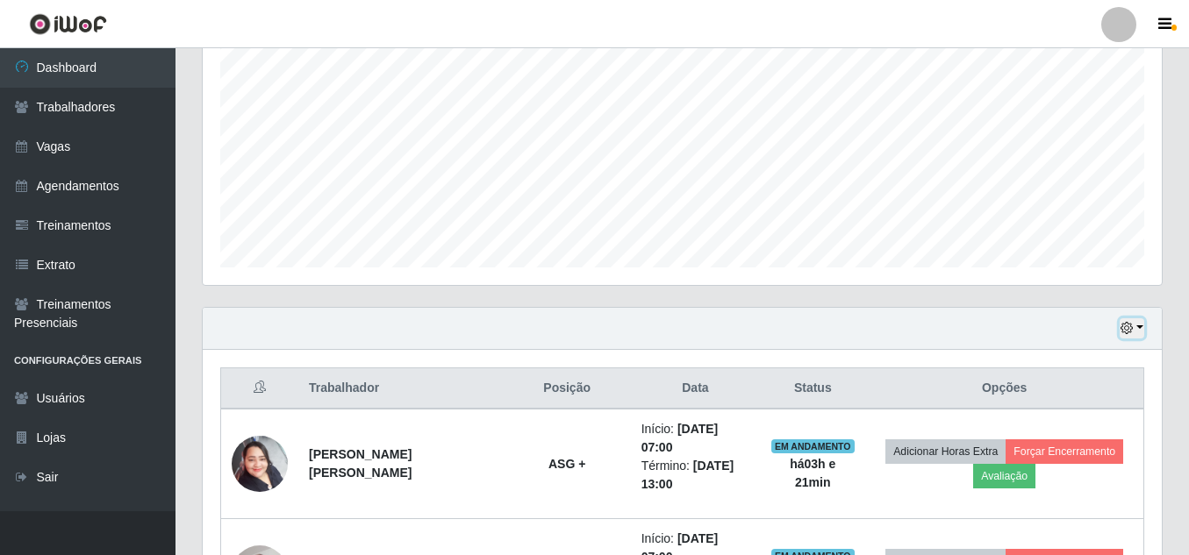
click at [1130, 326] on icon "button" at bounding box center [1126, 328] width 12 height 12
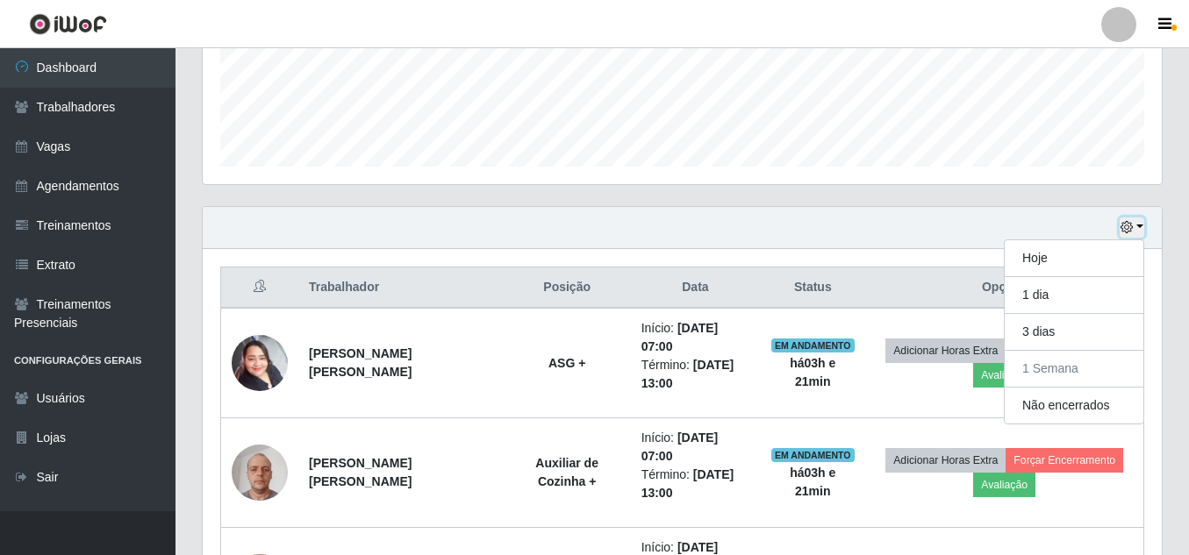
scroll to position [461, 0]
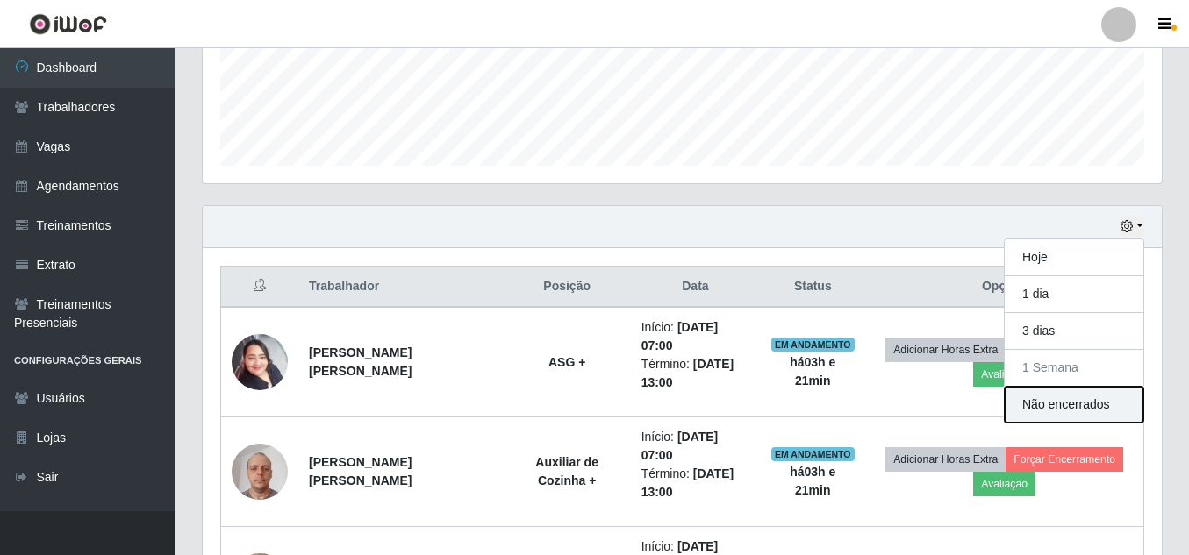
click at [1055, 408] on button "Não encerrados" at bounding box center [1073, 405] width 139 height 36
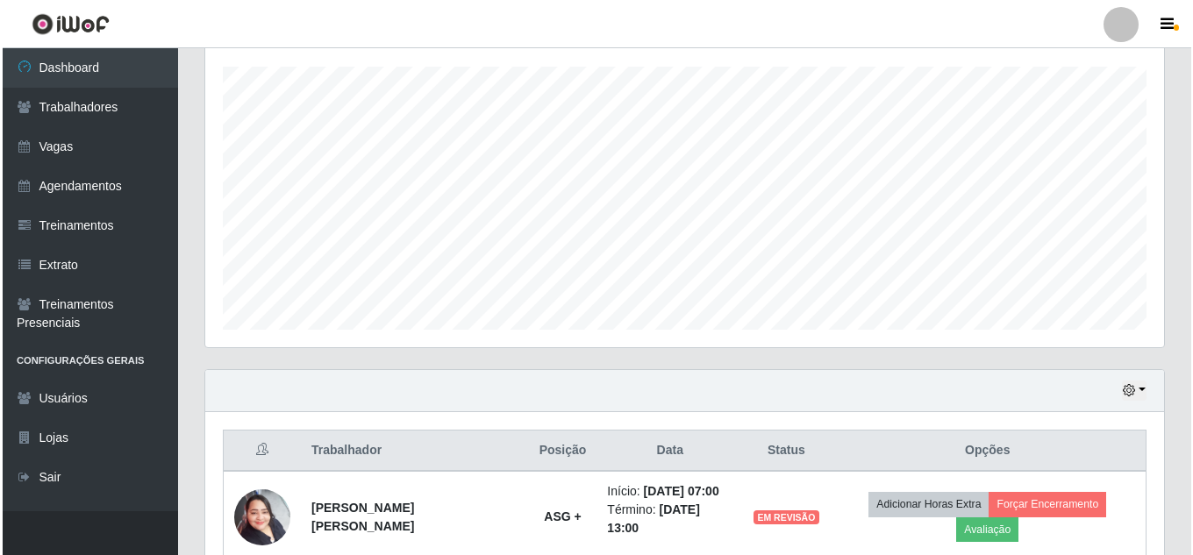
scroll to position [375, 0]
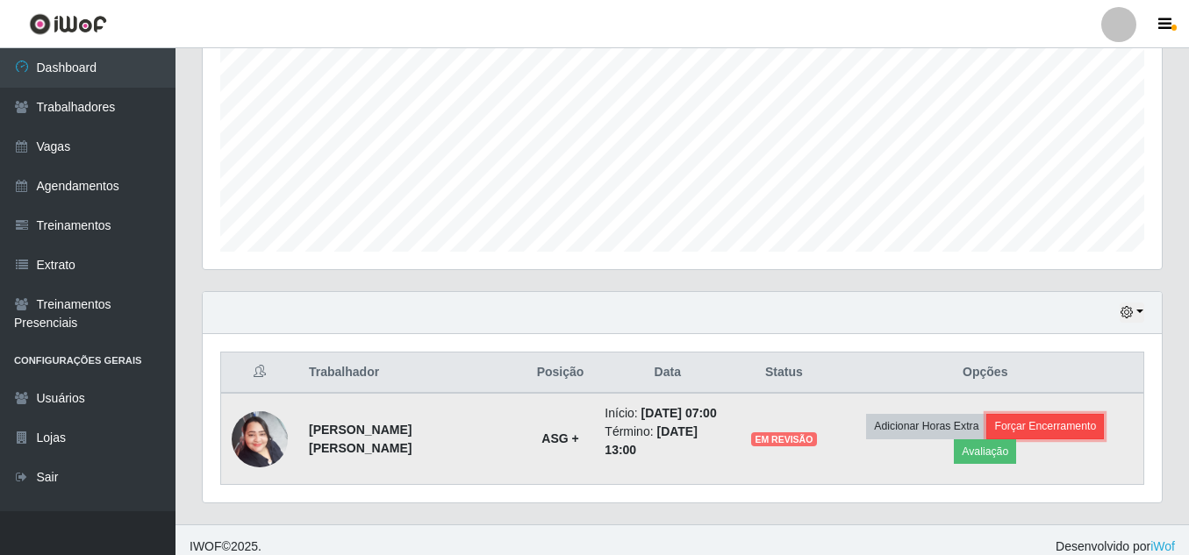
click at [1024, 432] on button "Forçar Encerramento" at bounding box center [1045, 426] width 118 height 25
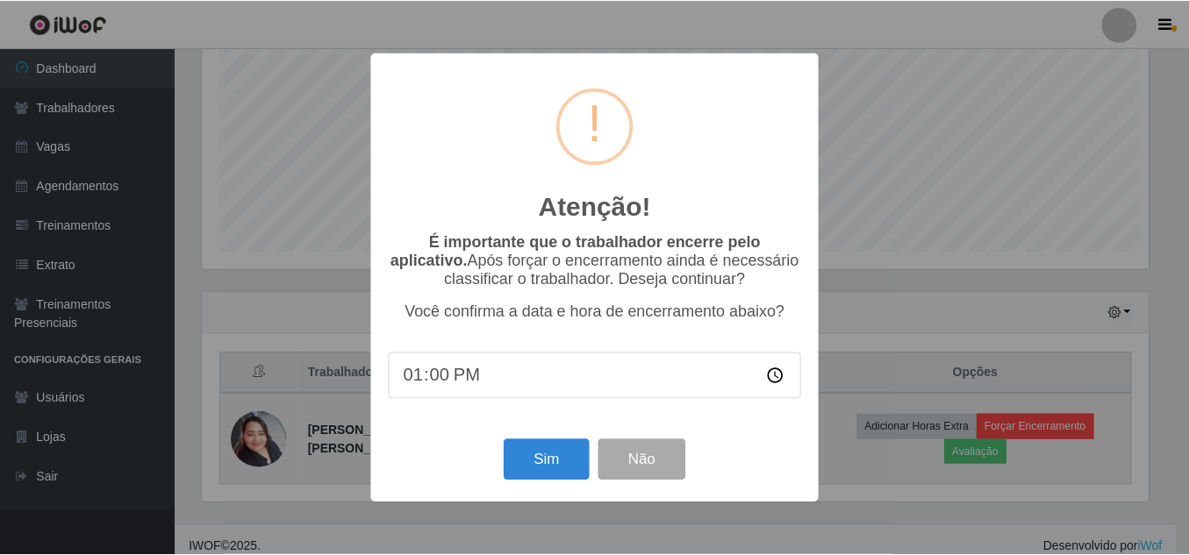
scroll to position [364, 950]
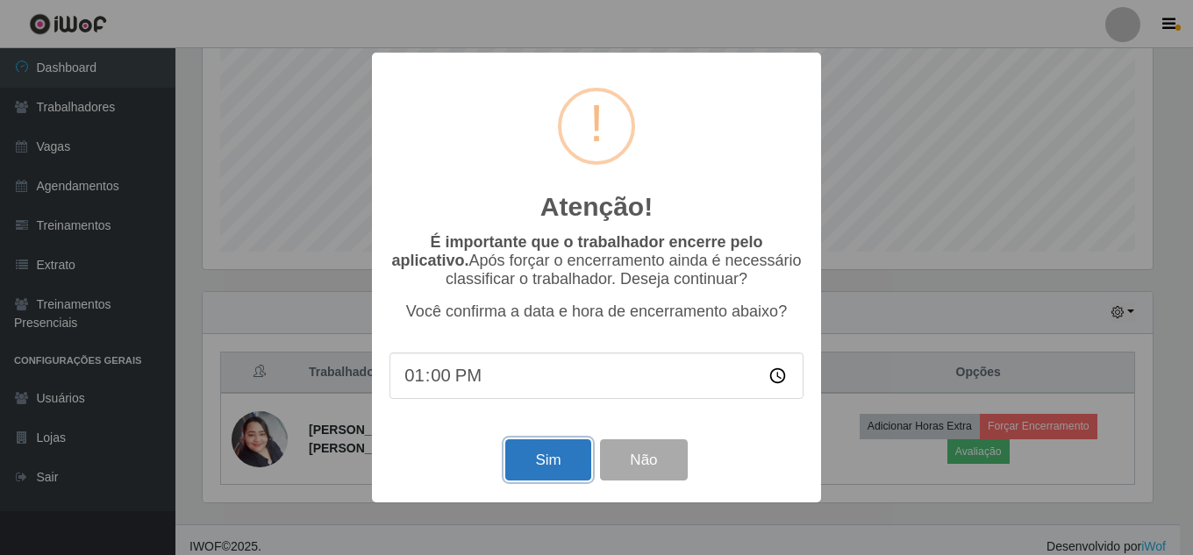
click at [540, 460] on button "Sim" at bounding box center [547, 460] width 85 height 41
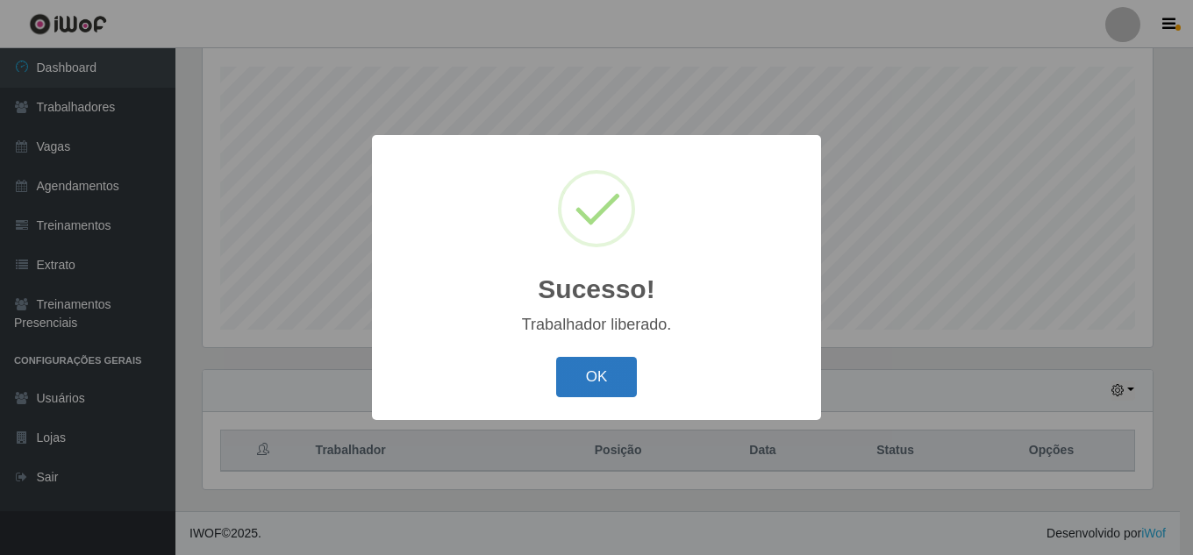
click at [590, 385] on button "OK" at bounding box center [597, 377] width 82 height 41
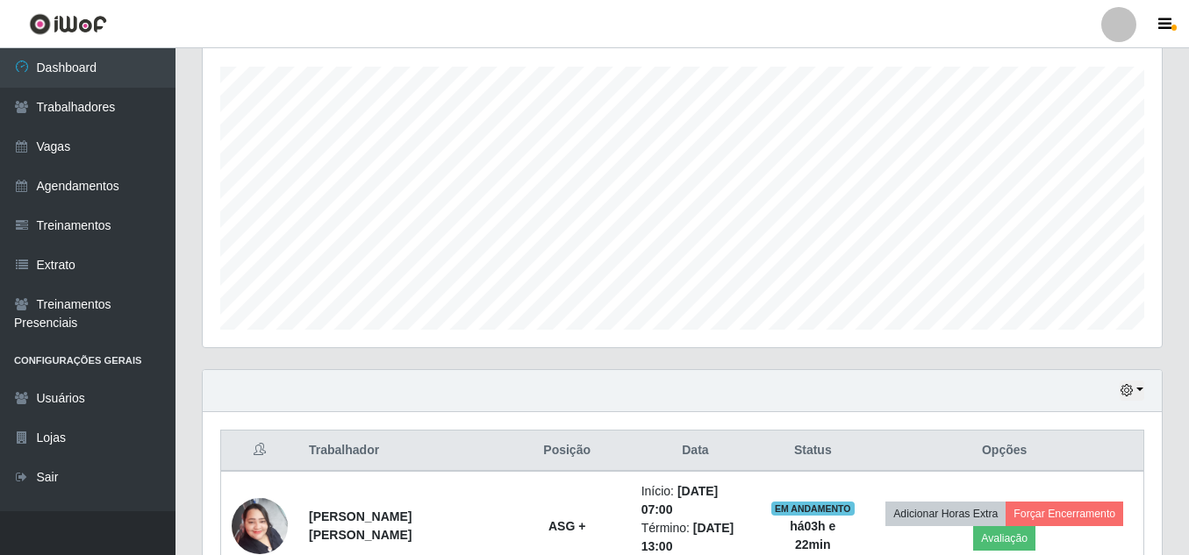
scroll to position [626, 0]
